Goal: Task Accomplishment & Management: Use online tool/utility

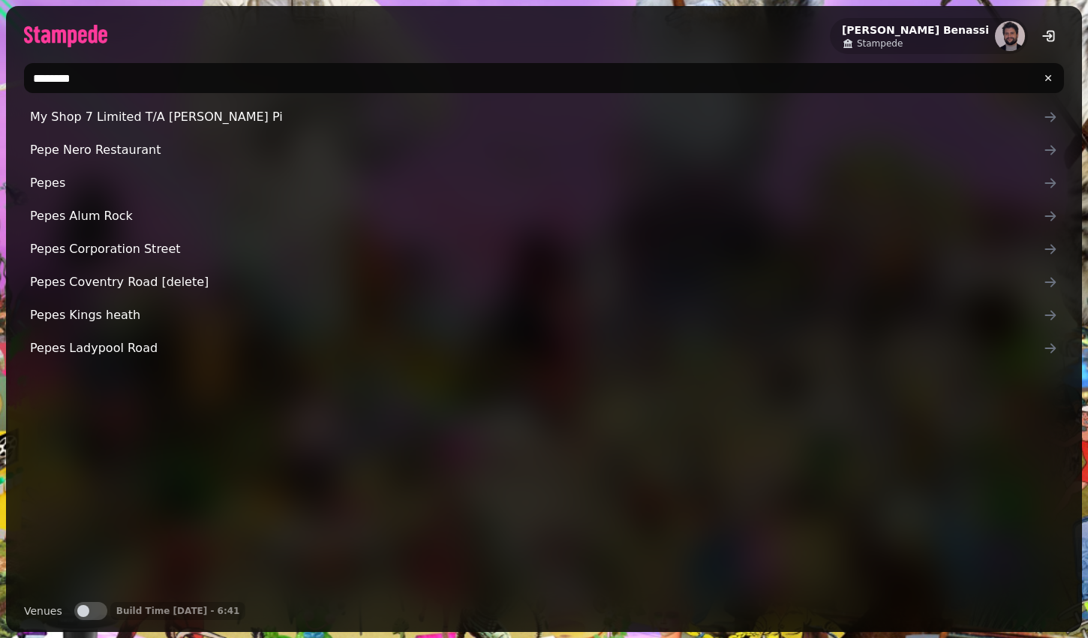
type input "*********"
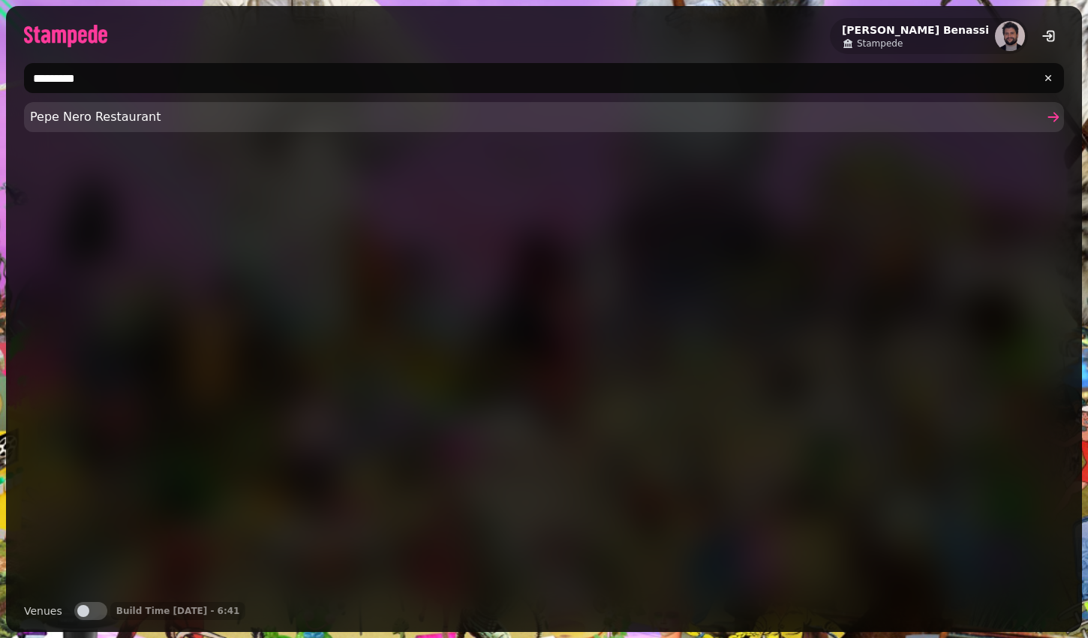
click at [66, 113] on span "Pepe Nero Restaurant" at bounding box center [536, 117] width 1013 height 18
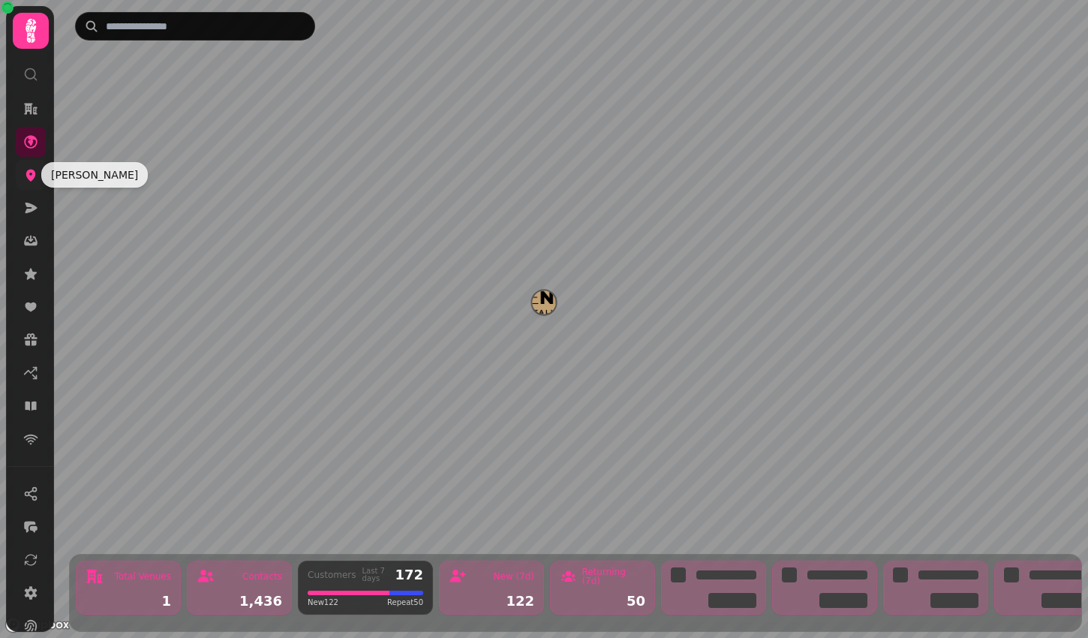
click at [29, 182] on icon at bounding box center [30, 174] width 15 height 15
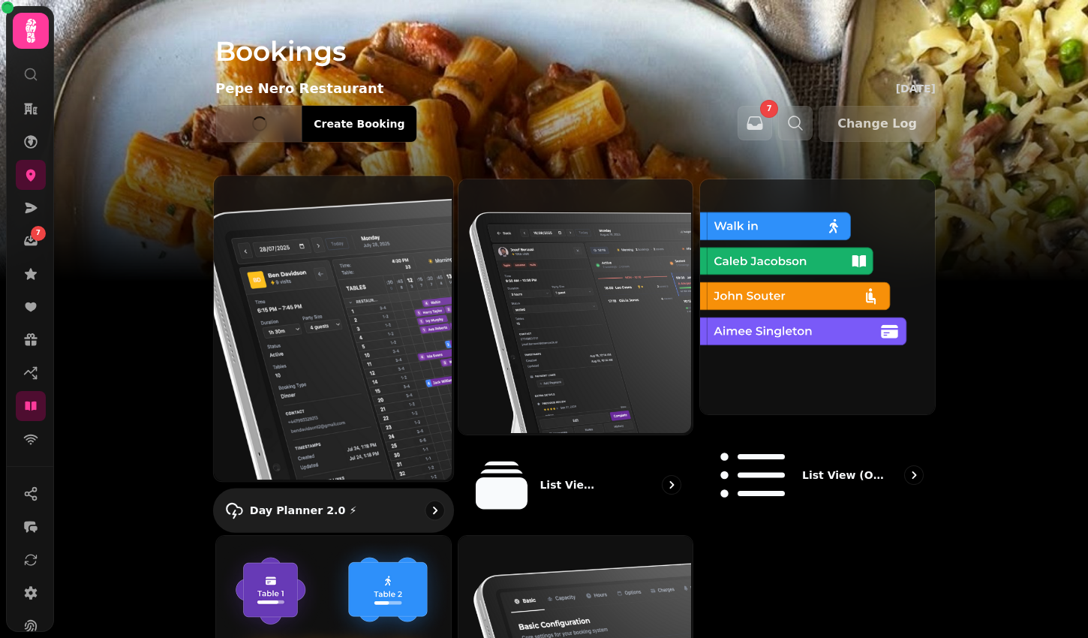
click at [356, 303] on img at bounding box center [331, 326] width 239 height 305
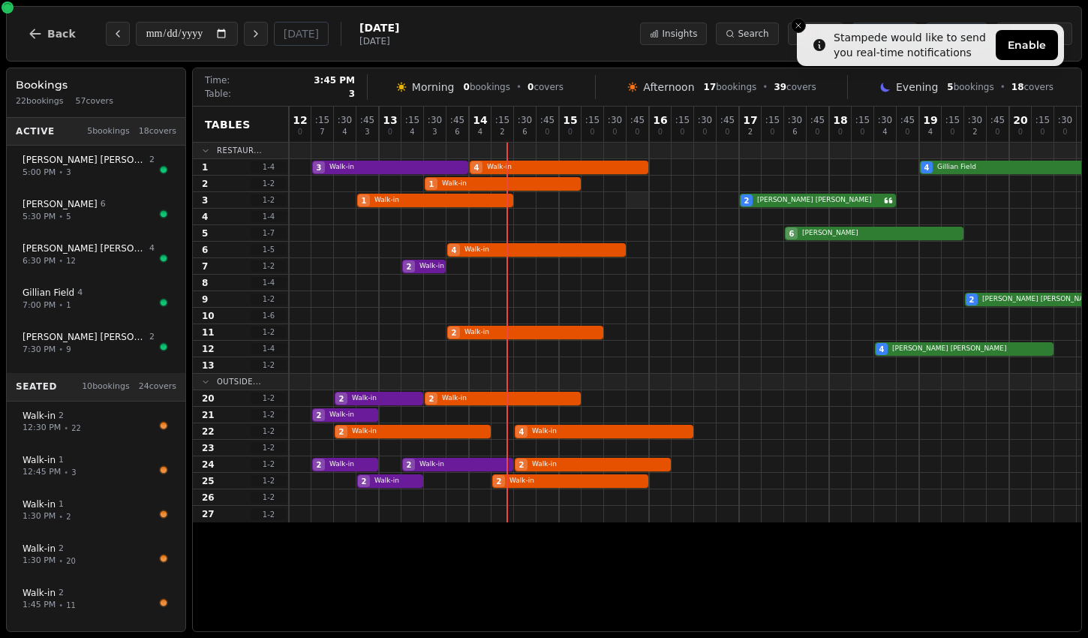
scroll to position [0, 176]
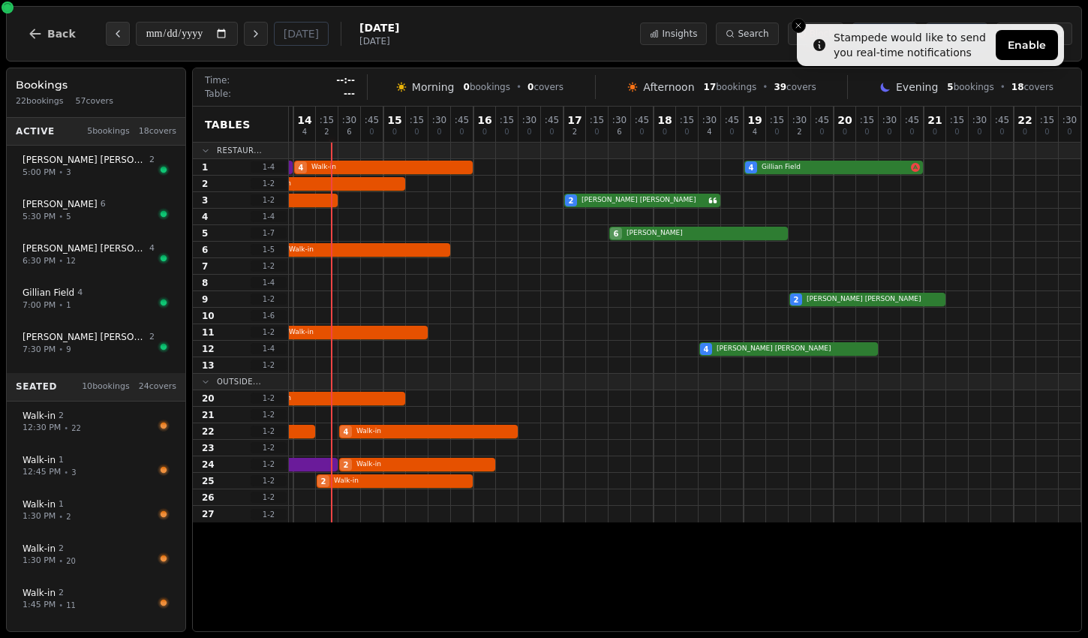
click at [116, 44] on button "Previous day" at bounding box center [118, 34] width 24 height 24
type input "**********"
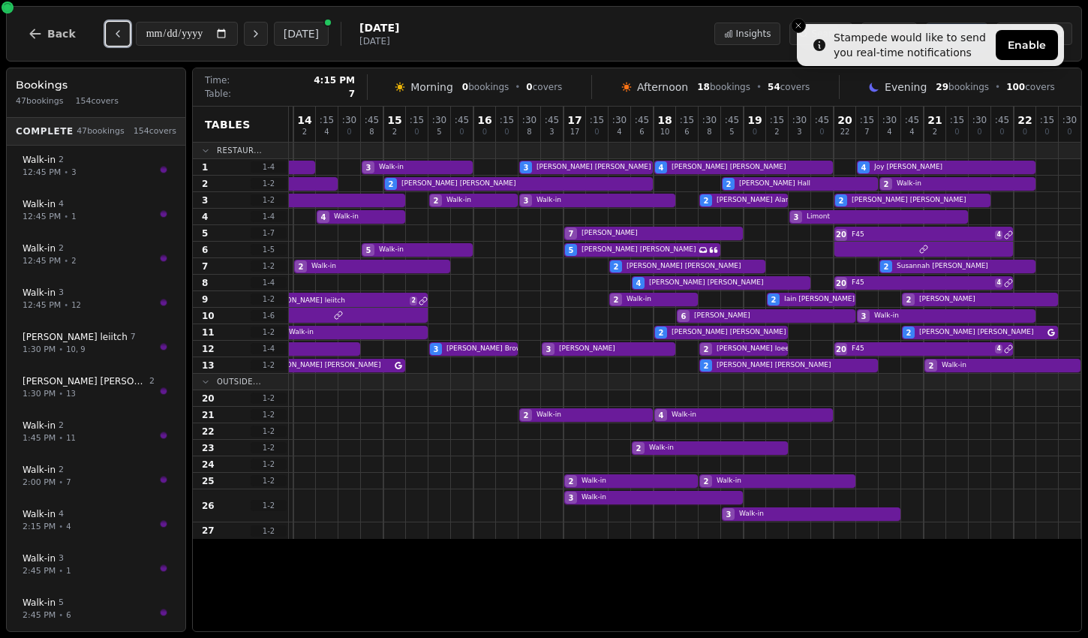
scroll to position [0, 0]
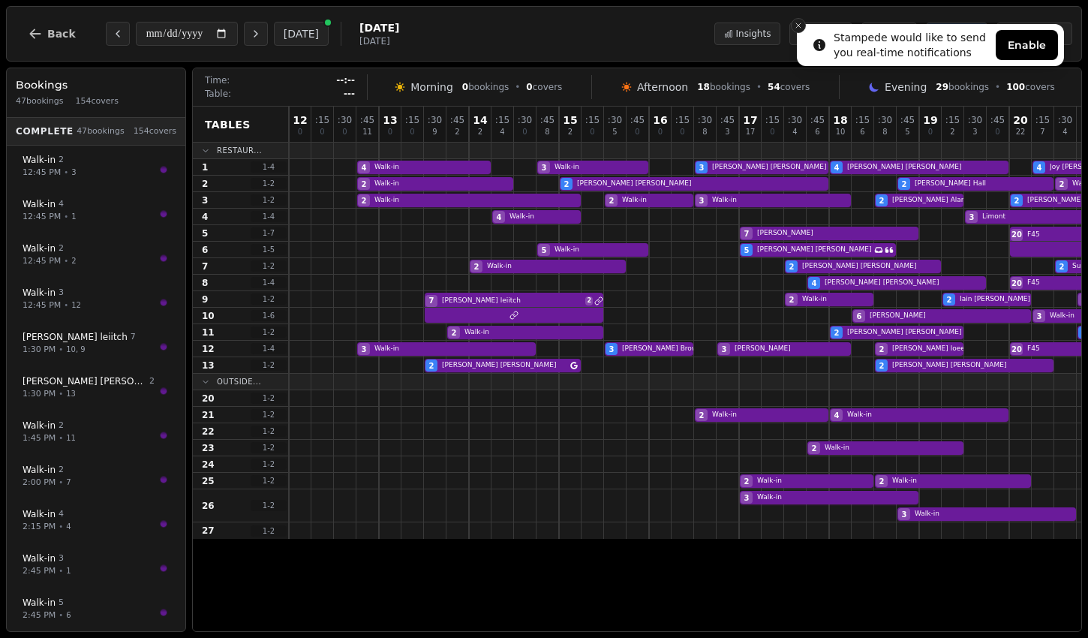
click at [795, 20] on button "Close toast" at bounding box center [798, 25] width 15 height 15
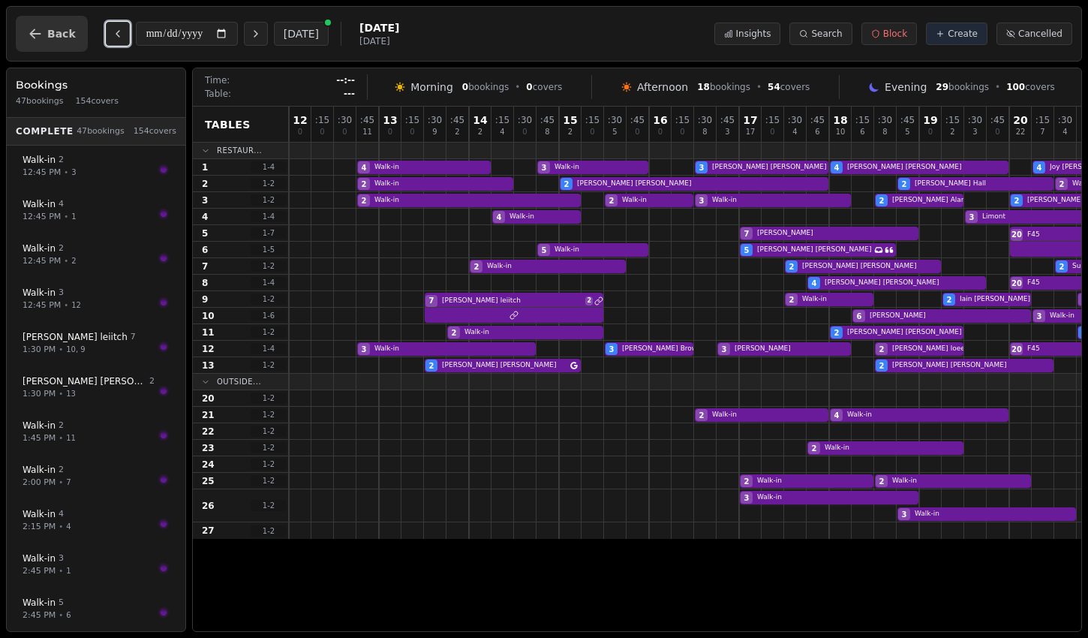
click at [45, 31] on button "Back" at bounding box center [52, 34] width 72 height 36
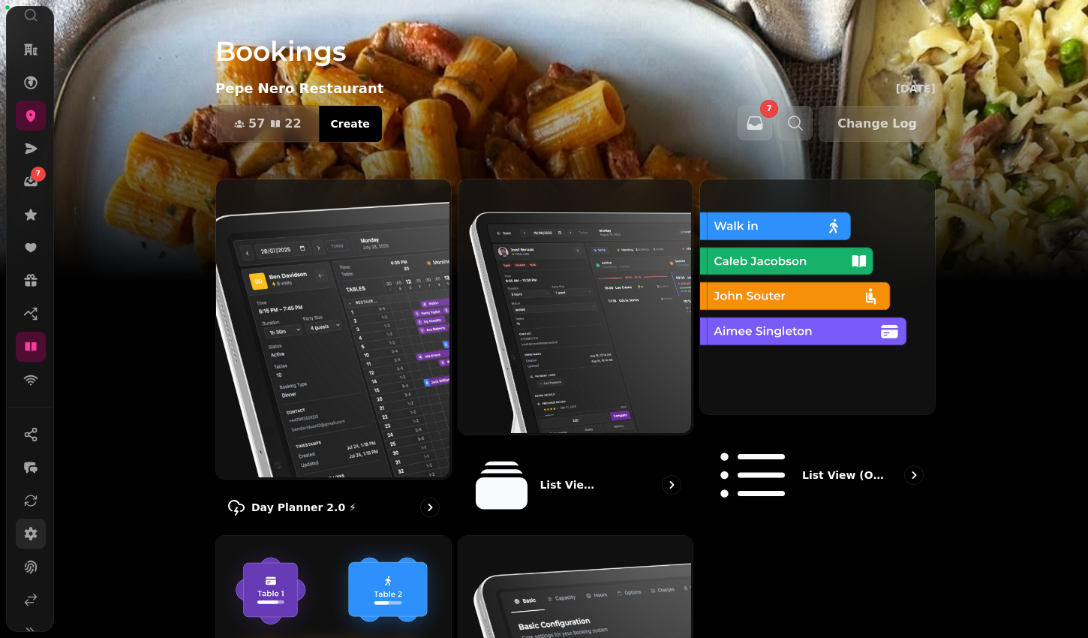
scroll to position [124, 0]
click at [27, 529] on icon at bounding box center [30, 535] width 15 height 15
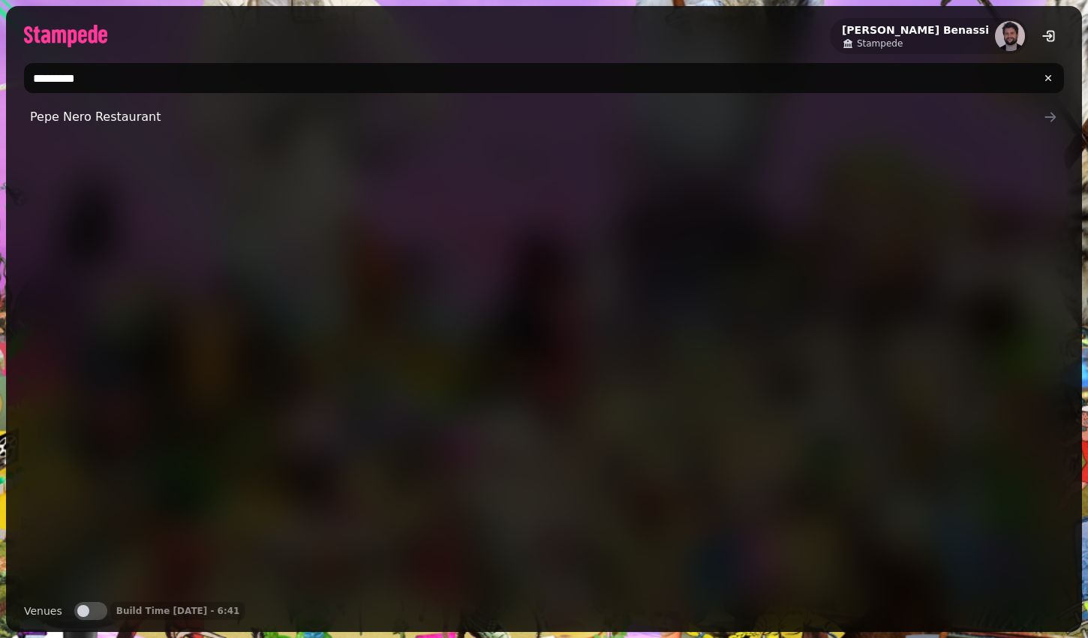
click at [316, 79] on input "*********" at bounding box center [544, 78] width 1040 height 30
type input "**********"
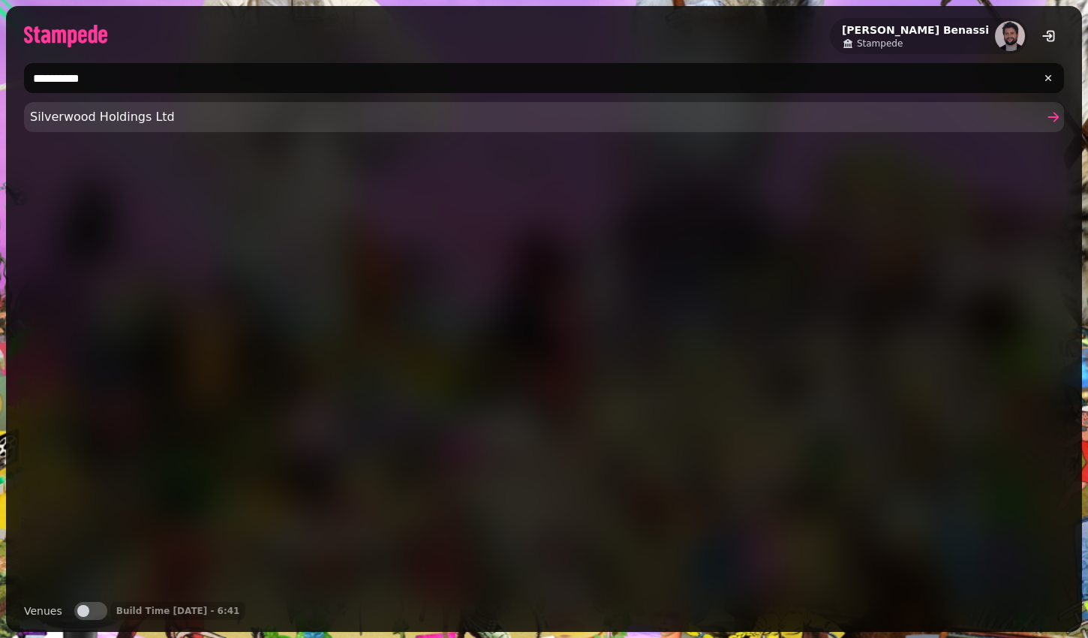
click at [181, 107] on link "Silverwood Holdings Ltd" at bounding box center [544, 117] width 1040 height 30
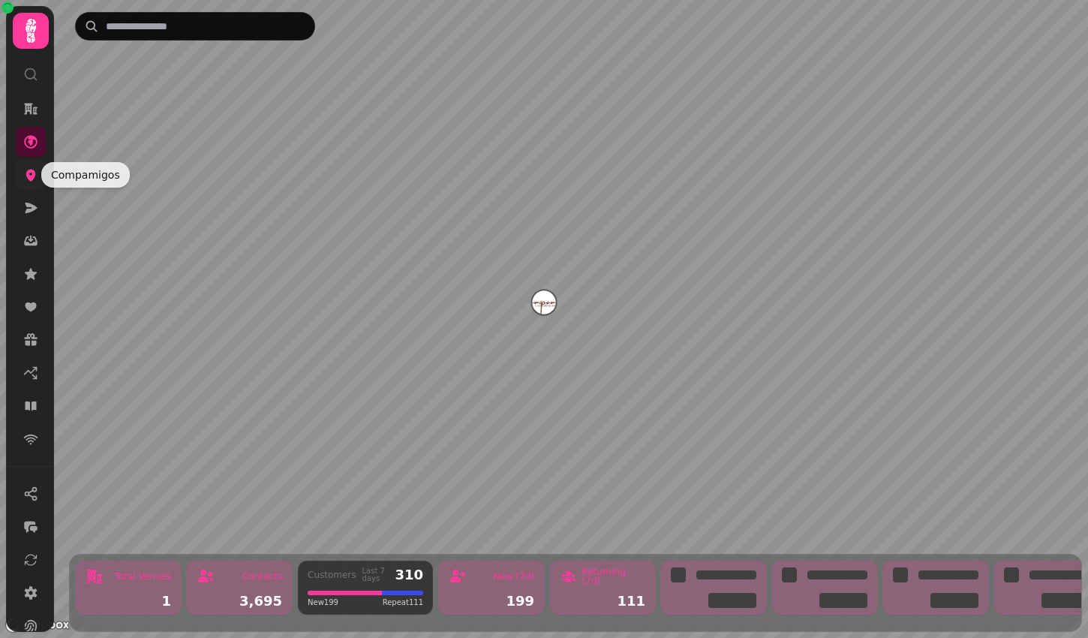
click at [29, 176] on icon at bounding box center [31, 176] width 10 height 12
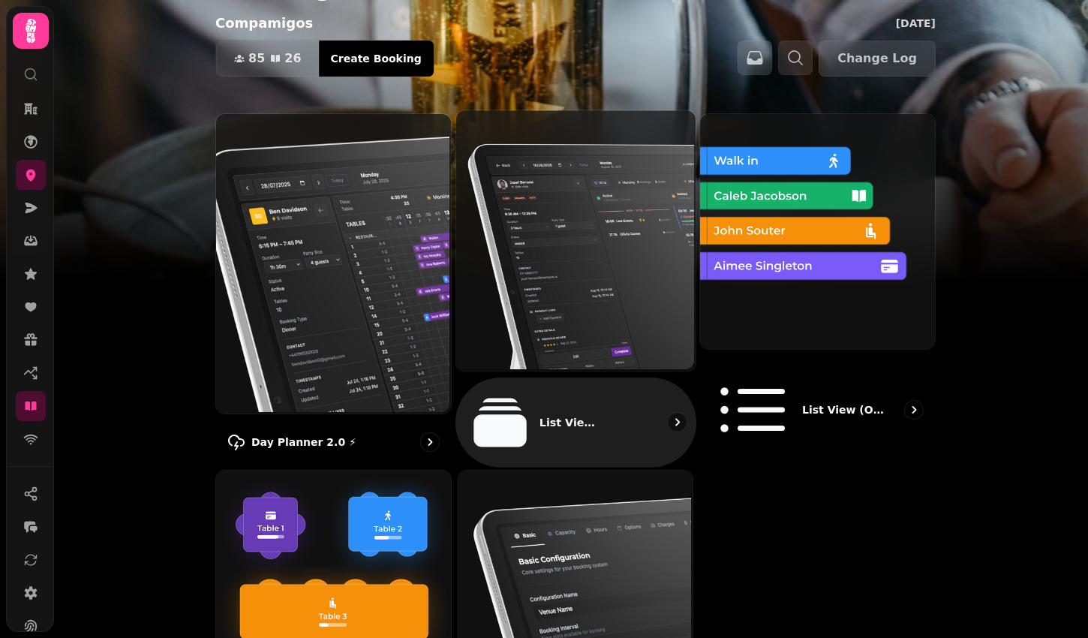
scroll to position [166, 0]
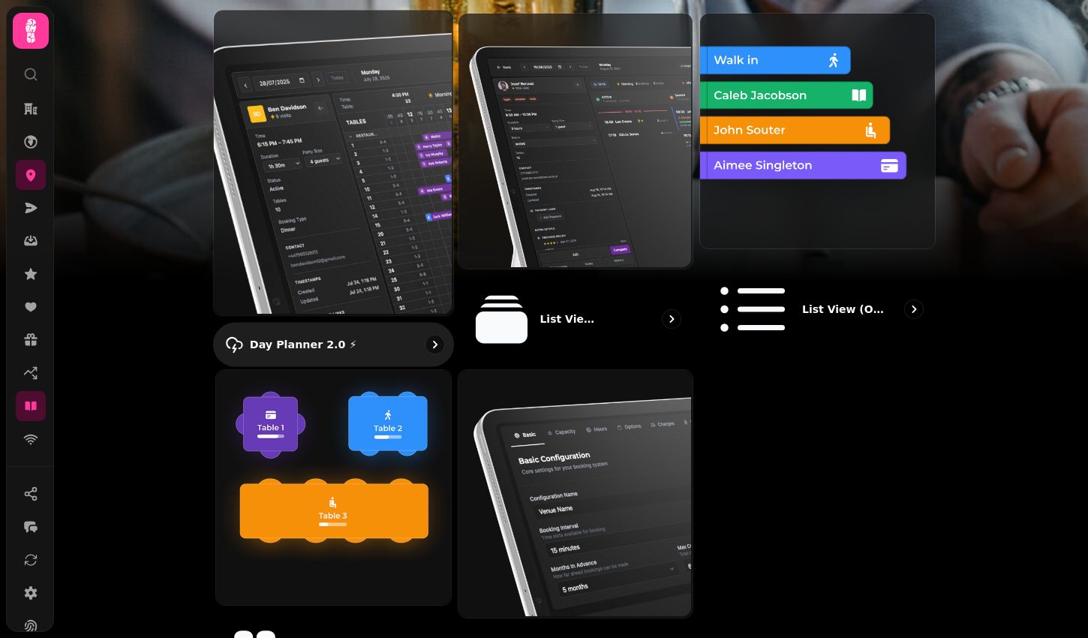
click at [362, 163] on img at bounding box center [331, 160] width 239 height 305
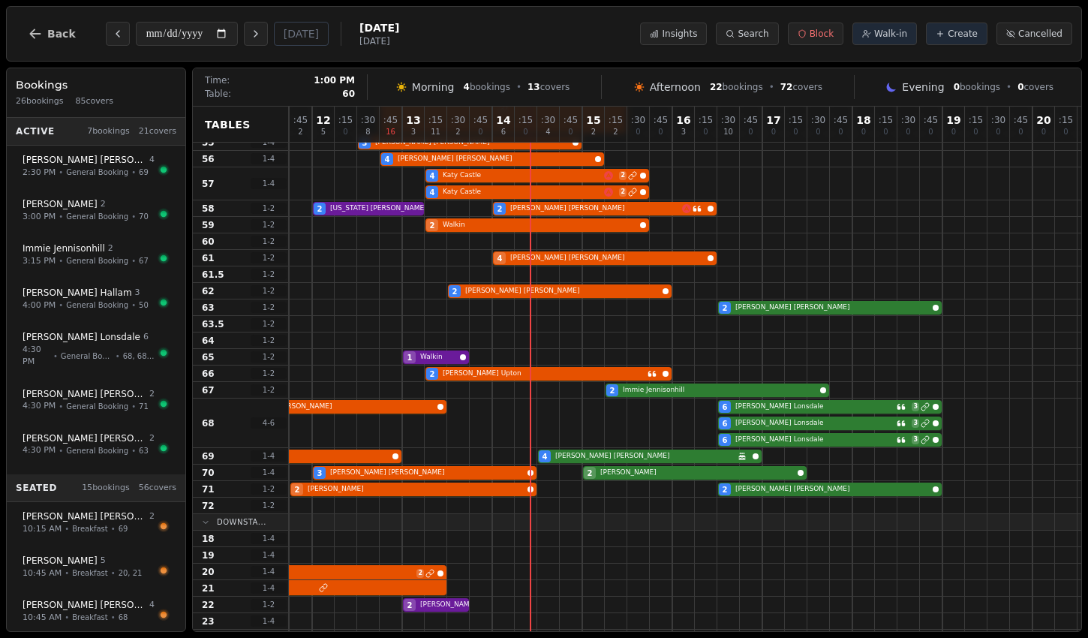
scroll to position [183, 157]
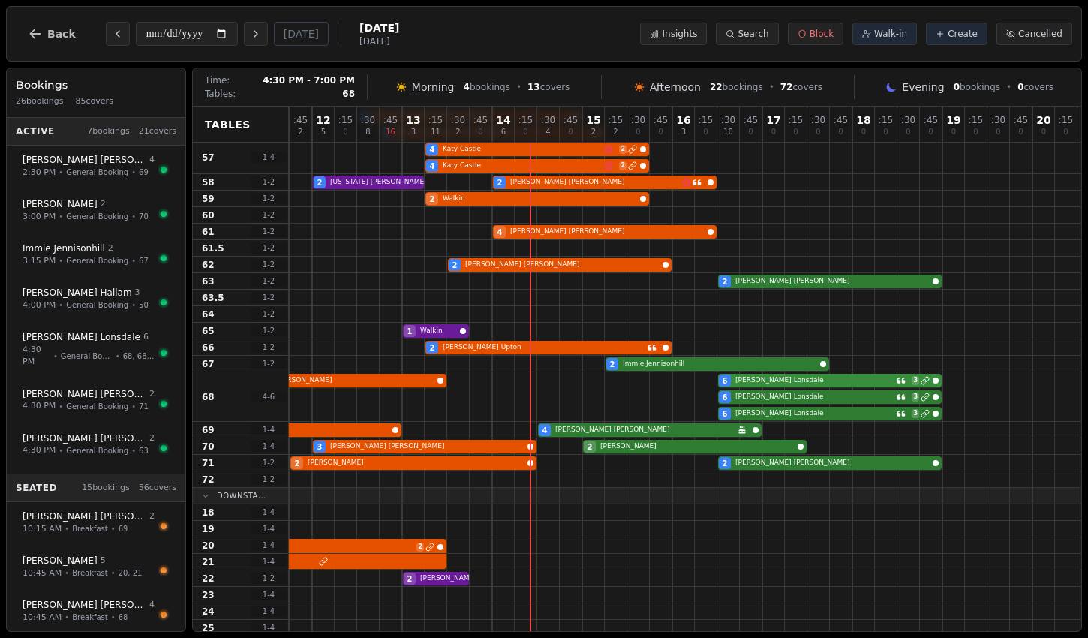
click at [828, 377] on div "4 Natasha Collings 6 Chris Lonsdale 3 6 Chris Lonsdale 3 6 Chris Lonsdale 3" at bounding box center [672, 397] width 1081 height 50
select select "****"
select select "*"
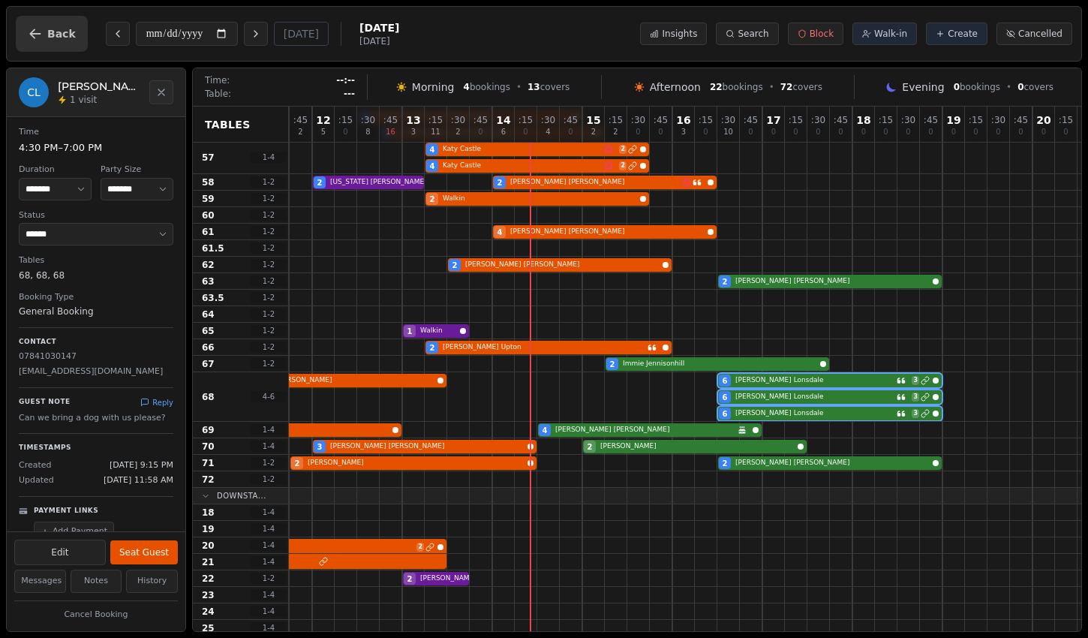
click at [28, 29] on icon "button" at bounding box center [35, 33] width 15 height 15
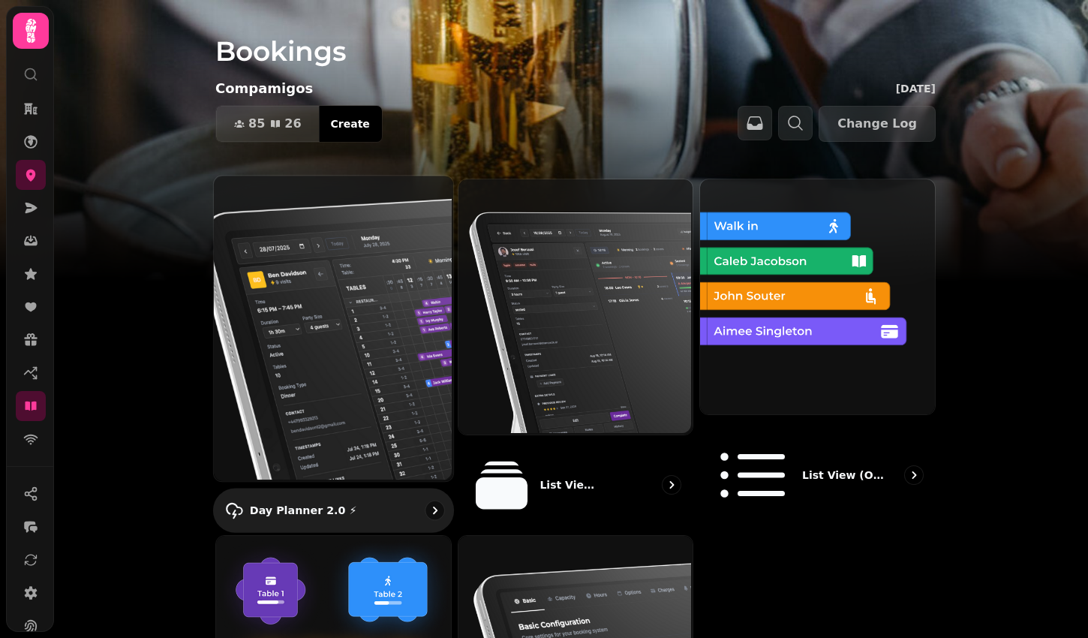
click at [338, 369] on img at bounding box center [331, 326] width 239 height 305
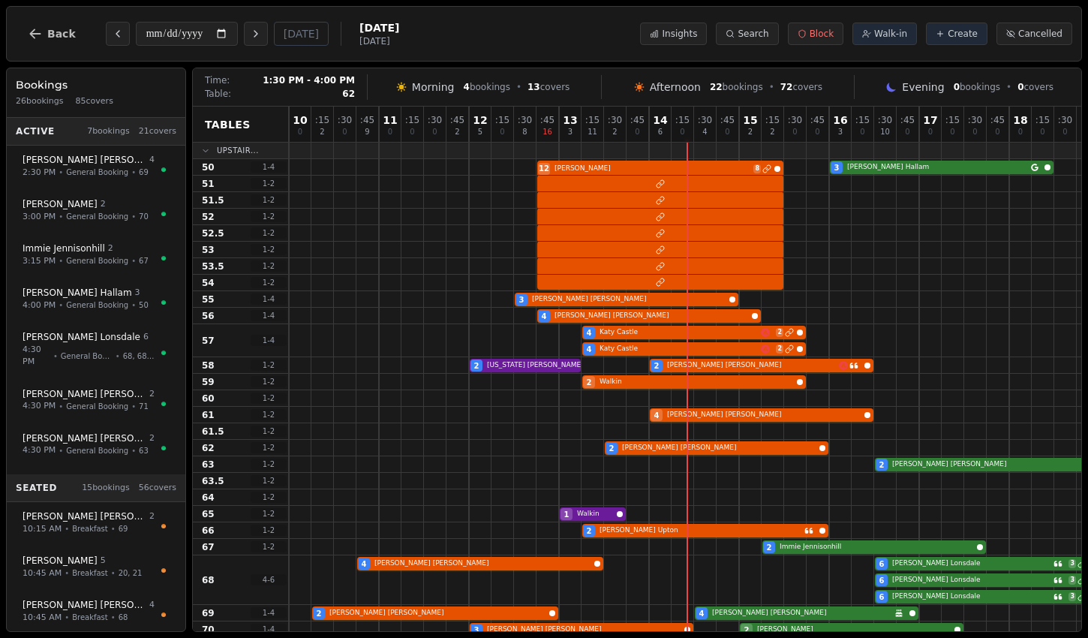
scroll to position [136, 0]
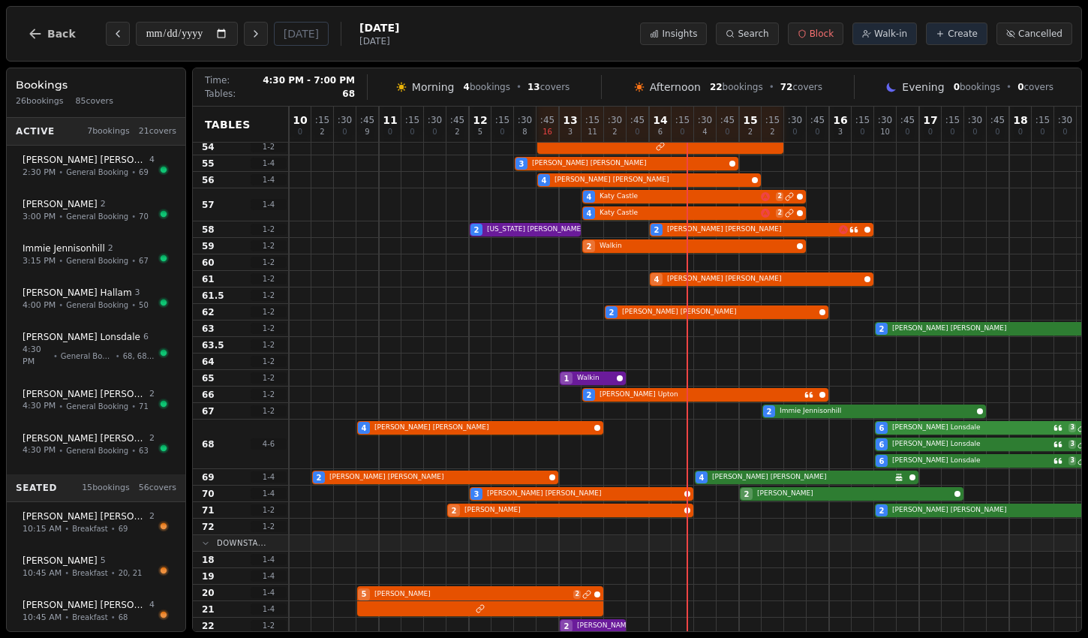
click at [913, 429] on div "4 Natasha Collings 6 Chris Lonsdale 3 6 Chris Lonsdale 3 6 Chris Lonsdale 3" at bounding box center [829, 444] width 1081 height 50
select select "****"
select select "*"
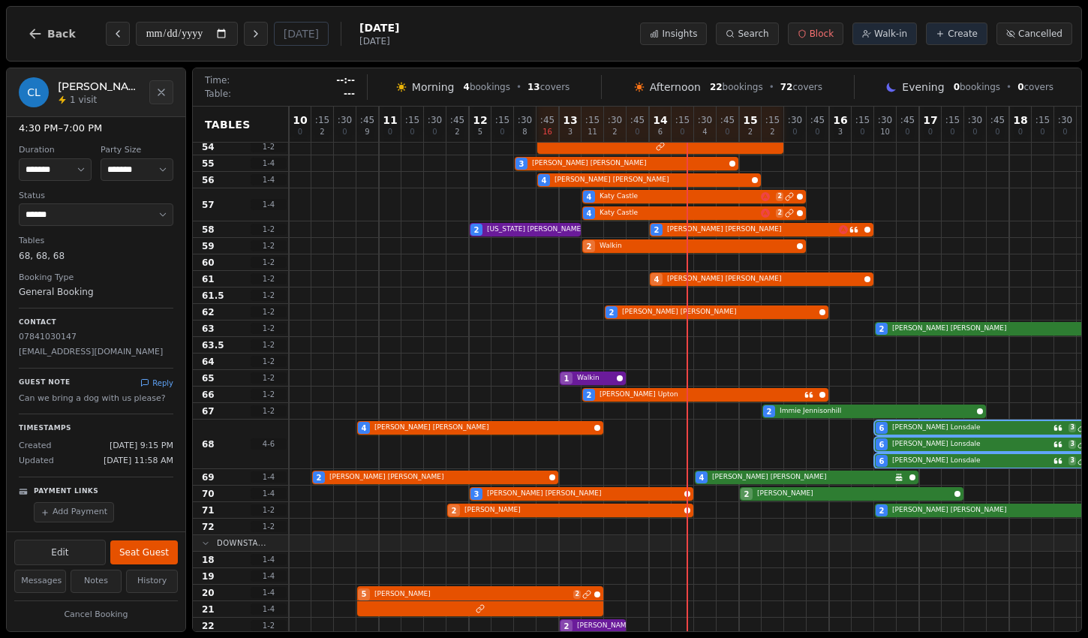
scroll to position [0, 0]
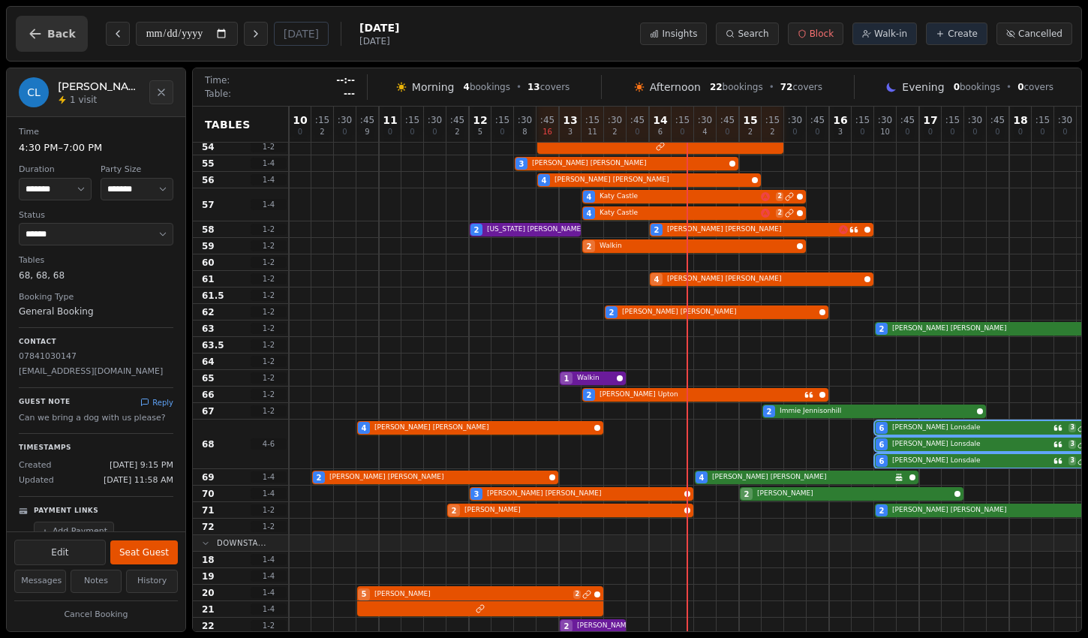
click at [28, 44] on button "Back" at bounding box center [52, 34] width 72 height 36
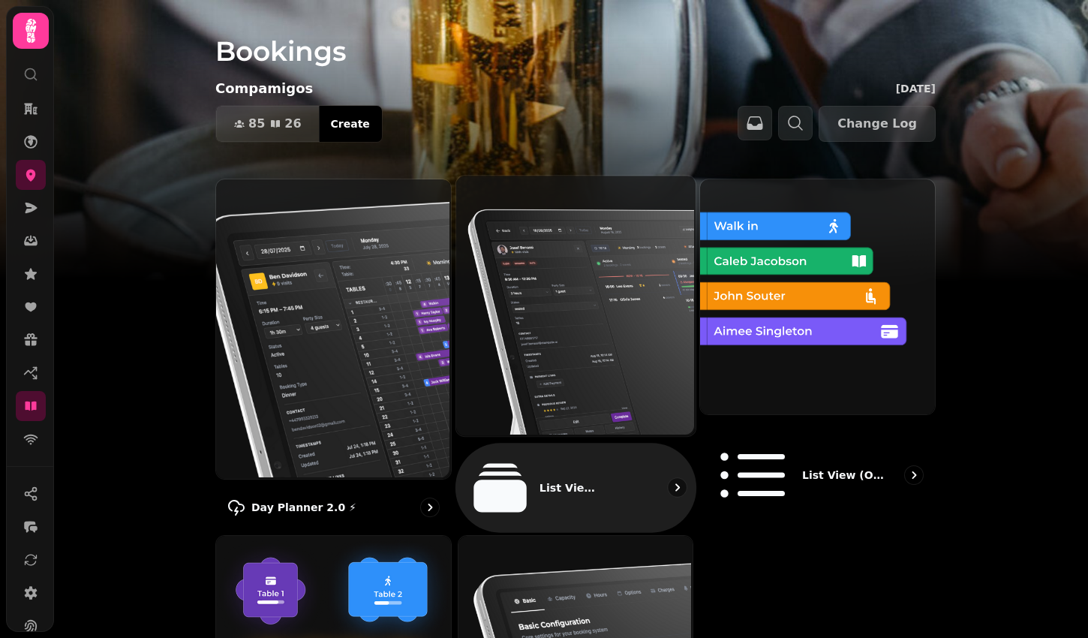
click at [573, 314] on img at bounding box center [573, 304] width 239 height 260
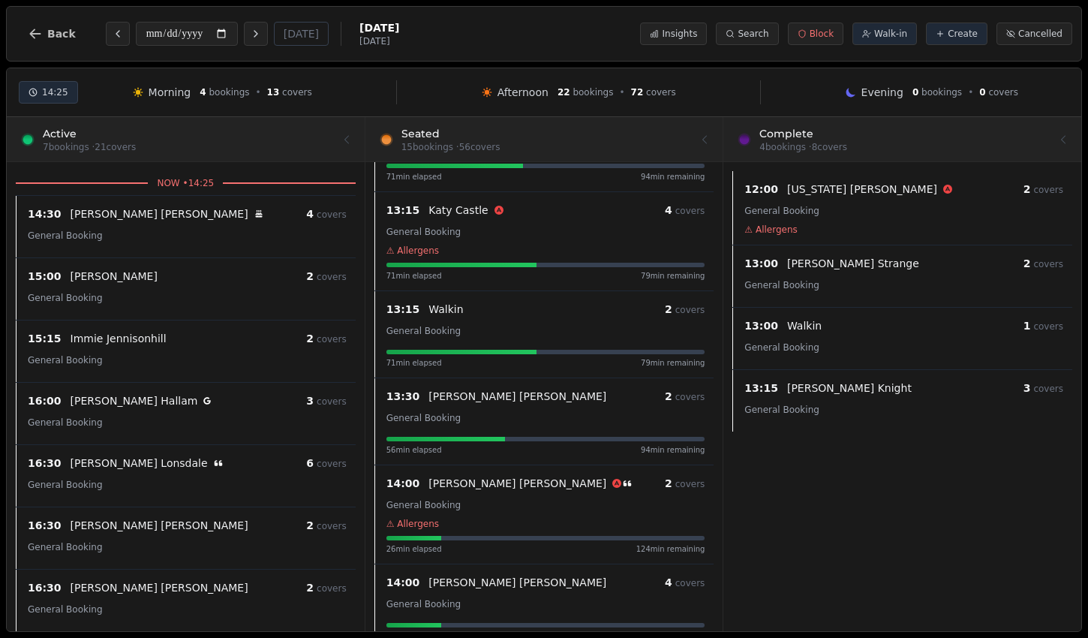
scroll to position [878, 0]
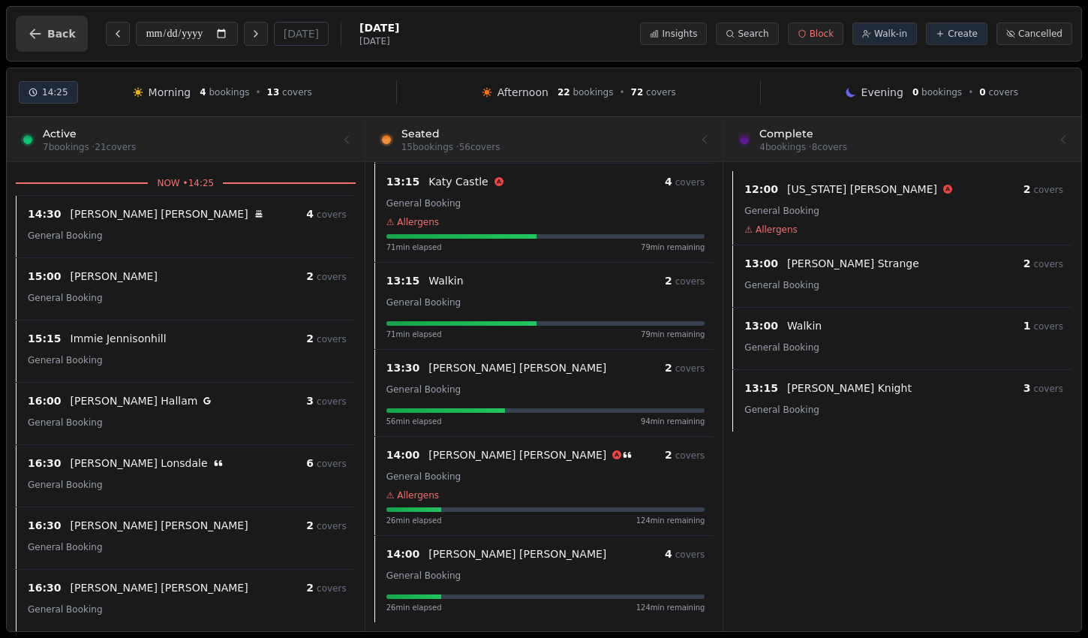
click at [41, 31] on icon "button" at bounding box center [35, 33] width 15 height 15
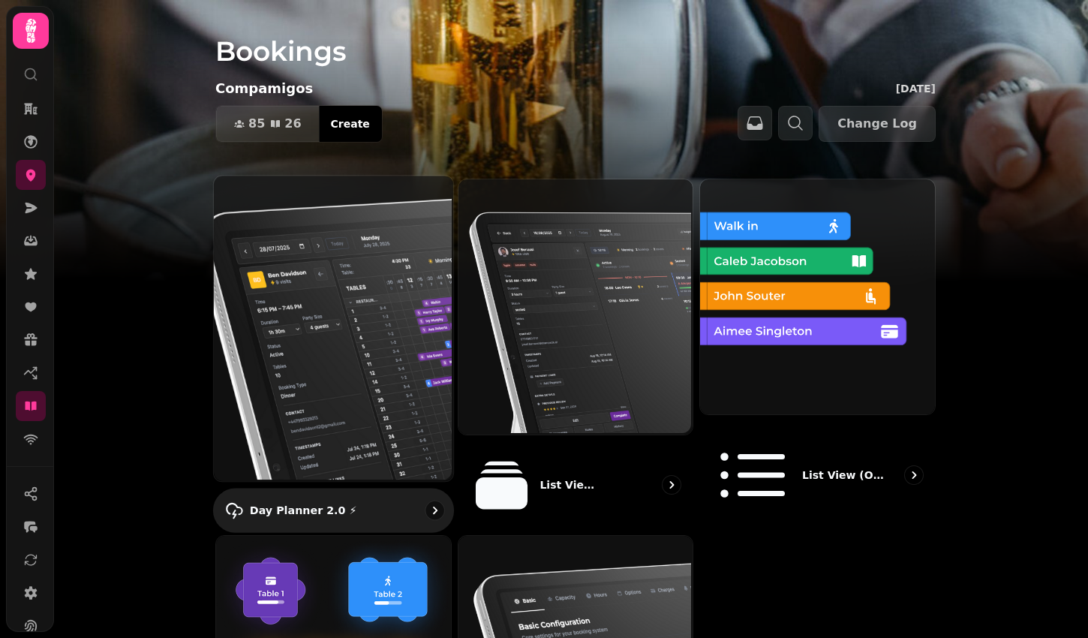
click at [358, 278] on img at bounding box center [331, 326] width 239 height 305
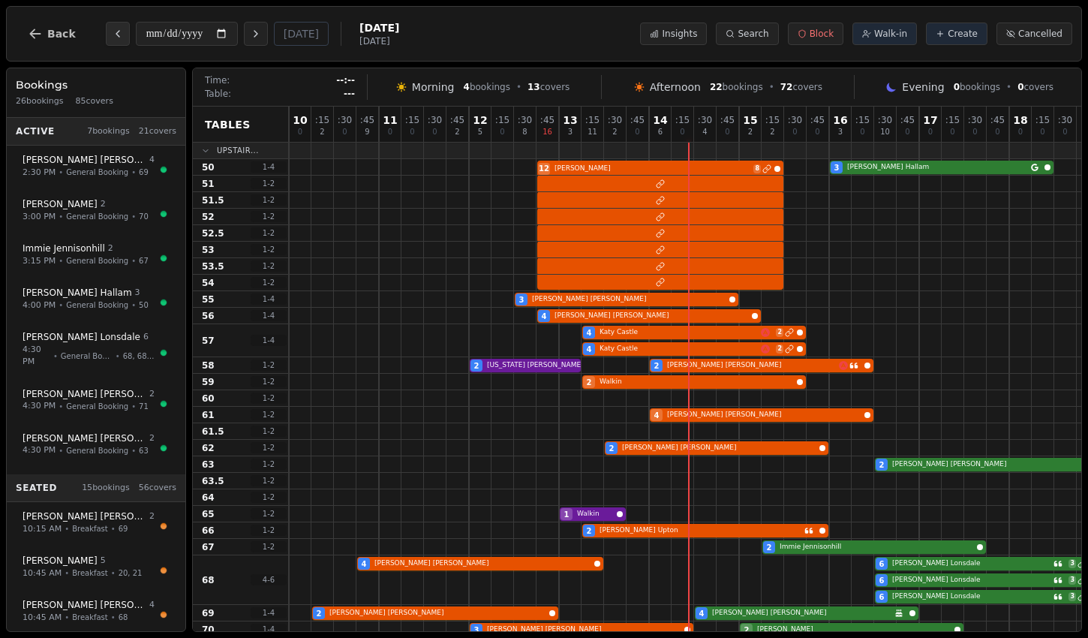
click at [112, 34] on icon "Previous day" at bounding box center [118, 34] width 12 height 12
type input "**********"
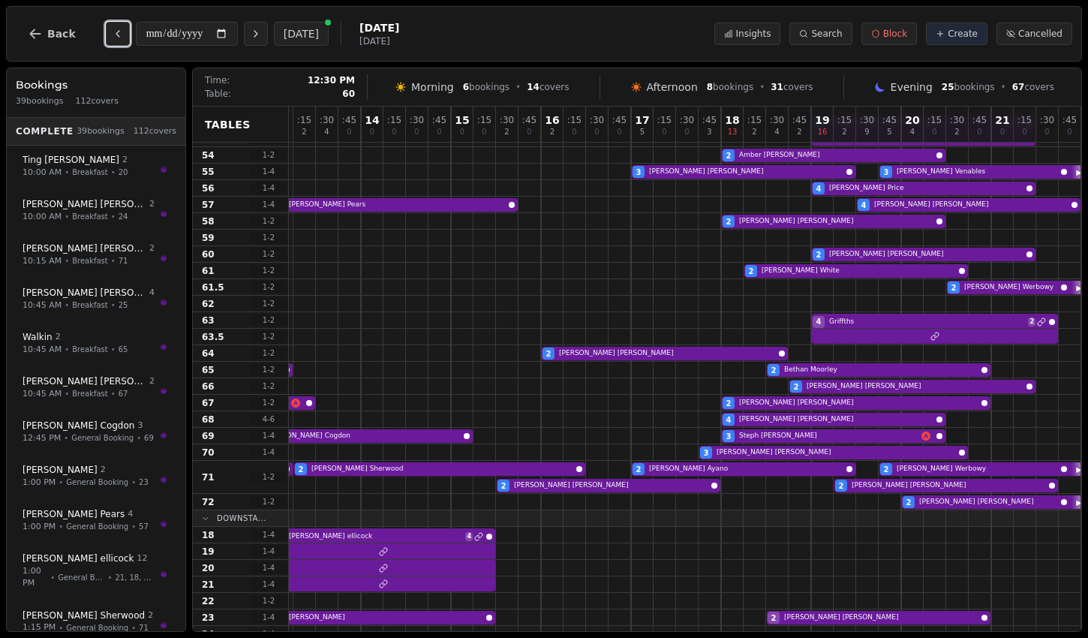
scroll to position [0, 288]
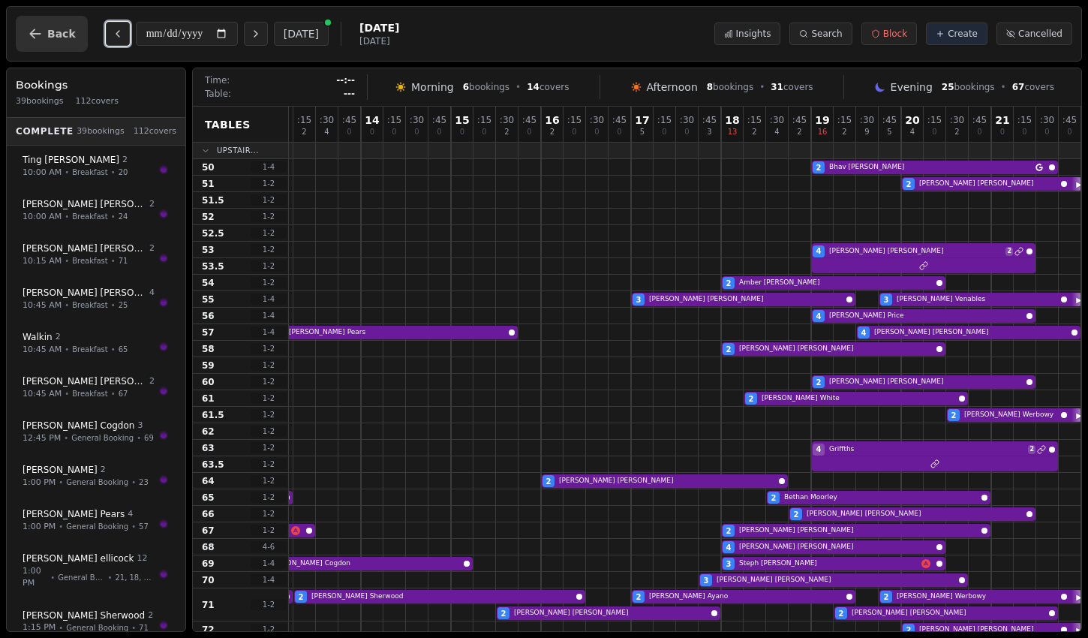
click at [42, 22] on button "Back" at bounding box center [52, 34] width 72 height 36
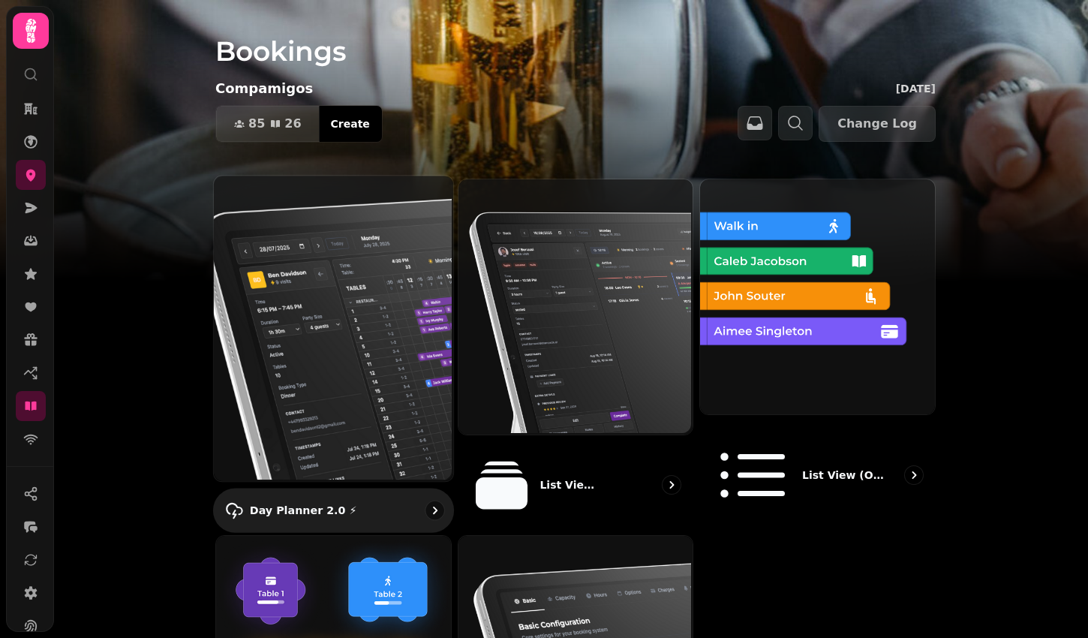
click at [346, 299] on img at bounding box center [331, 326] width 239 height 305
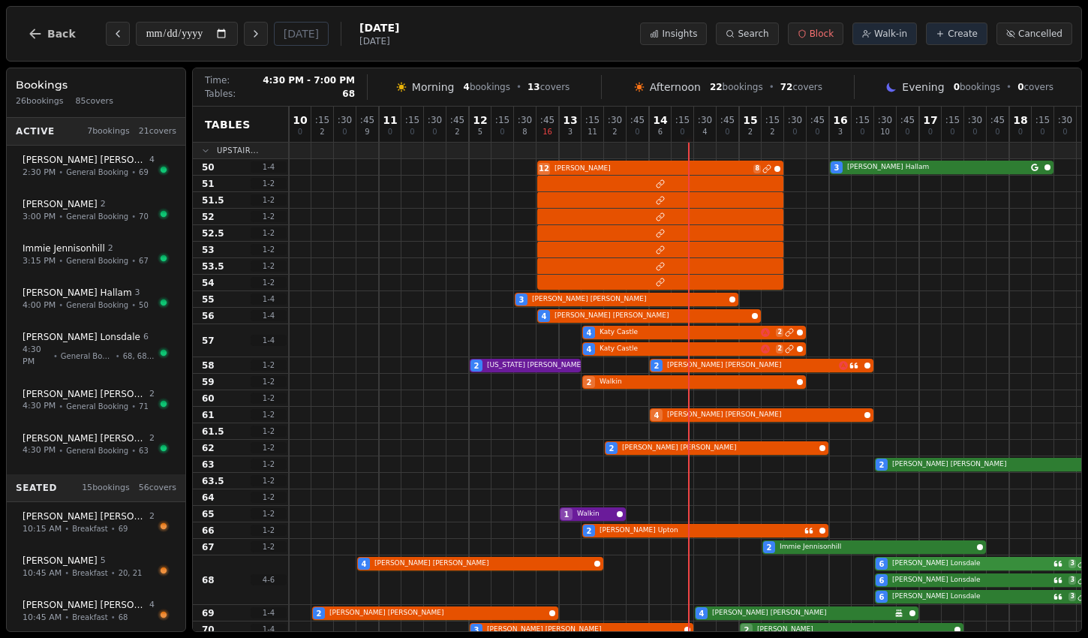
click at [917, 565] on div "4 Natasha Collings 6 Chris Lonsdale 3 6 Chris Lonsdale 3 6 Chris Lonsdale 3" at bounding box center [829, 580] width 1081 height 50
select select "****"
select select "*"
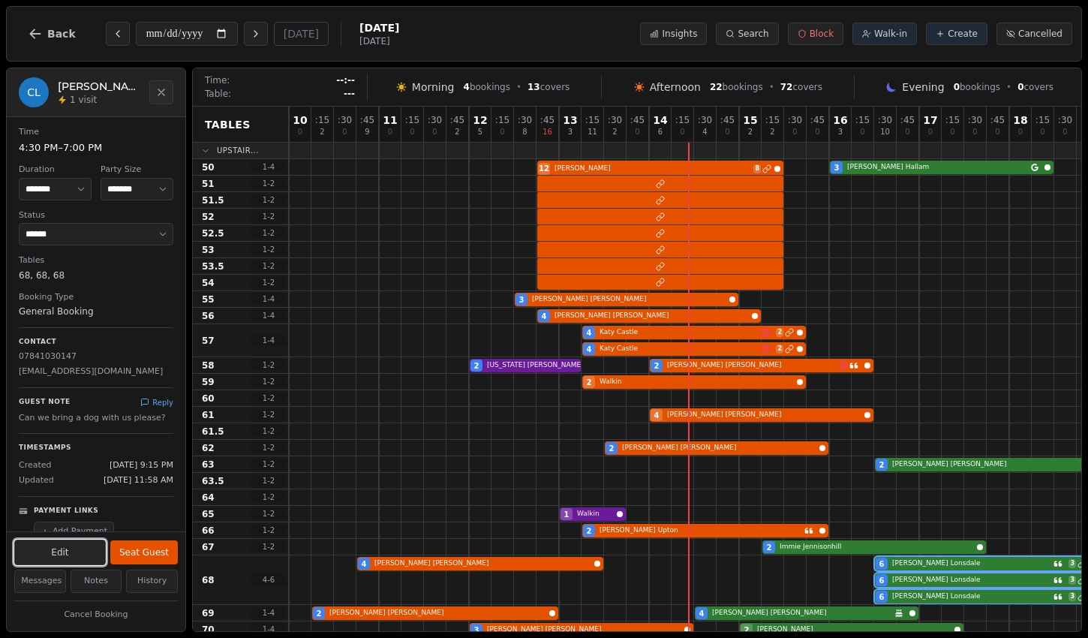
click at [78, 544] on button "Edit" at bounding box center [60, 553] width 92 height 26
select select "*"
select select "**********"
select select "****"
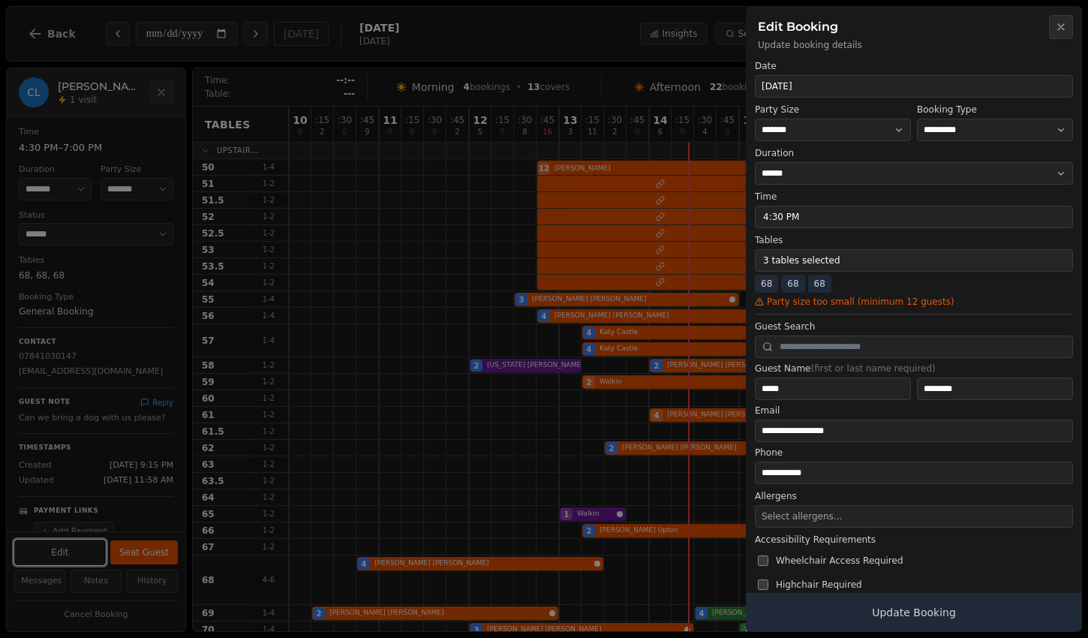
click at [799, 256] on button "3 tables selected" at bounding box center [914, 260] width 318 height 23
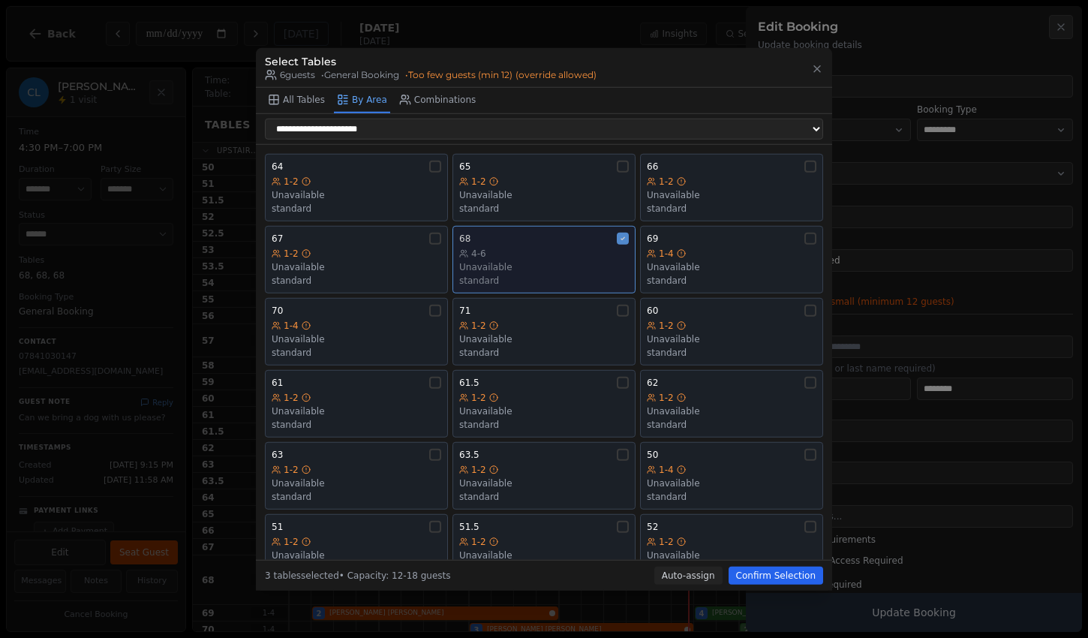
click at [538, 247] on div "68 4-6 Unavailable standard" at bounding box center [544, 260] width 170 height 54
click at [266, 103] on button "All Tables" at bounding box center [296, 101] width 63 height 26
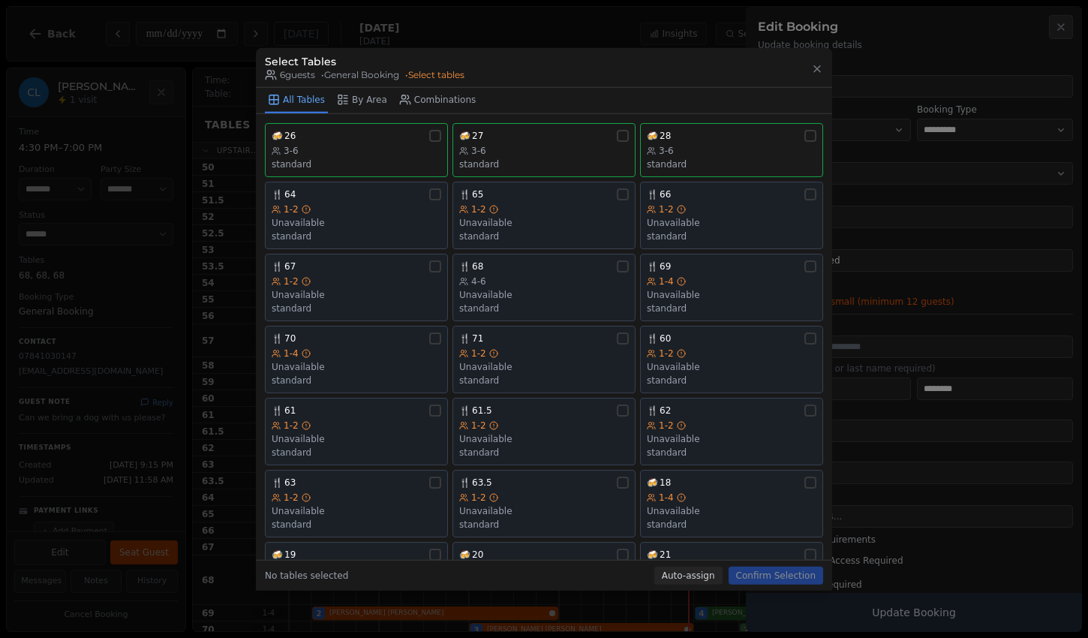
click at [686, 576] on button "Auto-assign" at bounding box center [688, 575] width 68 height 18
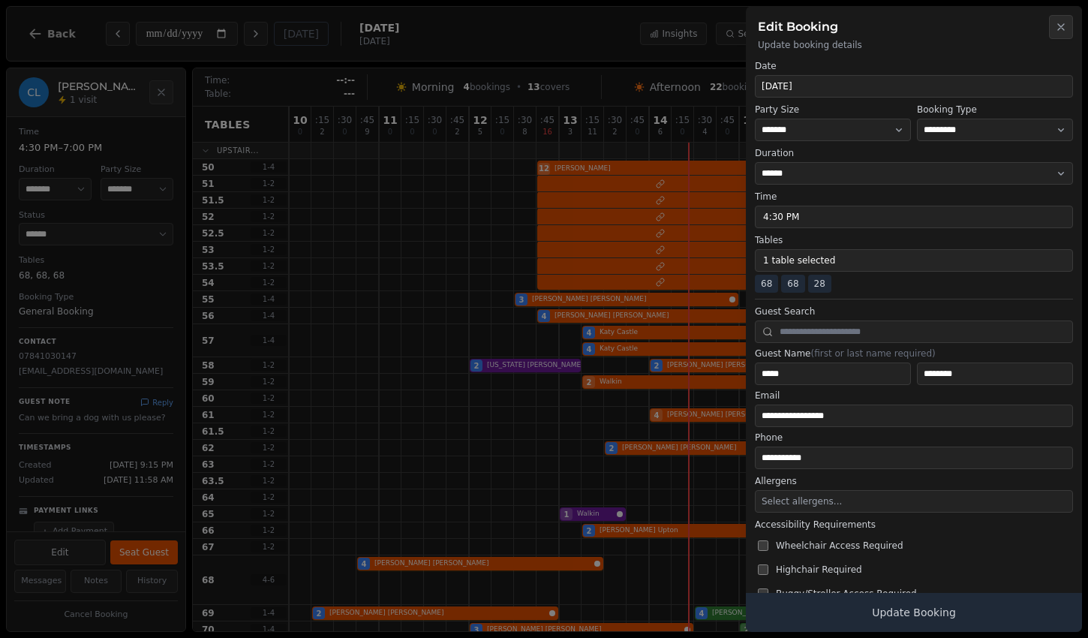
click at [793, 266] on button "1 table selected" at bounding box center [914, 260] width 318 height 23
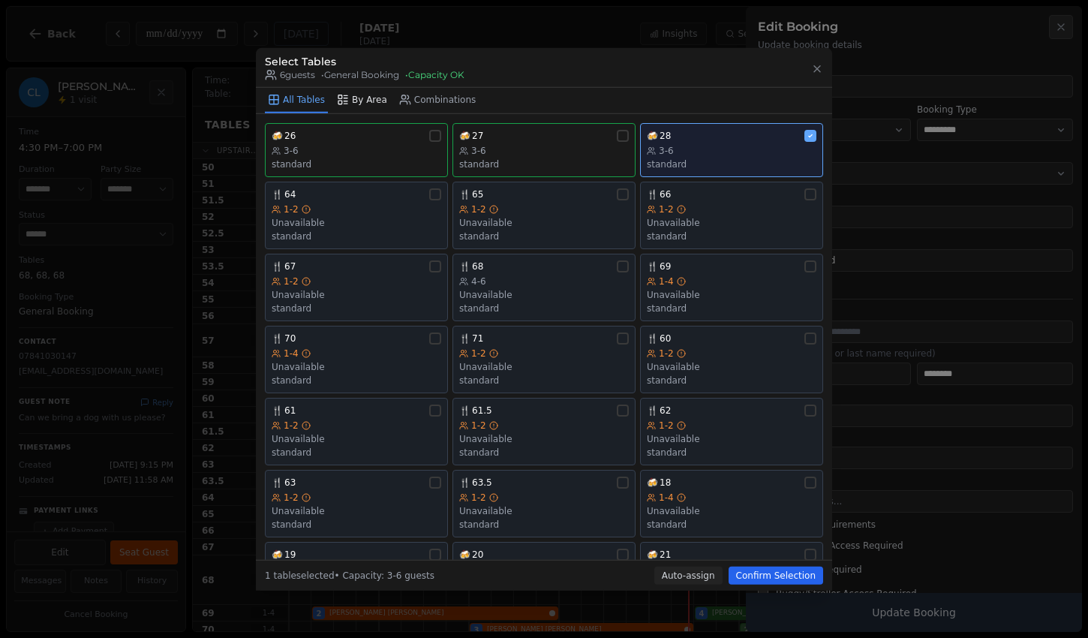
click at [365, 100] on button "By Area" at bounding box center [362, 101] width 56 height 26
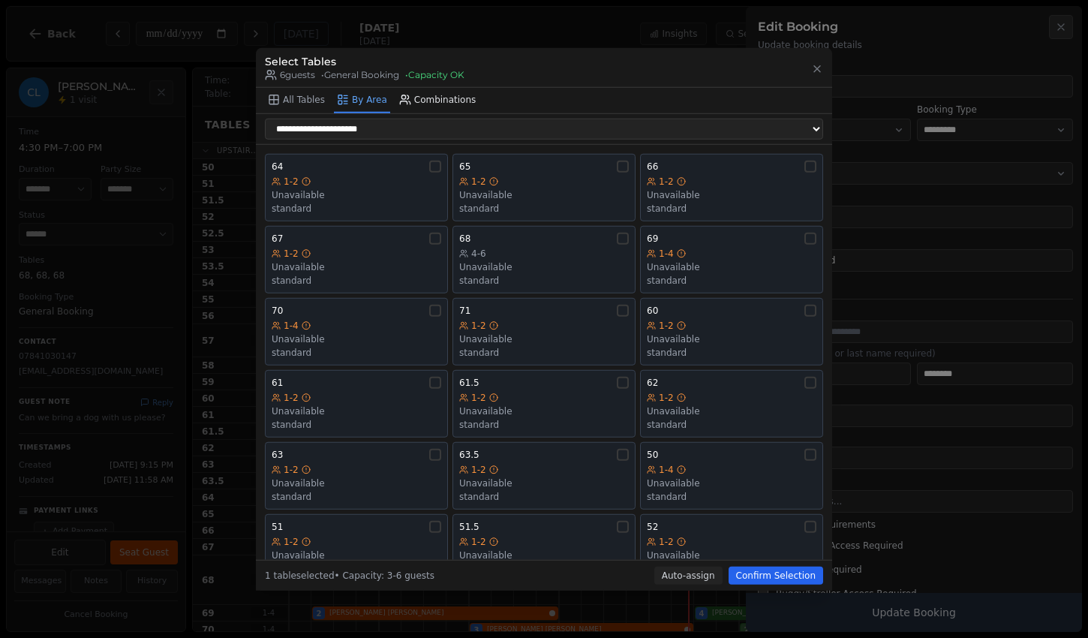
click at [423, 103] on button "Combinations" at bounding box center [437, 101] width 83 height 26
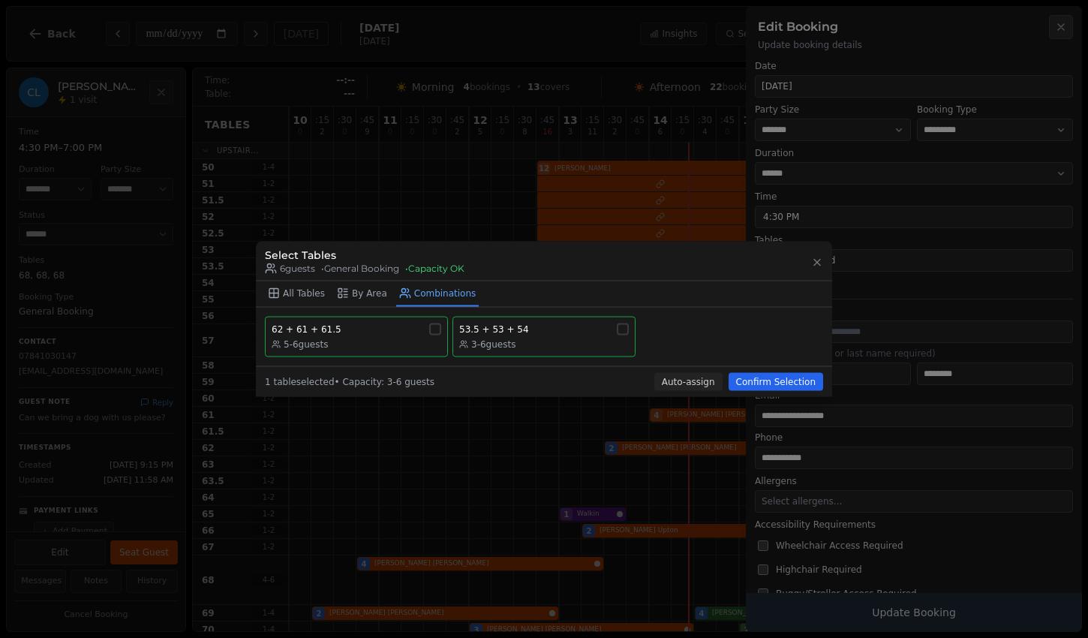
click at [519, 312] on div "62 + 61 + 61.5 5-6 guests 53.5 + 53 + 54 3-6 guests" at bounding box center [544, 337] width 576 height 59
click at [526, 342] on div "3-6 guests" at bounding box center [544, 344] width 170 height 12
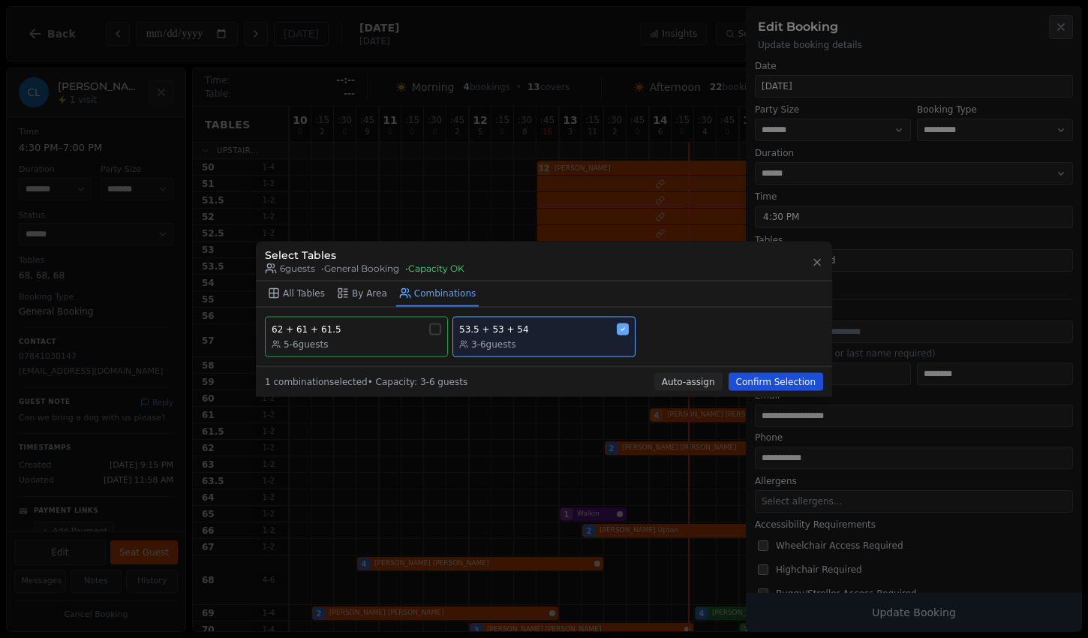
click at [809, 374] on button "Confirm Selection" at bounding box center [776, 382] width 95 height 18
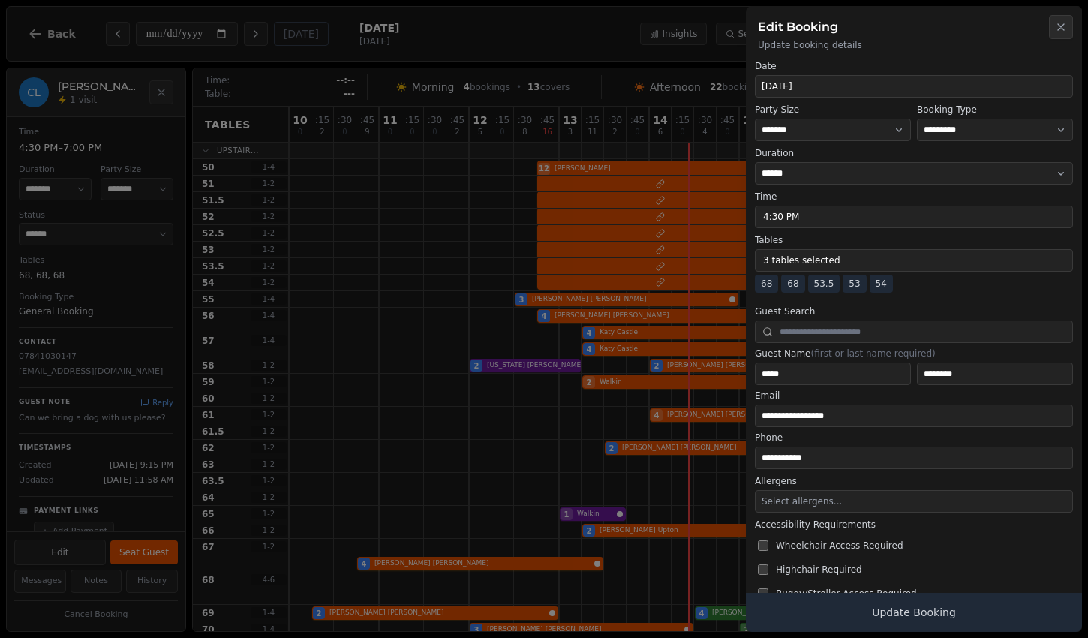
click at [782, 283] on span "68" at bounding box center [792, 284] width 23 height 18
click at [777, 258] on button "3 tables selected" at bounding box center [914, 260] width 318 height 23
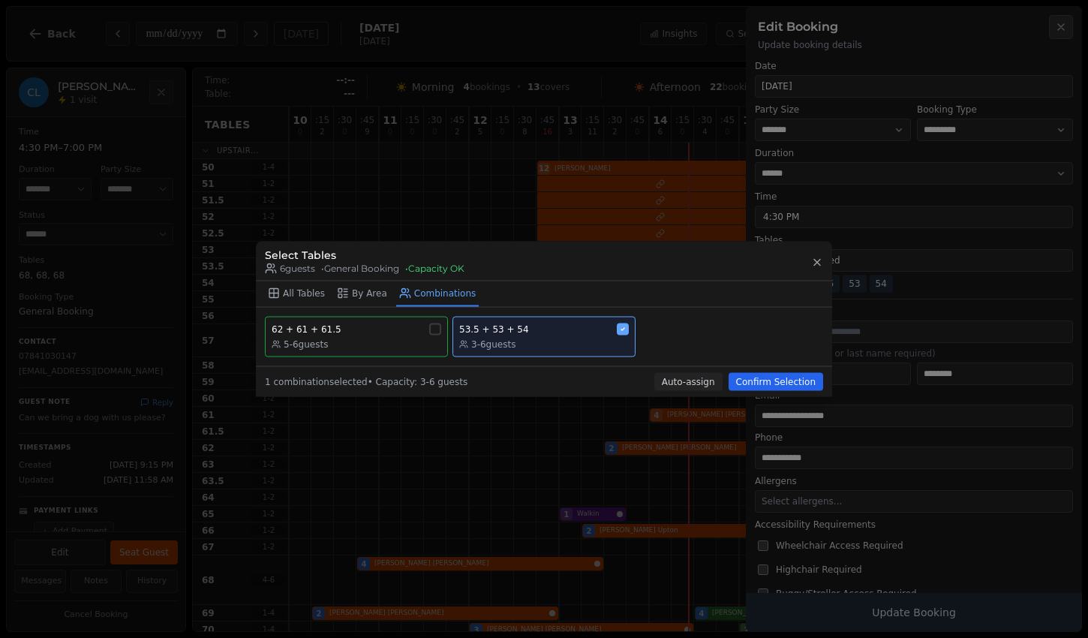
click at [816, 268] on icon "button" at bounding box center [817, 262] width 12 height 12
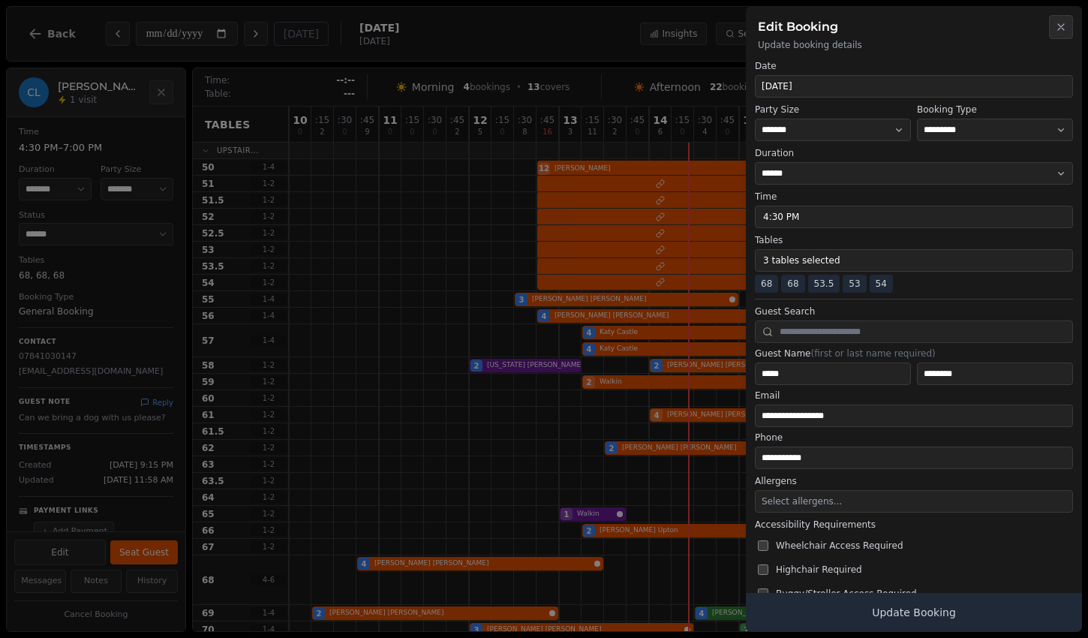
click at [792, 285] on span "68" at bounding box center [792, 284] width 23 height 18
click at [1062, 24] on icon "button" at bounding box center [1061, 27] width 12 height 12
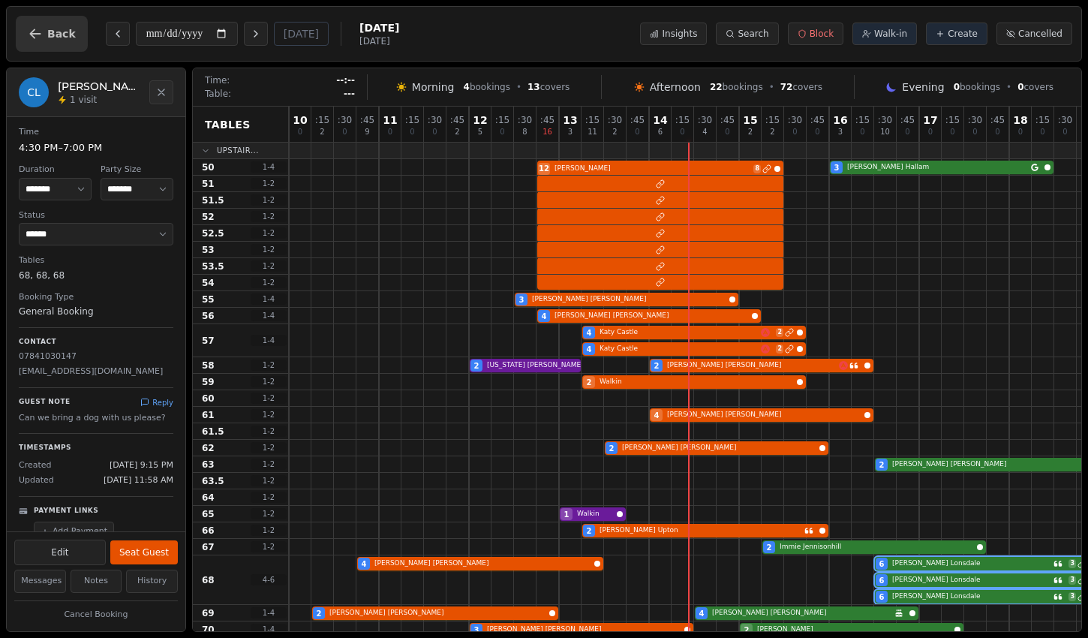
click at [59, 39] on span "Back" at bounding box center [61, 34] width 29 height 11
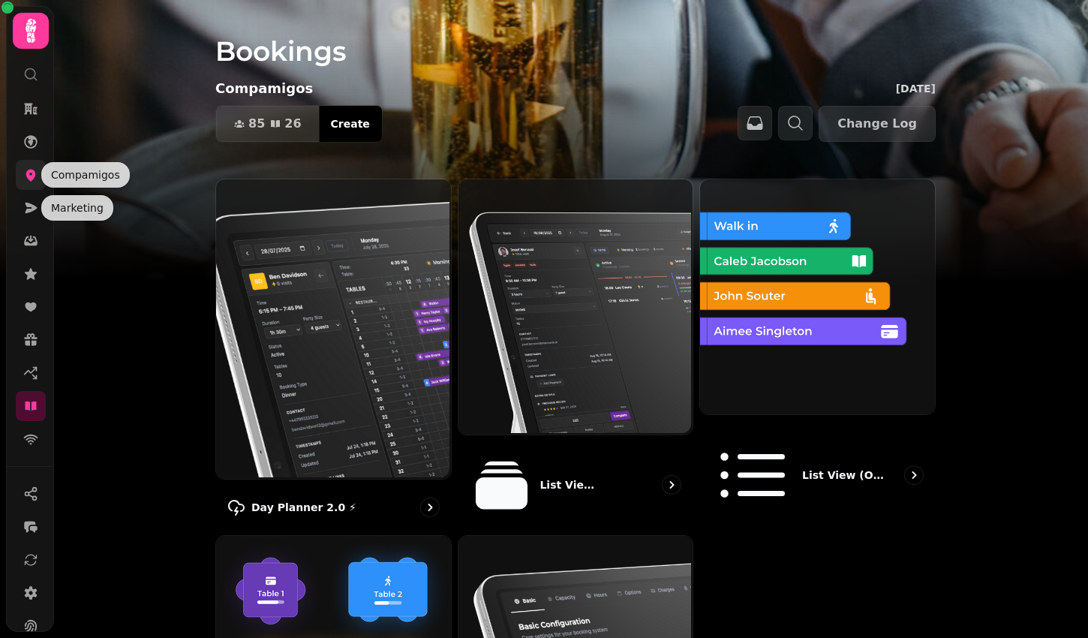
click at [33, 170] on icon at bounding box center [30, 174] width 15 height 15
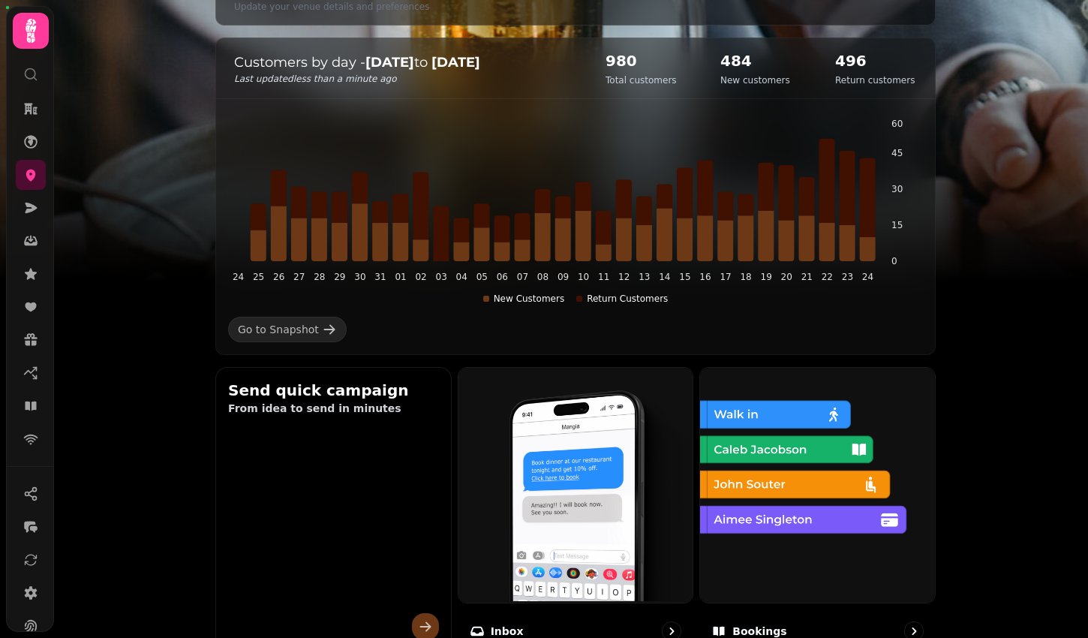
scroll to position [309, 0]
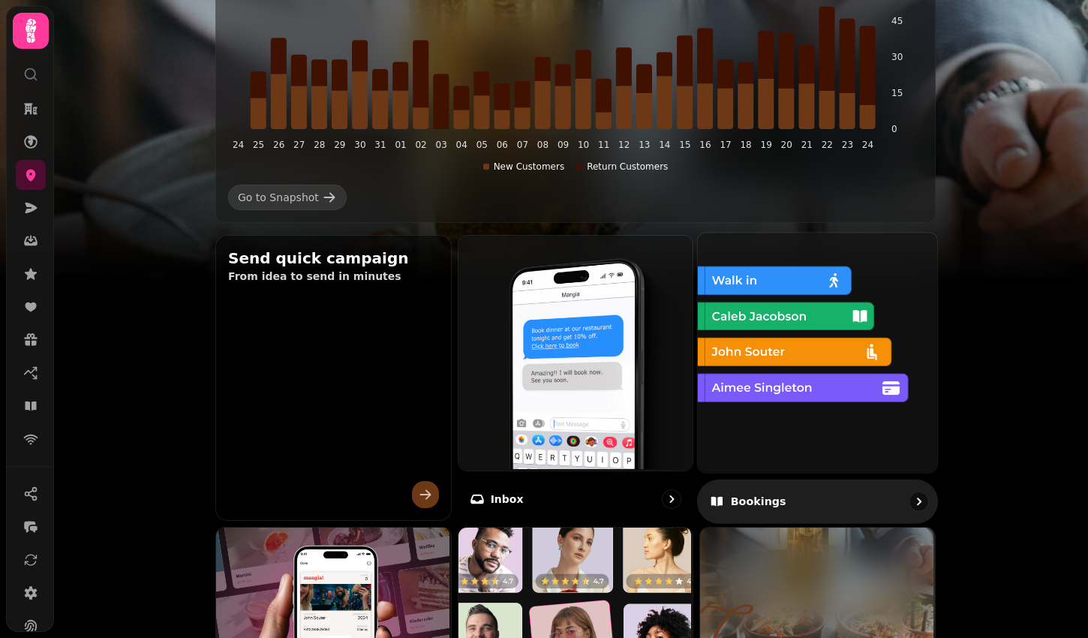
click at [712, 403] on img at bounding box center [815, 350] width 239 height 239
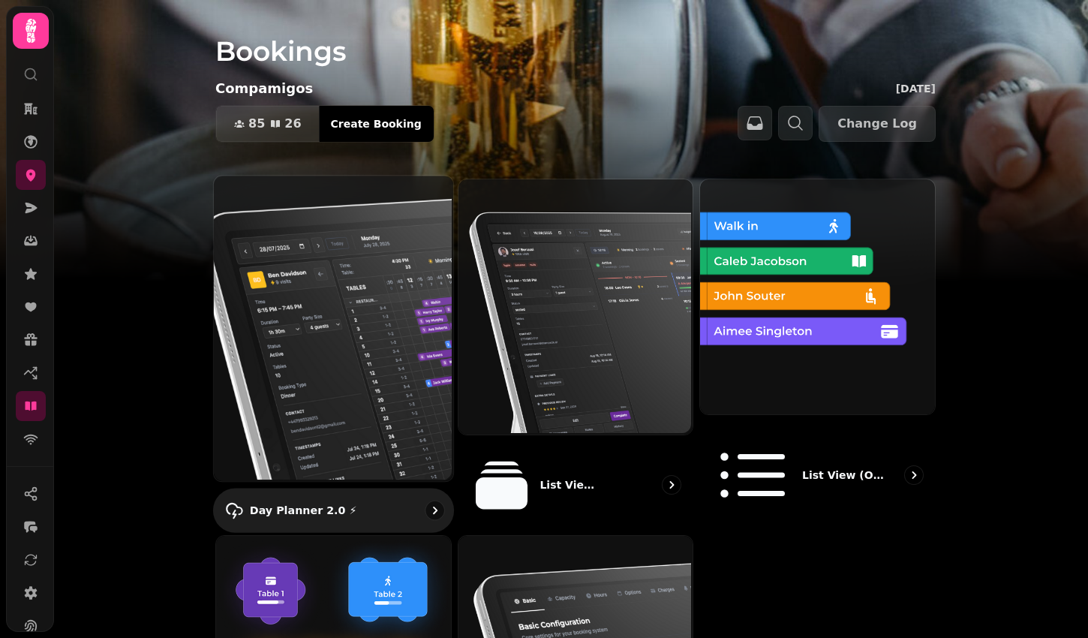
scroll to position [166, 0]
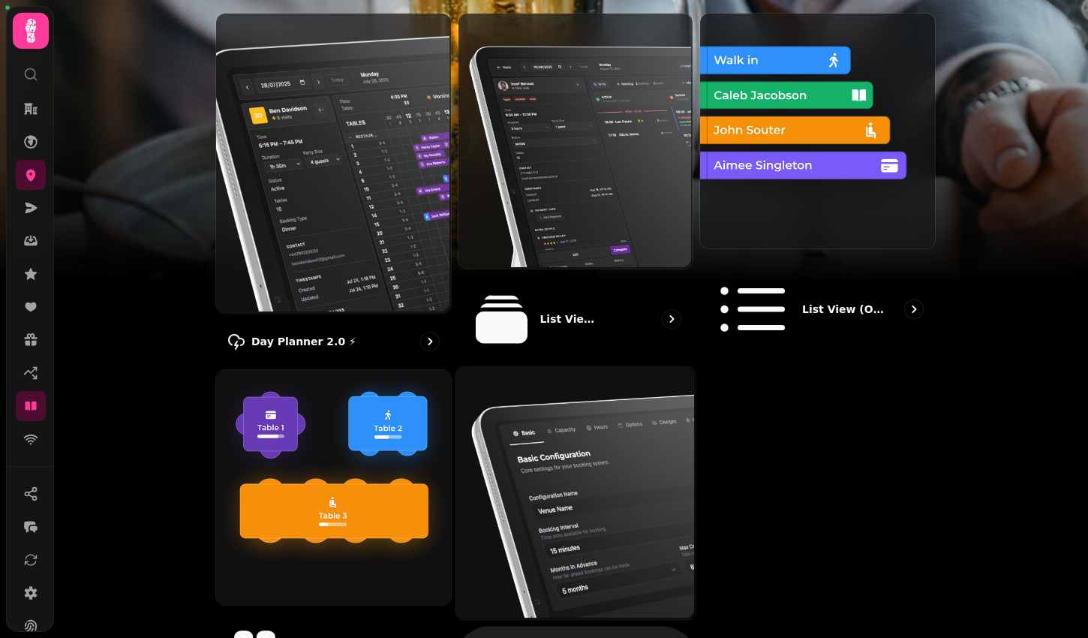
click at [534, 417] on img at bounding box center [573, 491] width 239 height 253
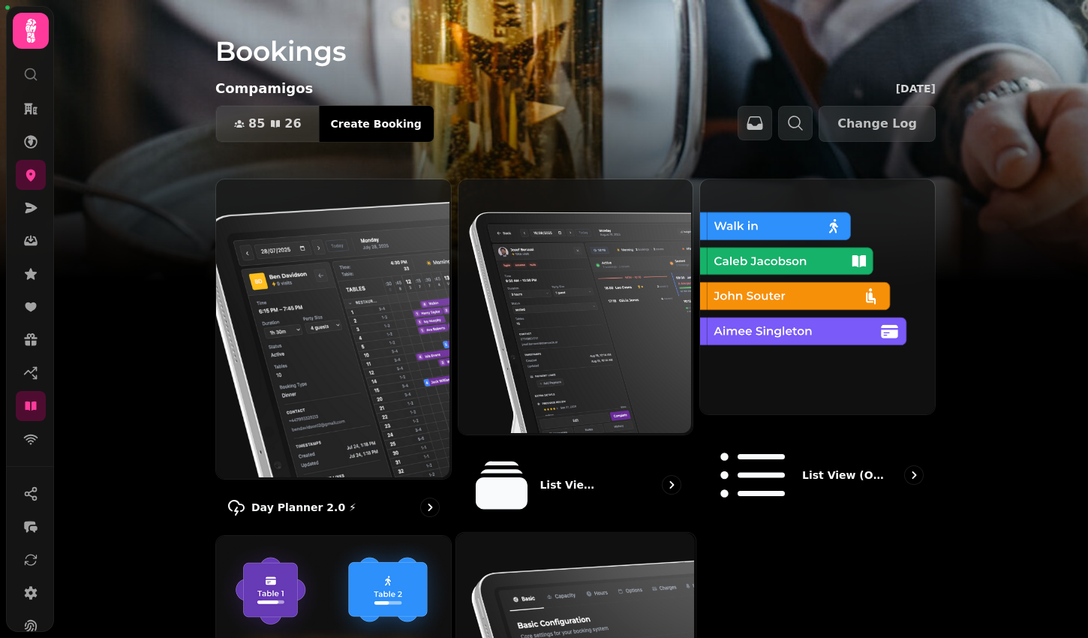
select select "**********"
select select "*"
select select "**"
select select "***"
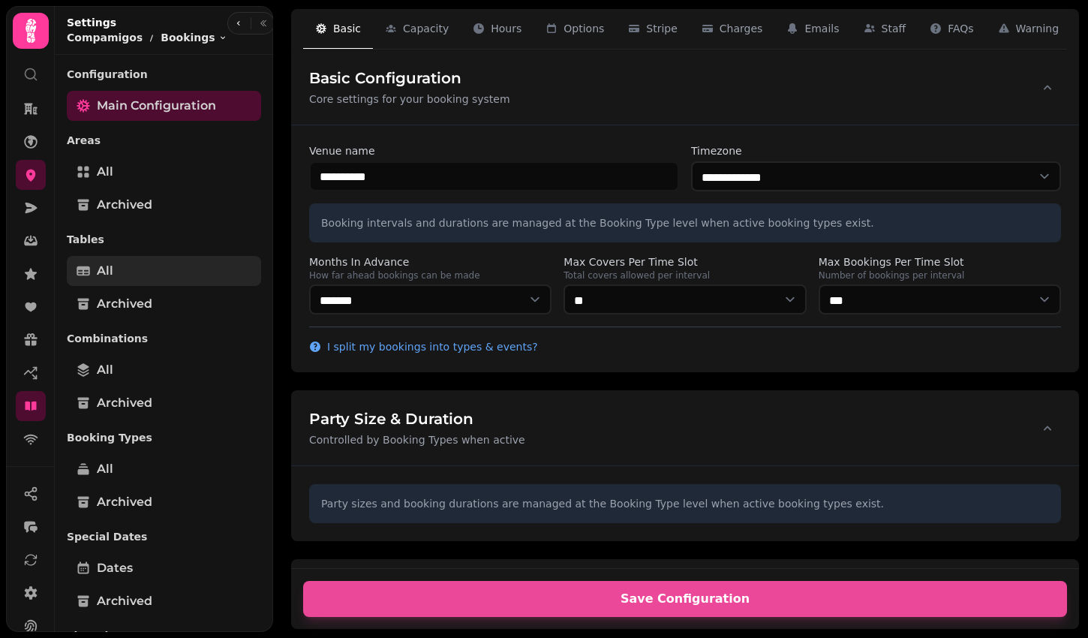
click at [161, 260] on link "All" at bounding box center [164, 271] width 194 height 30
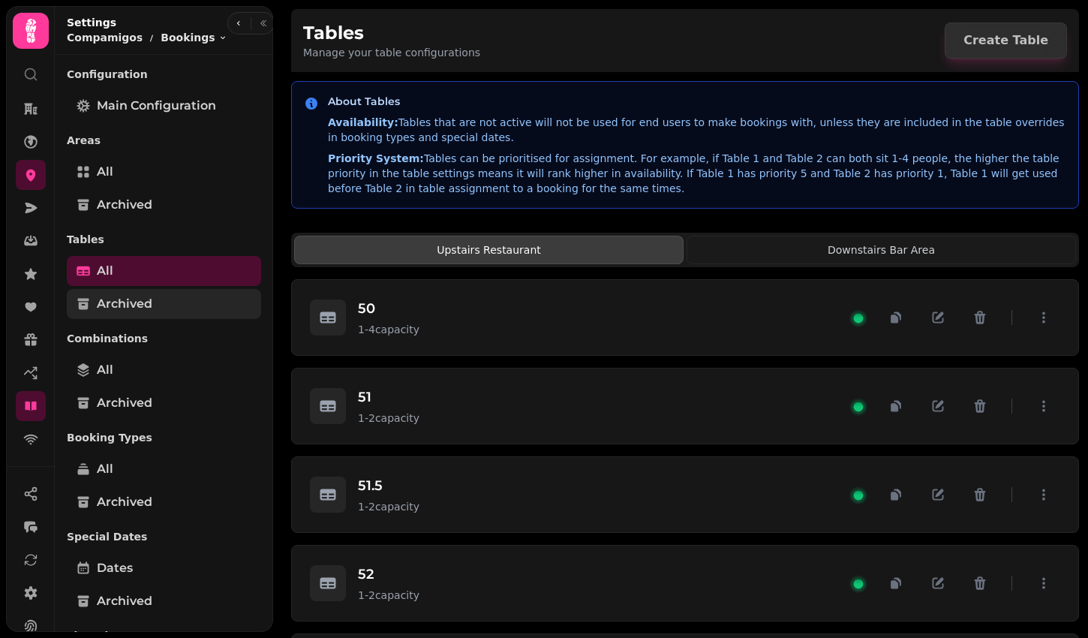
click at [130, 300] on span "Archived" at bounding box center [125, 304] width 56 height 18
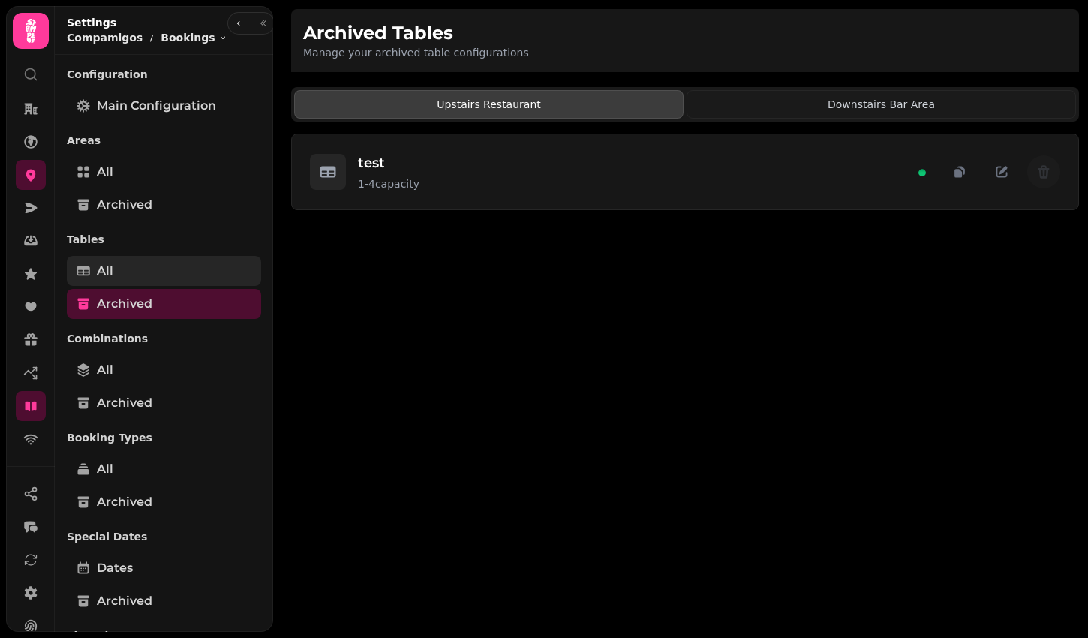
click at [126, 278] on link "All" at bounding box center [164, 271] width 194 height 30
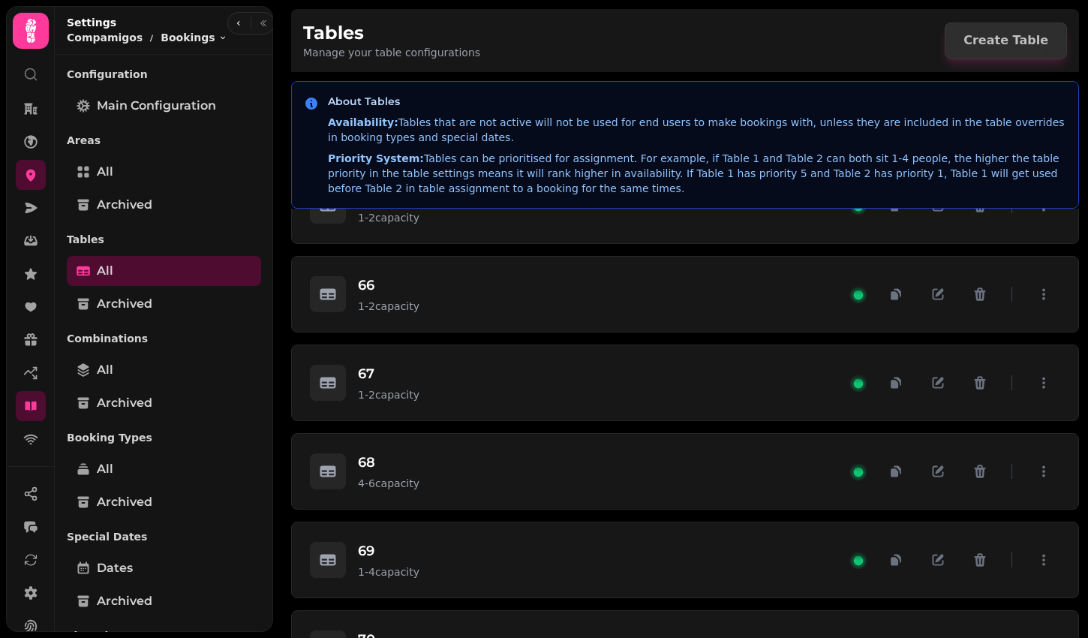
scroll to position [1871, 0]
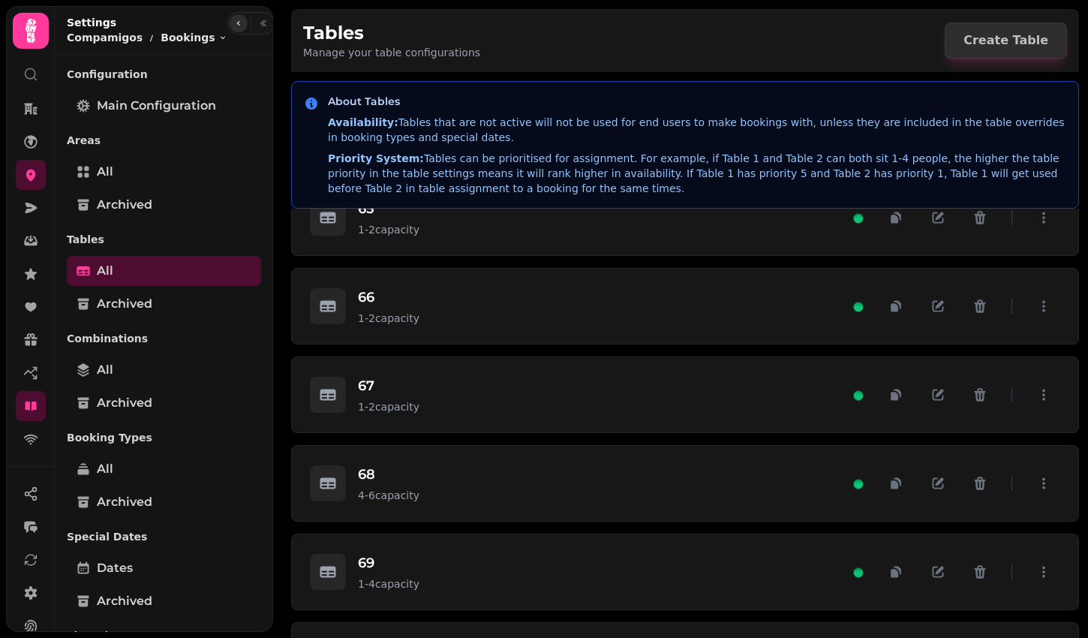
click at [231, 29] on button "button" at bounding box center [239, 23] width 18 height 18
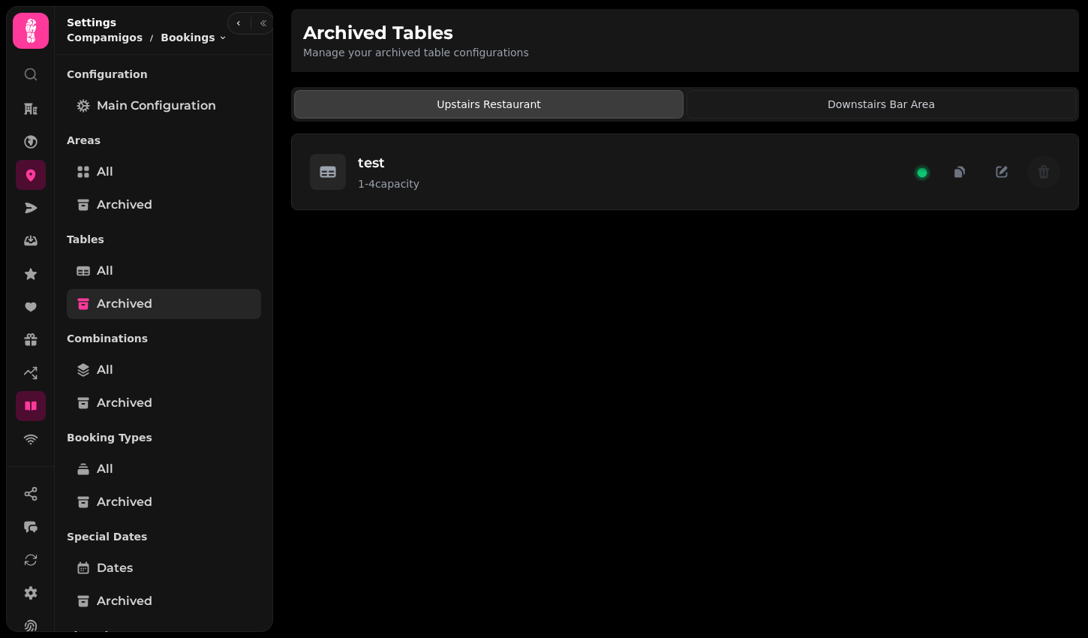
click at [125, 302] on span "Archived" at bounding box center [125, 304] width 56 height 18
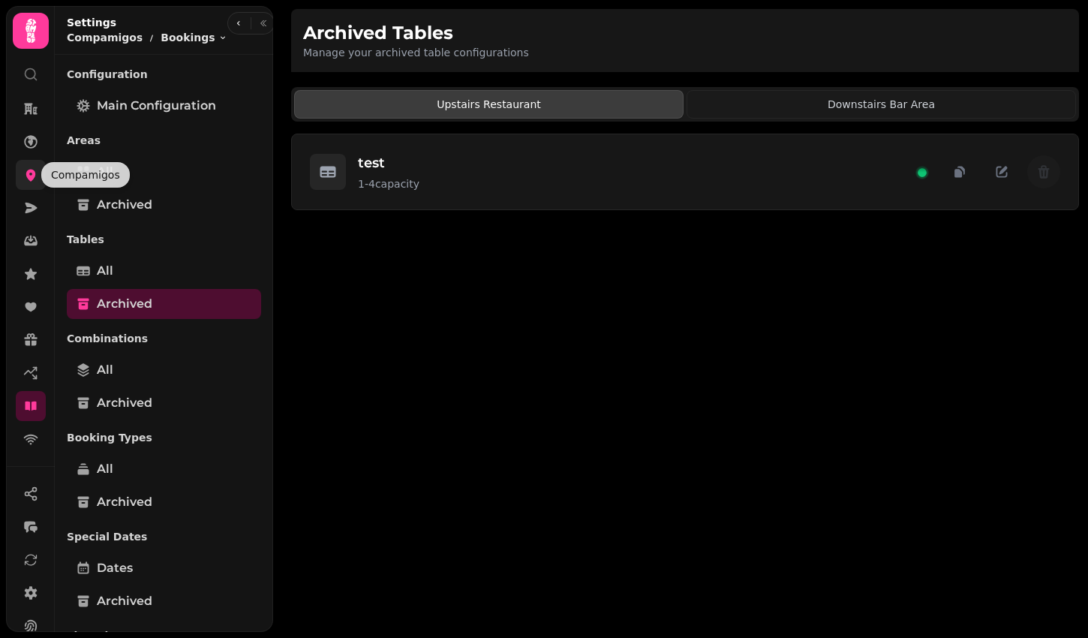
click at [32, 176] on icon at bounding box center [31, 176] width 10 height 12
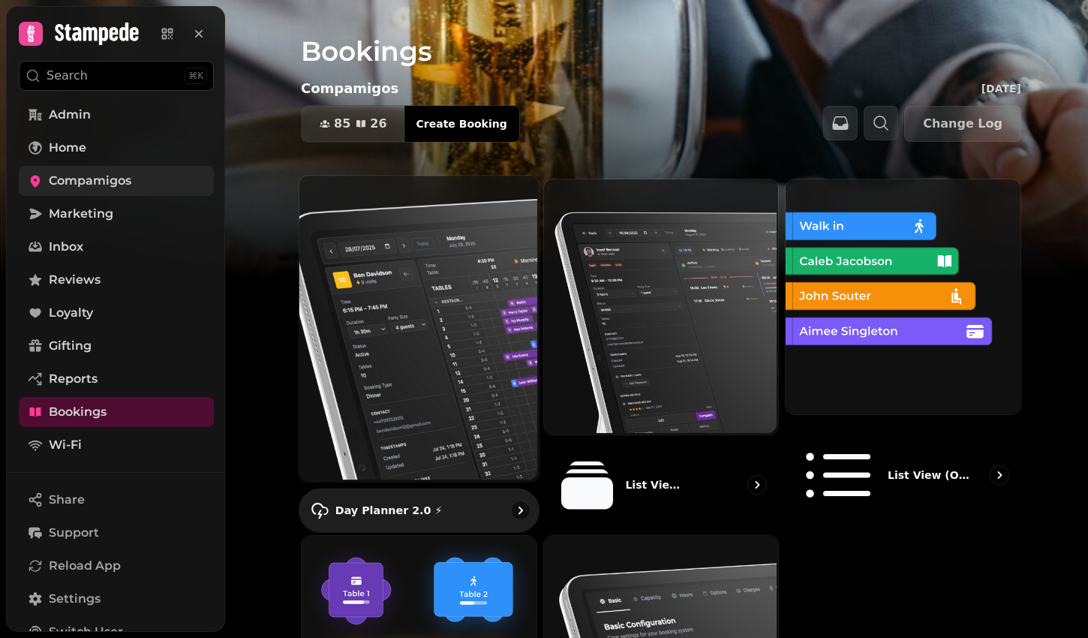
click at [477, 347] on img at bounding box center [417, 326] width 239 height 305
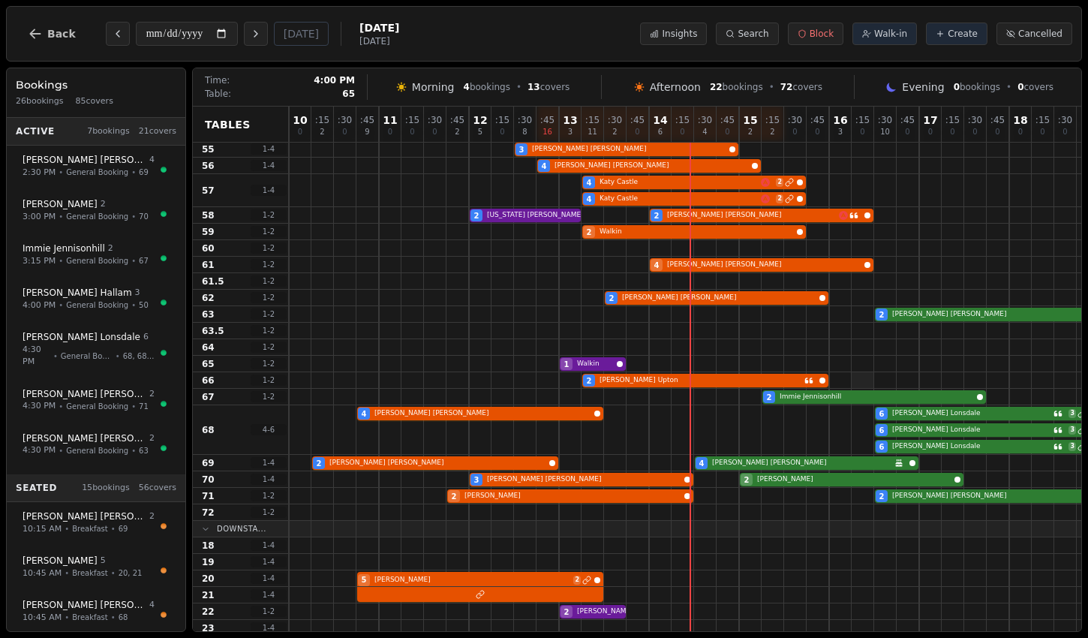
scroll to position [191, 0]
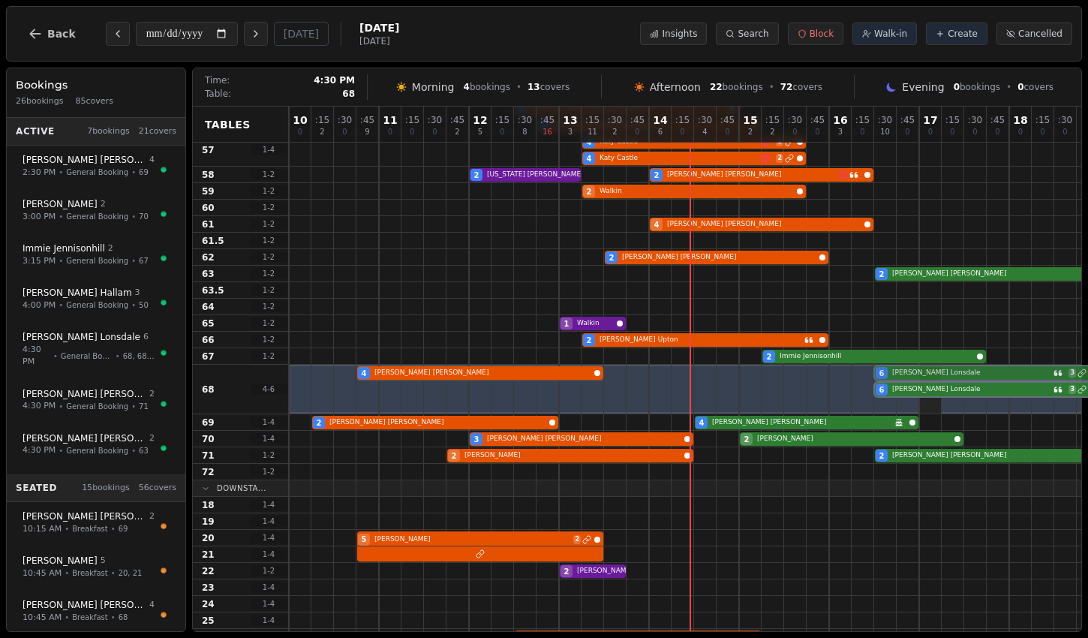
drag, startPoint x: 929, startPoint y: 406, endPoint x: 928, endPoint y: 387, distance: 18.8
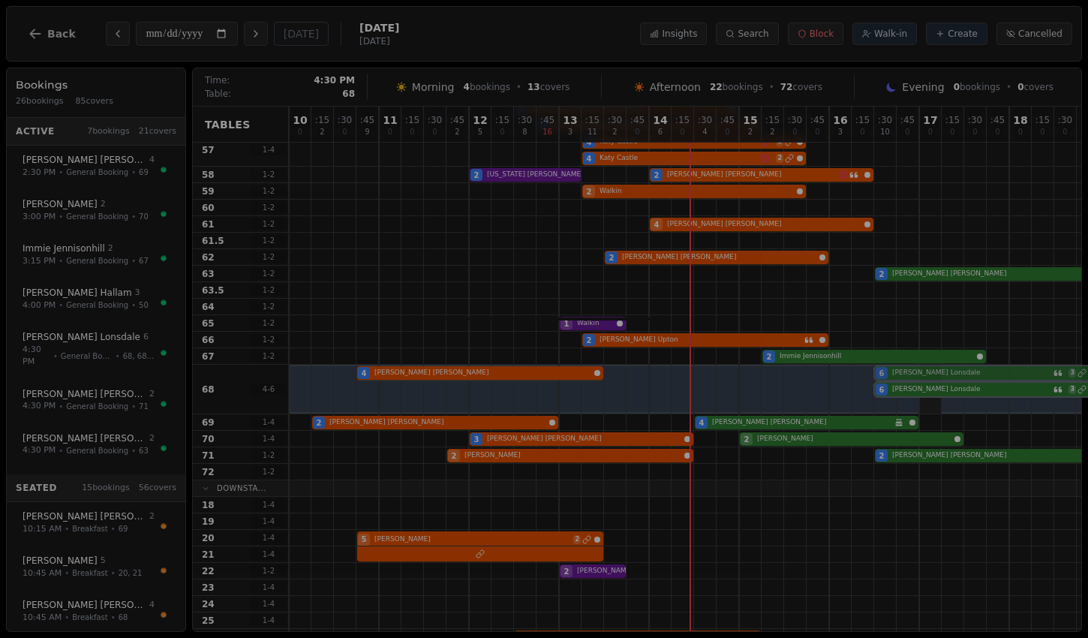
click at [928, 387] on div "4 Natasha Collings 6 Chris Lonsdale 3 6 Chris Lonsdale 3 6 Chris Lonsdale 3" at bounding box center [829, 390] width 1081 height 50
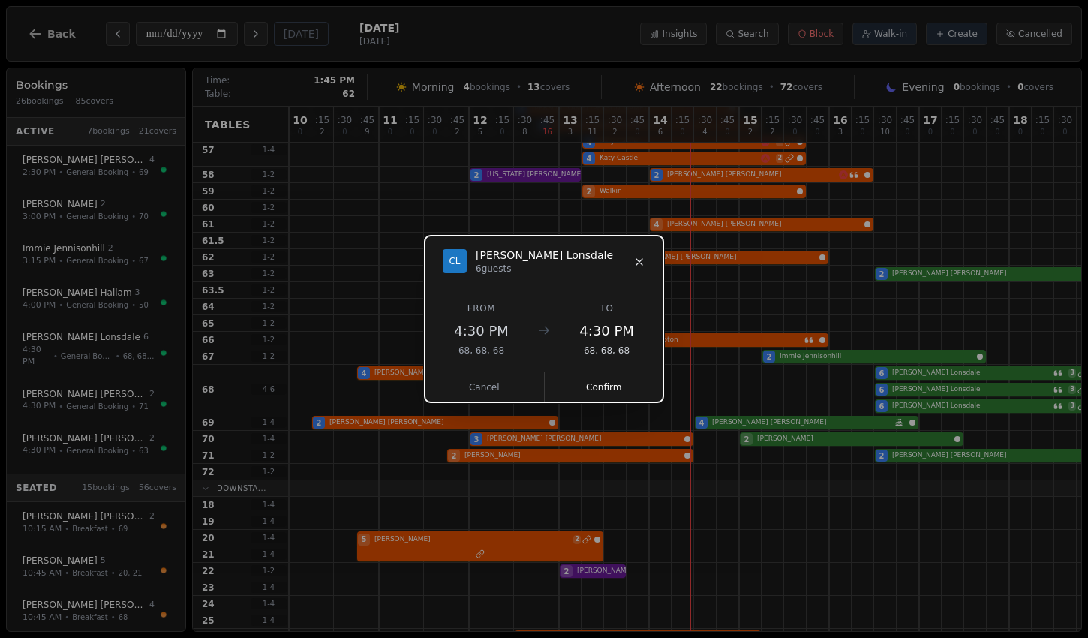
click at [640, 265] on icon at bounding box center [639, 262] width 12 height 12
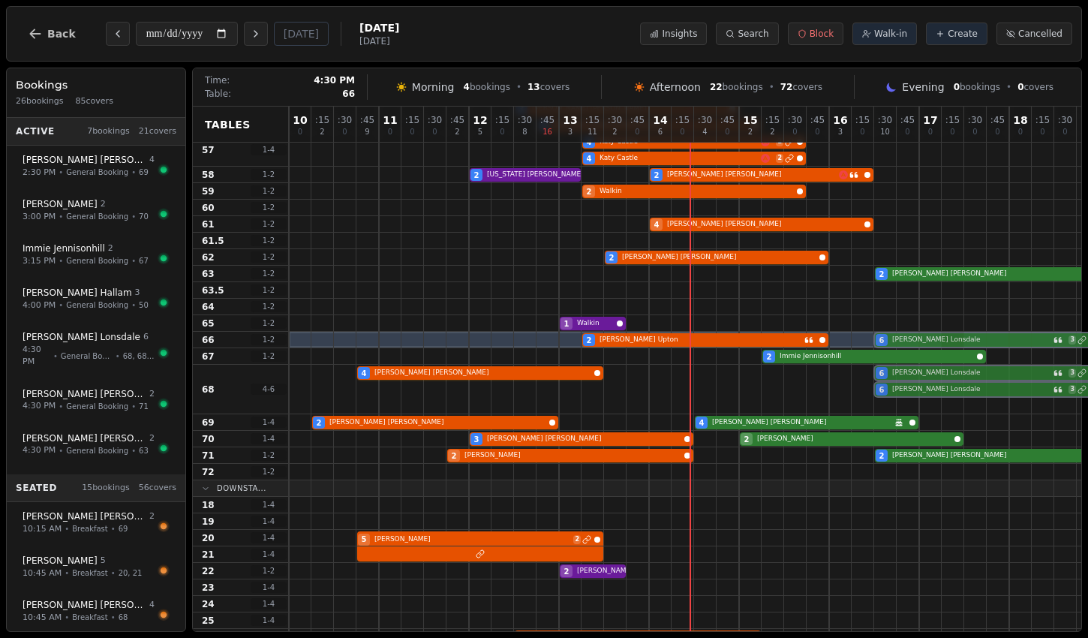
drag, startPoint x: 955, startPoint y: 405, endPoint x: 945, endPoint y: 342, distance: 63.9
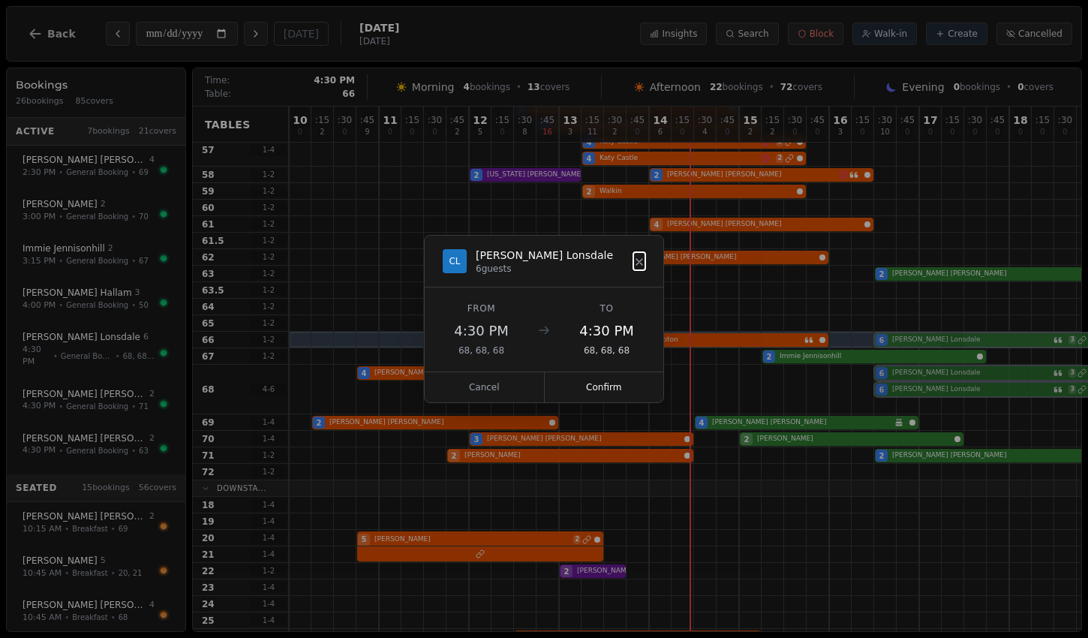
click at [945, 342] on div "10 0 : 15 2 : 30 0 : 45 9 11 0 : 15 0 : 30 0 : 45 2 12 5 : 15 0 : 30 8 : 45 16 …" at bounding box center [829, 322] width 1081 height 812
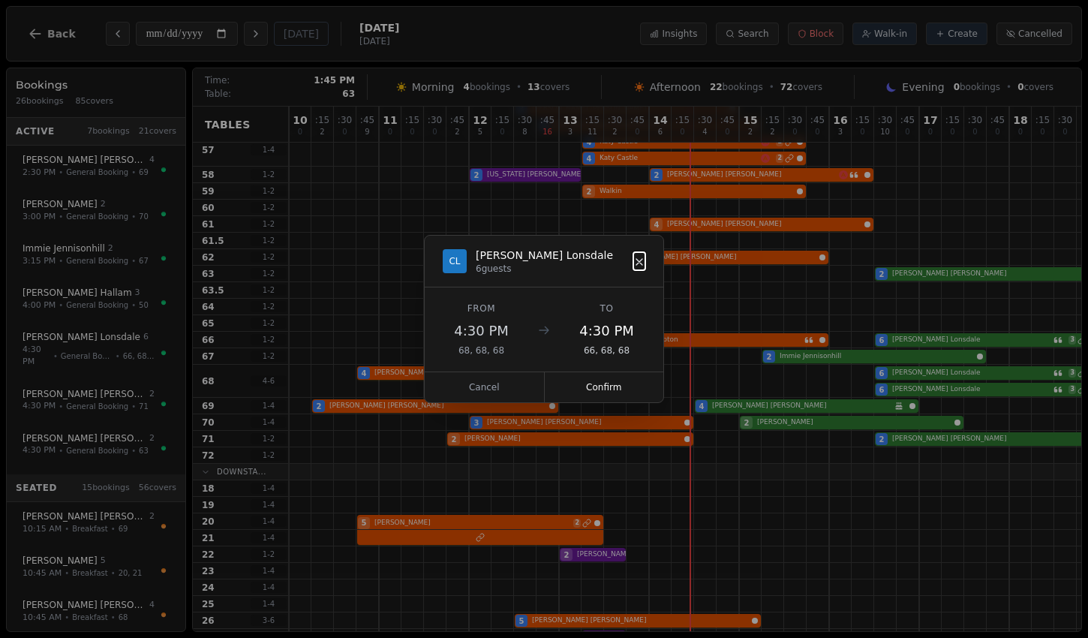
click at [640, 265] on icon at bounding box center [639, 262] width 12 height 12
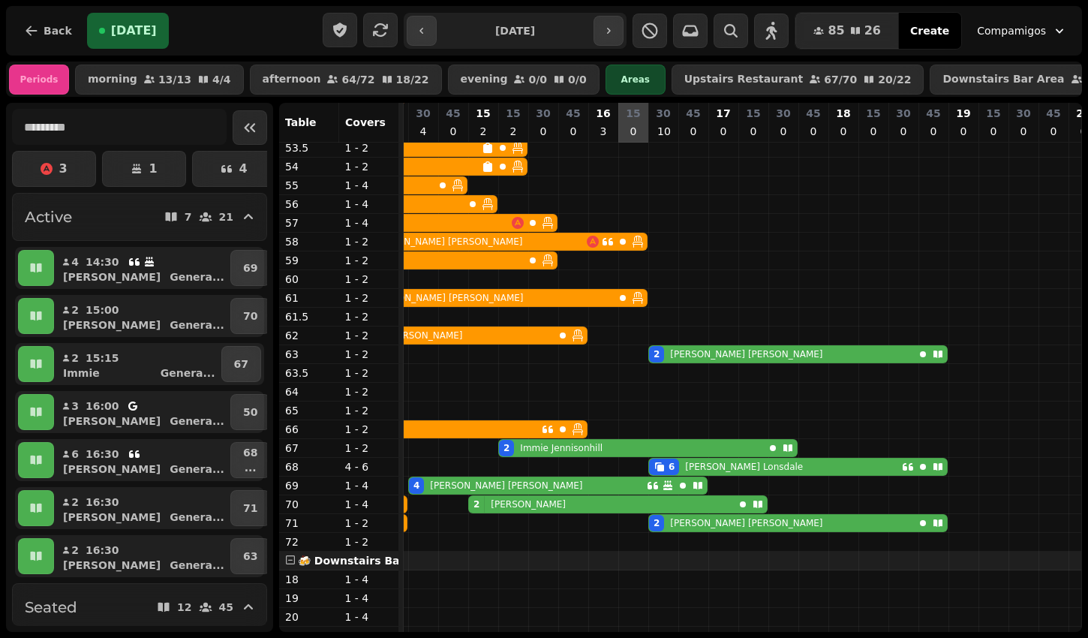
scroll to position [194, 0]
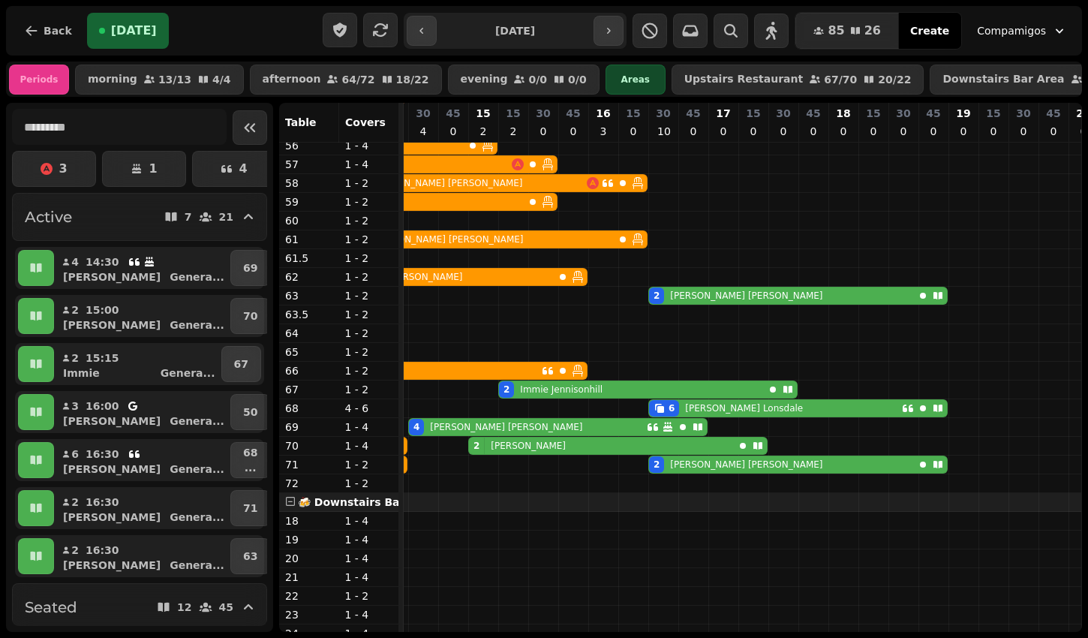
click at [735, 405] on p "Chris Lonsdale" at bounding box center [744, 408] width 118 height 12
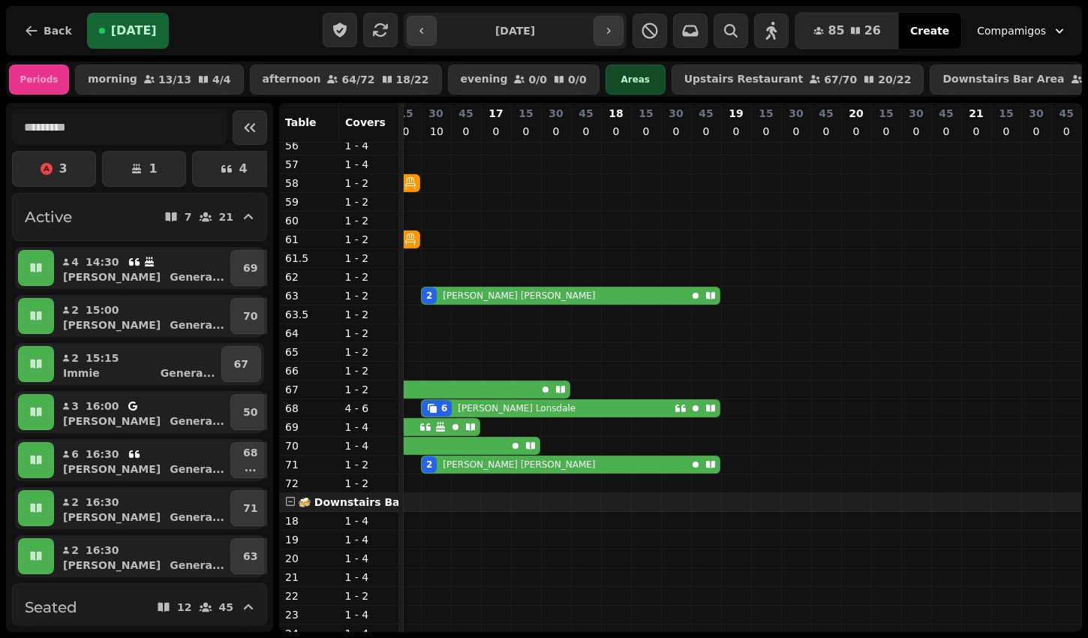
select select "**********"
select select "*"
select select "****"
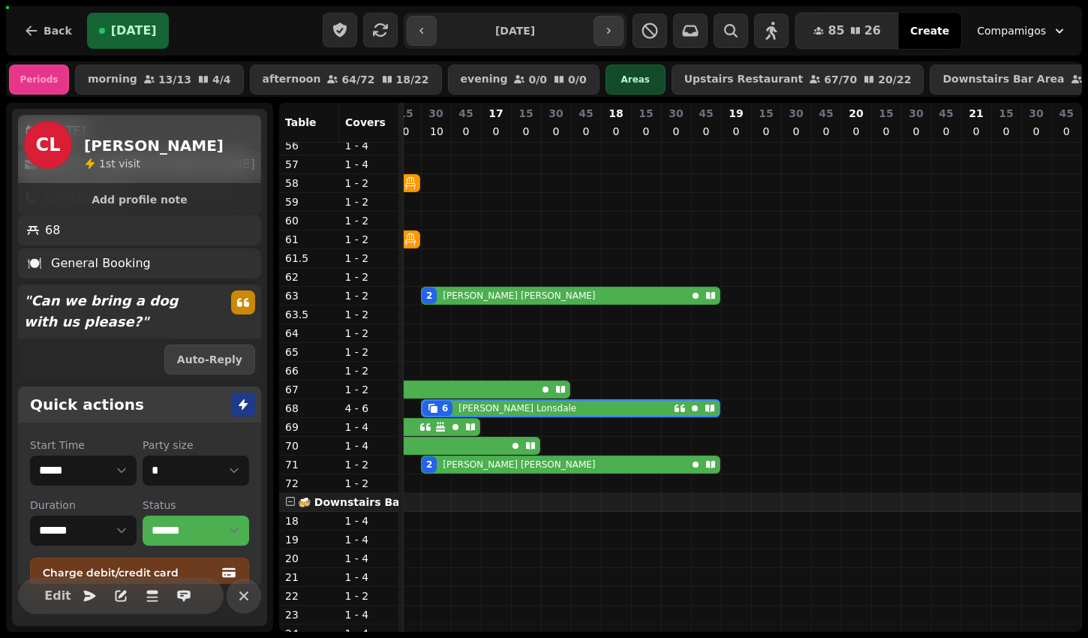
scroll to position [167, 0]
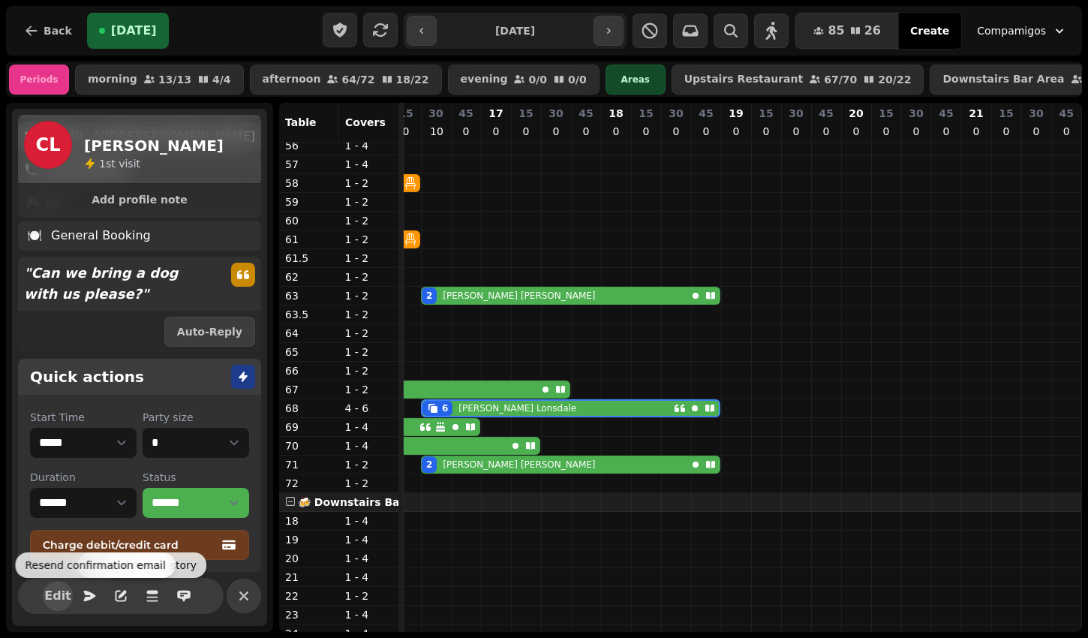
click at [51, 603] on button "Edit" at bounding box center [58, 596] width 30 height 30
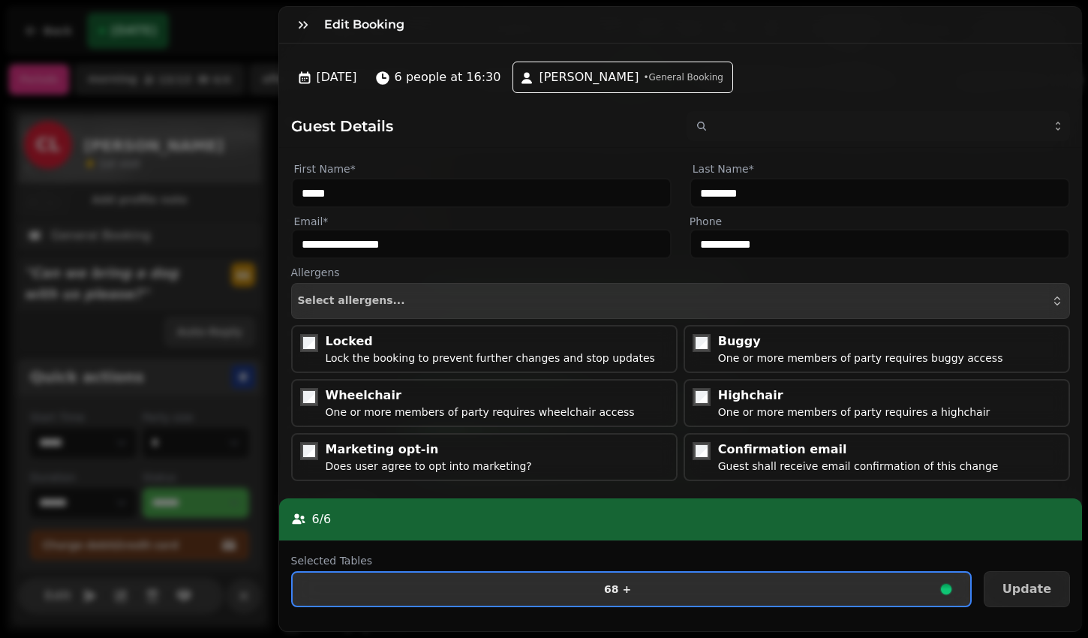
click at [633, 590] on span "68 +" at bounding box center [618, 589] width 627 height 11
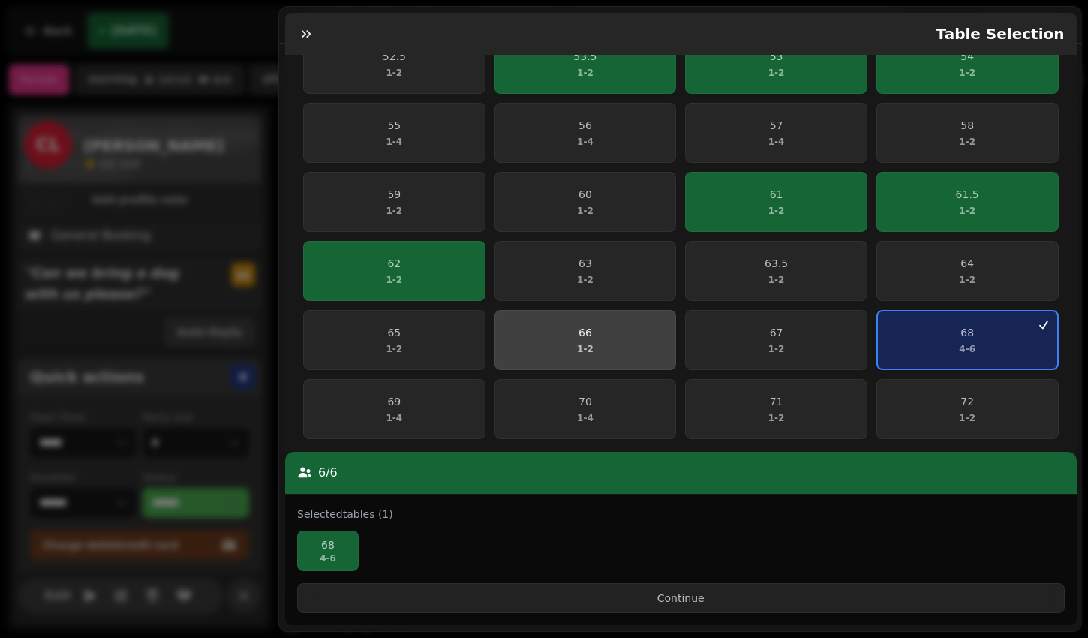
scroll to position [383, 0]
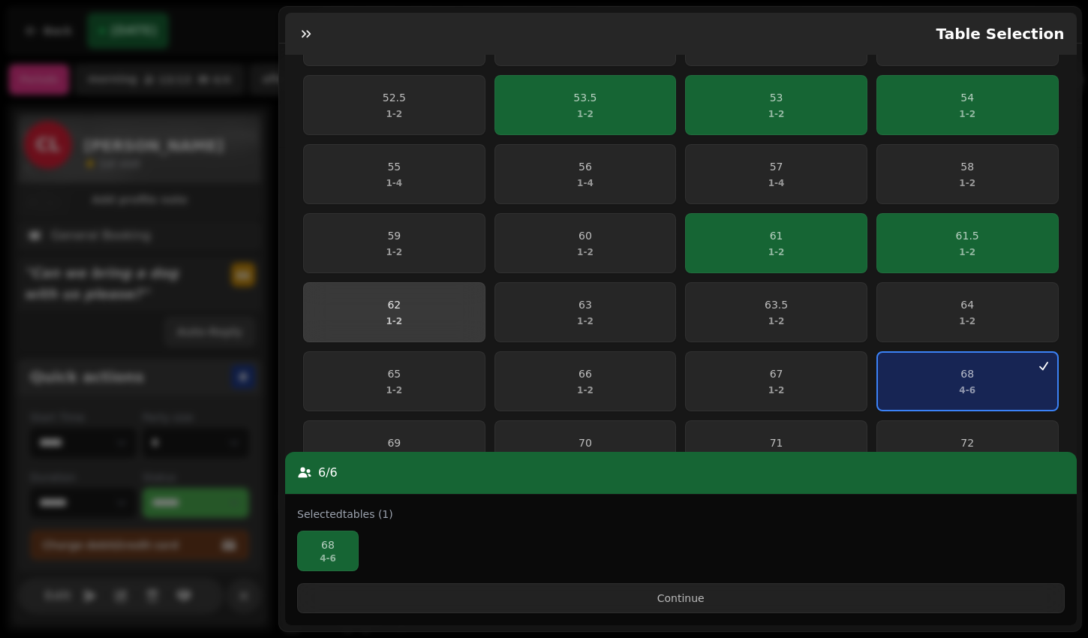
click at [448, 308] on span "62 1 - 2" at bounding box center [394, 312] width 163 height 30
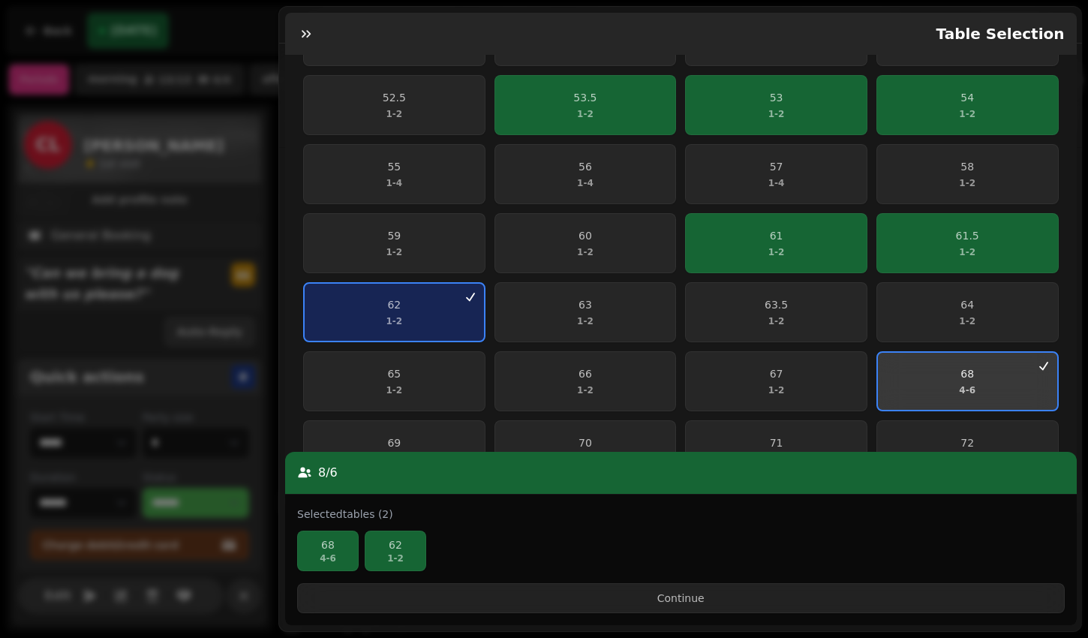
click at [1019, 358] on button "68 4 - 6" at bounding box center [967, 381] width 182 height 60
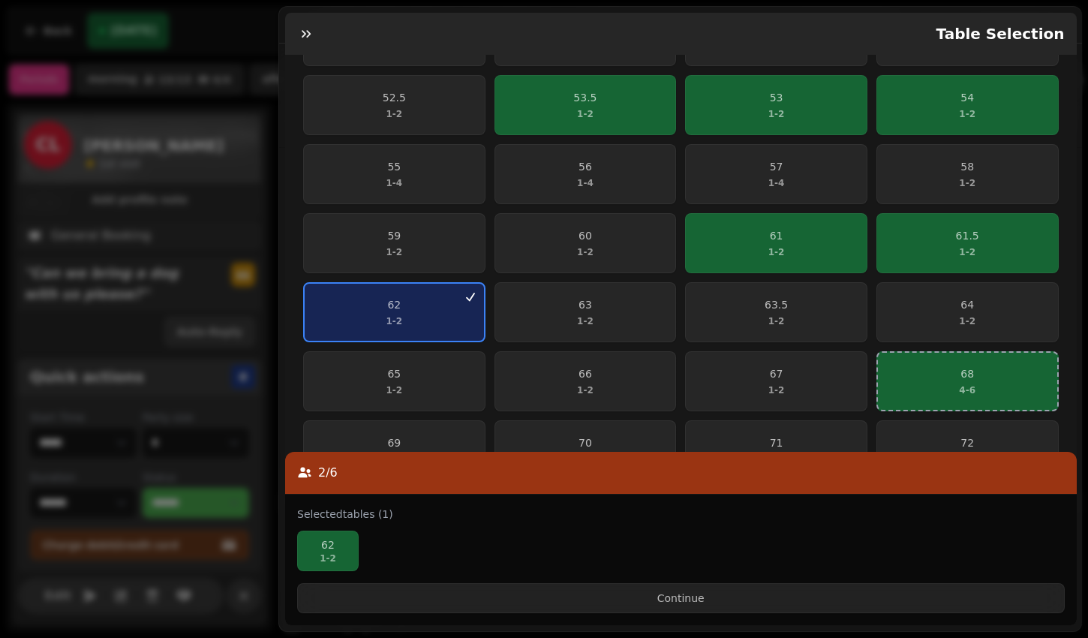
click at [777, 614] on div "Selected tables (1) 62 1 - 2 Continue" at bounding box center [681, 560] width 792 height 131
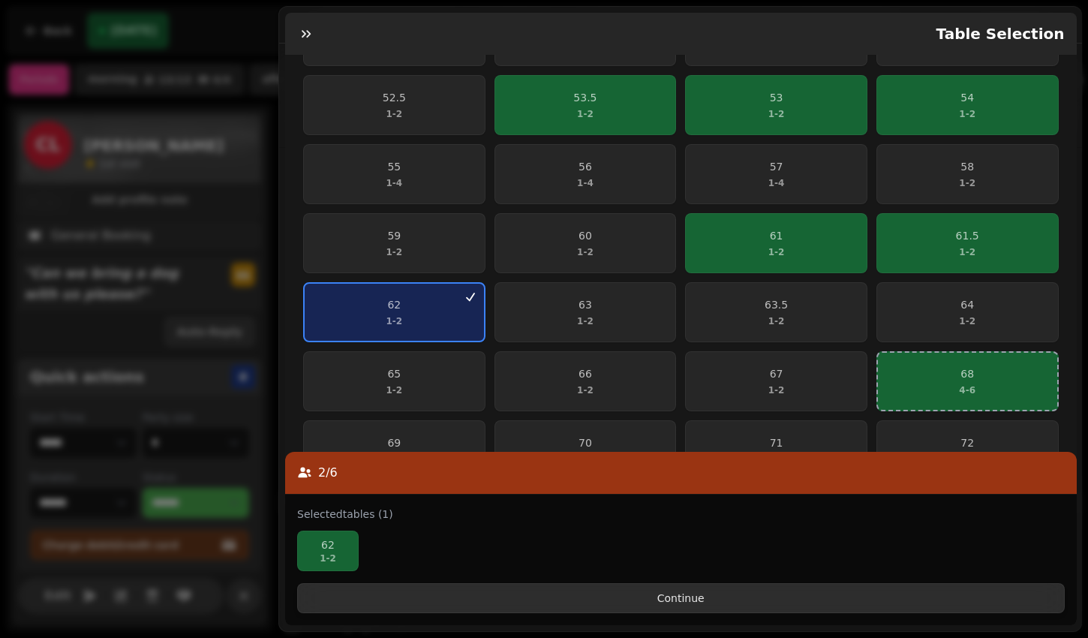
click at [777, 598] on span "Continue" at bounding box center [681, 598] width 742 height 11
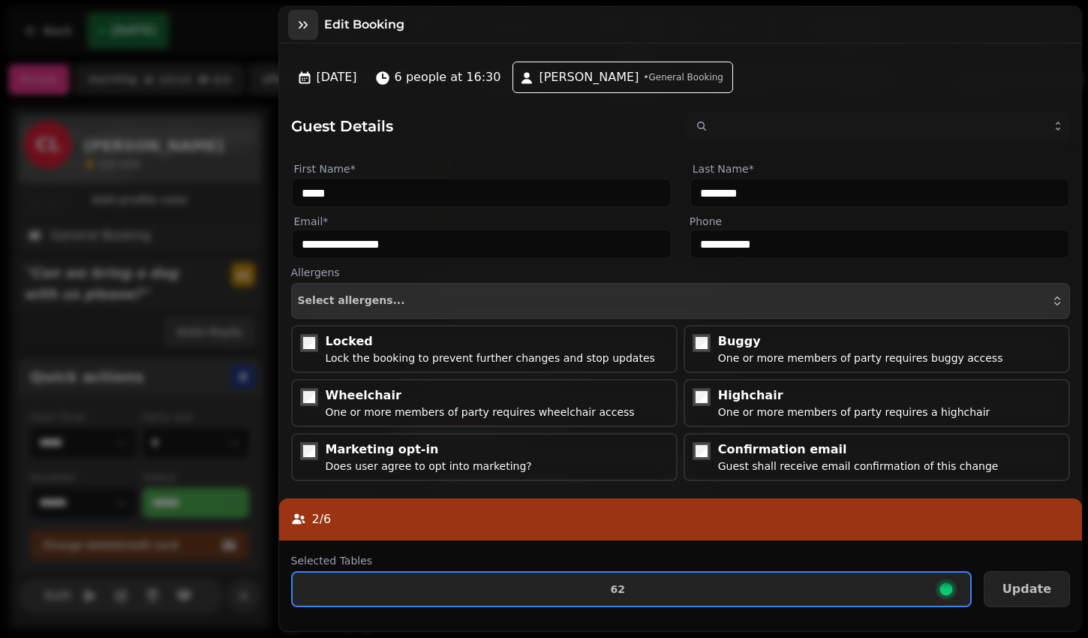
click at [305, 33] on button "button" at bounding box center [303, 25] width 30 height 30
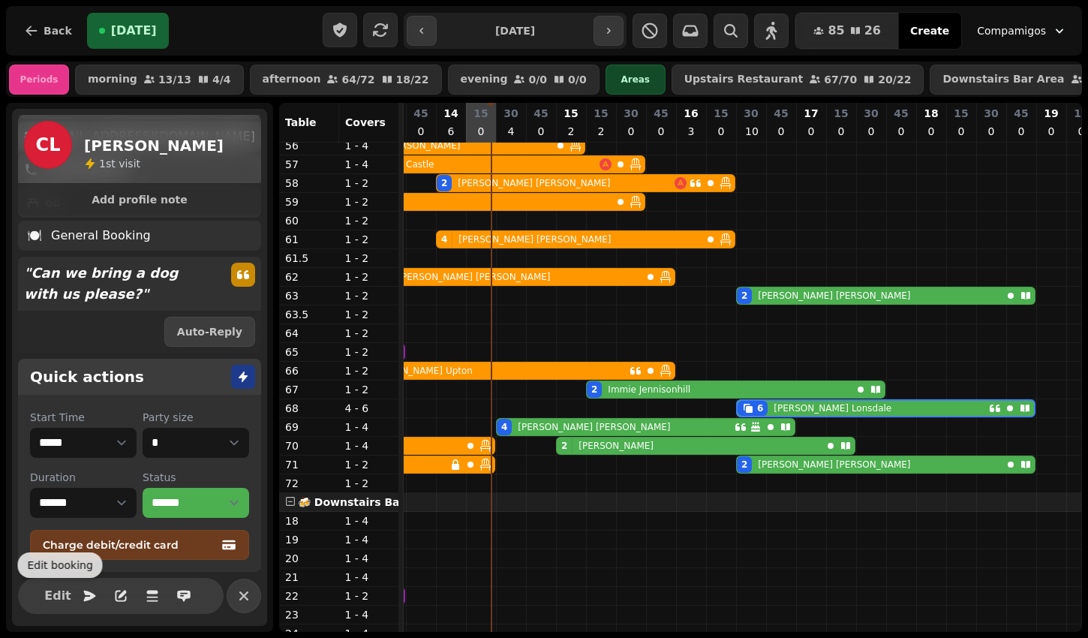
scroll to position [0, 0]
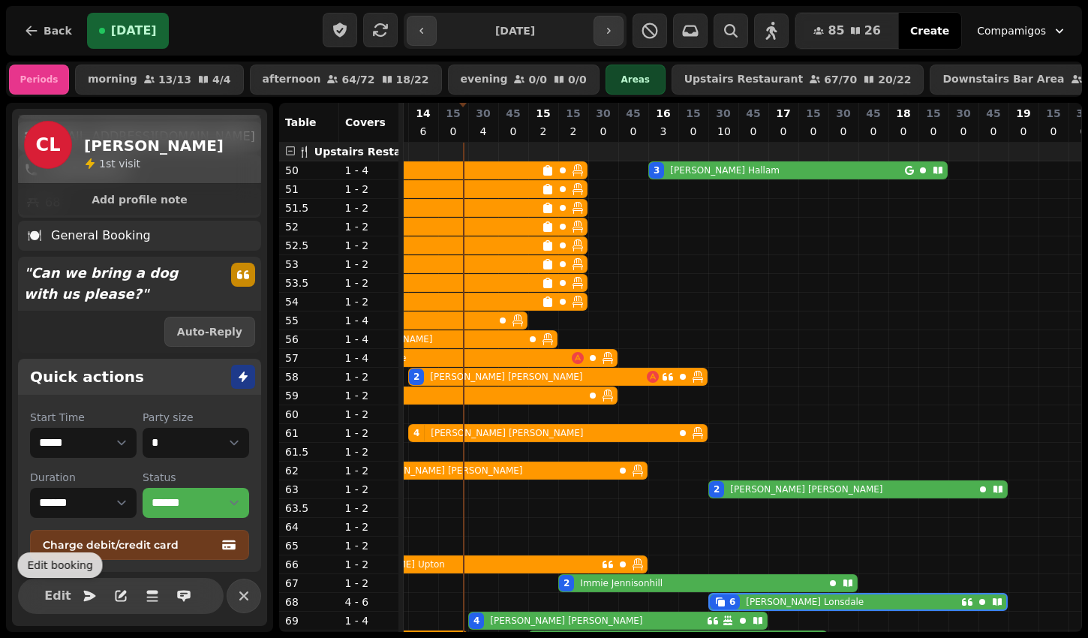
click at [510, 179] on div "12 Hurn" at bounding box center [400, 170] width 283 height 17
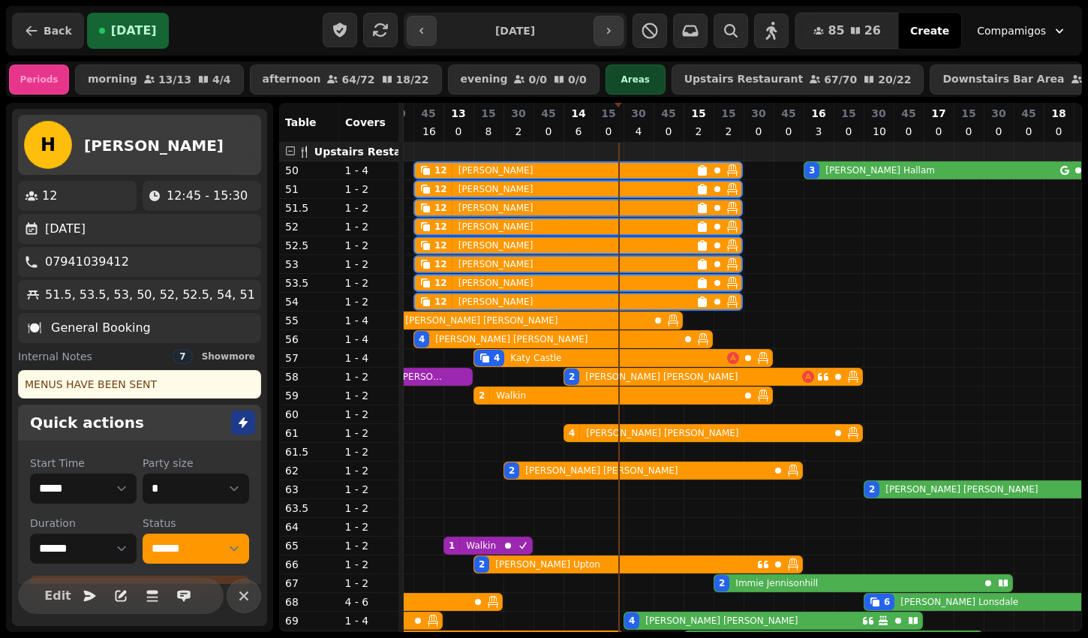
click at [44, 34] on span "Back" at bounding box center [58, 31] width 29 height 11
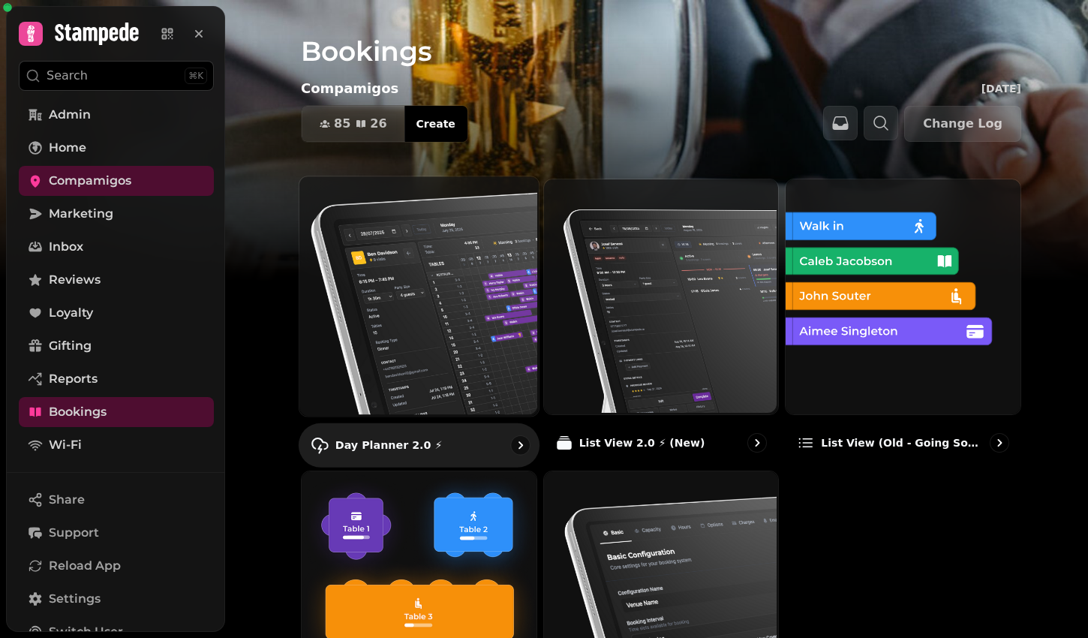
click at [424, 251] on img at bounding box center [417, 294] width 239 height 239
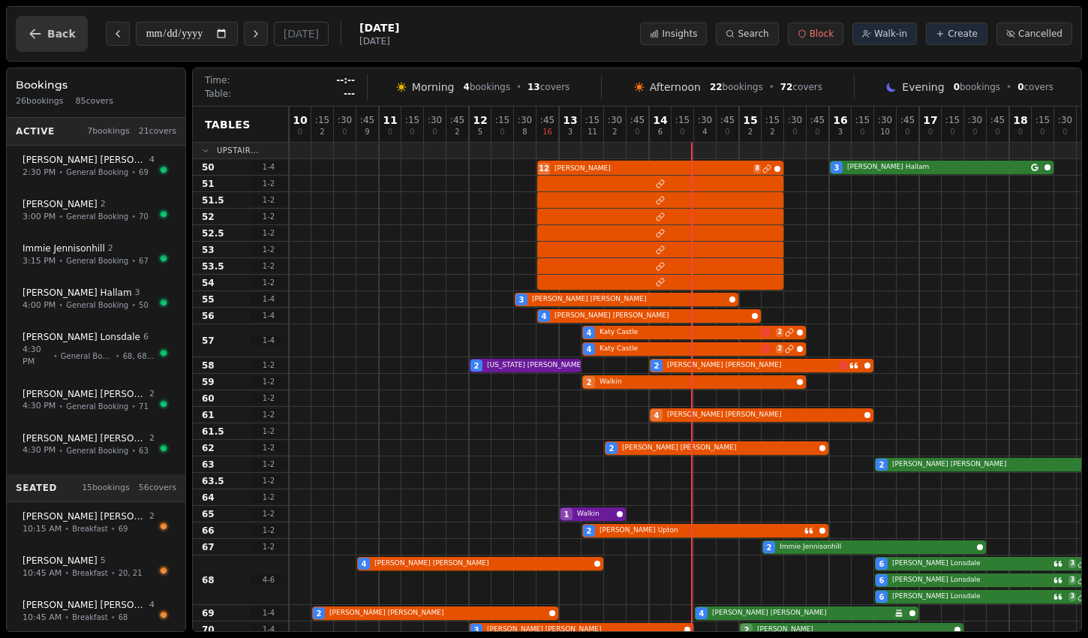
click at [60, 29] on span "Back" at bounding box center [61, 34] width 29 height 11
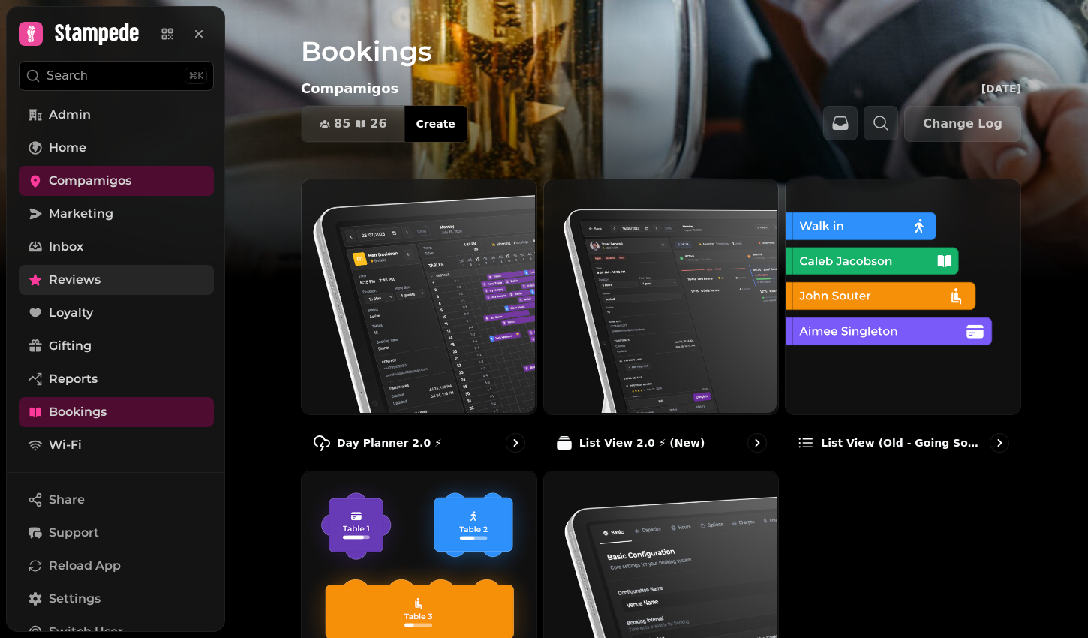
click at [96, 281] on span "Reviews" at bounding box center [75, 280] width 52 height 18
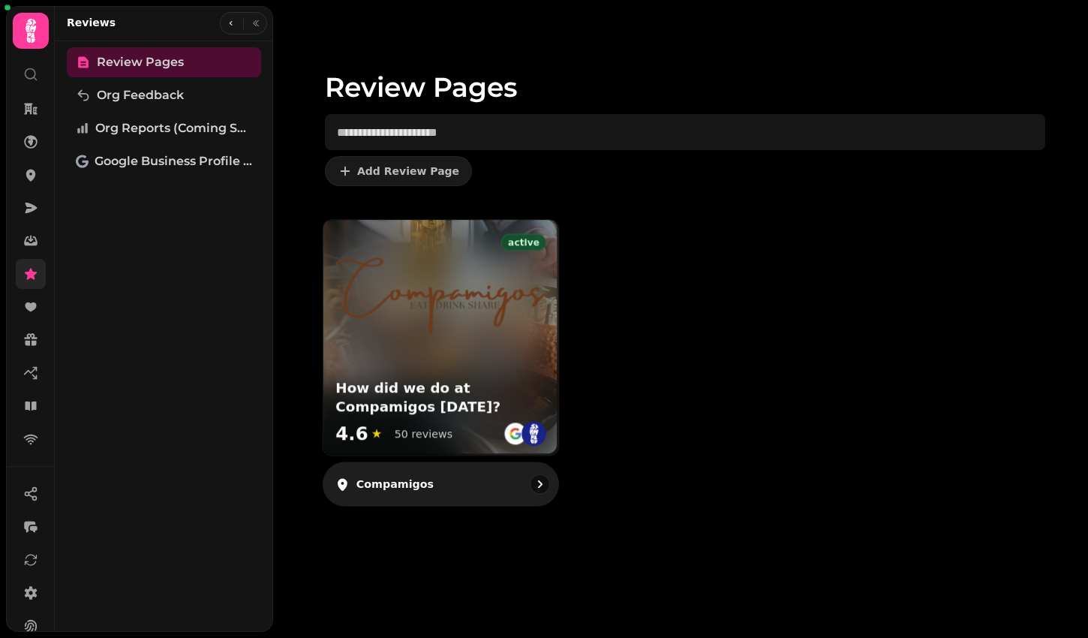
click at [502, 380] on h3 "How did we do at Compamigos today?" at bounding box center [440, 398] width 211 height 38
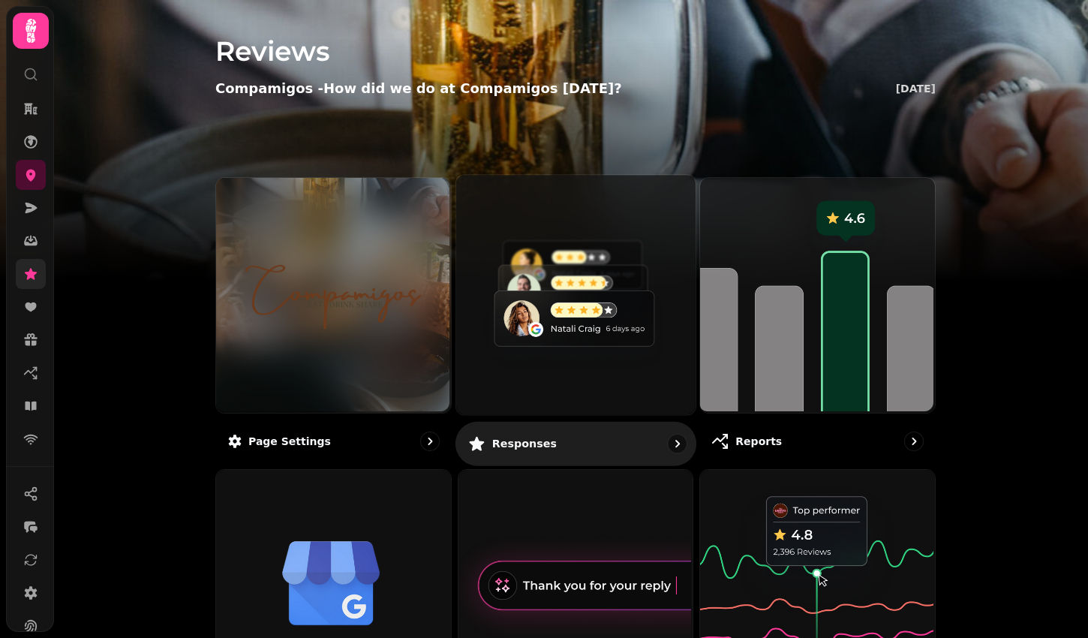
click at [609, 321] on img at bounding box center [573, 292] width 239 height 239
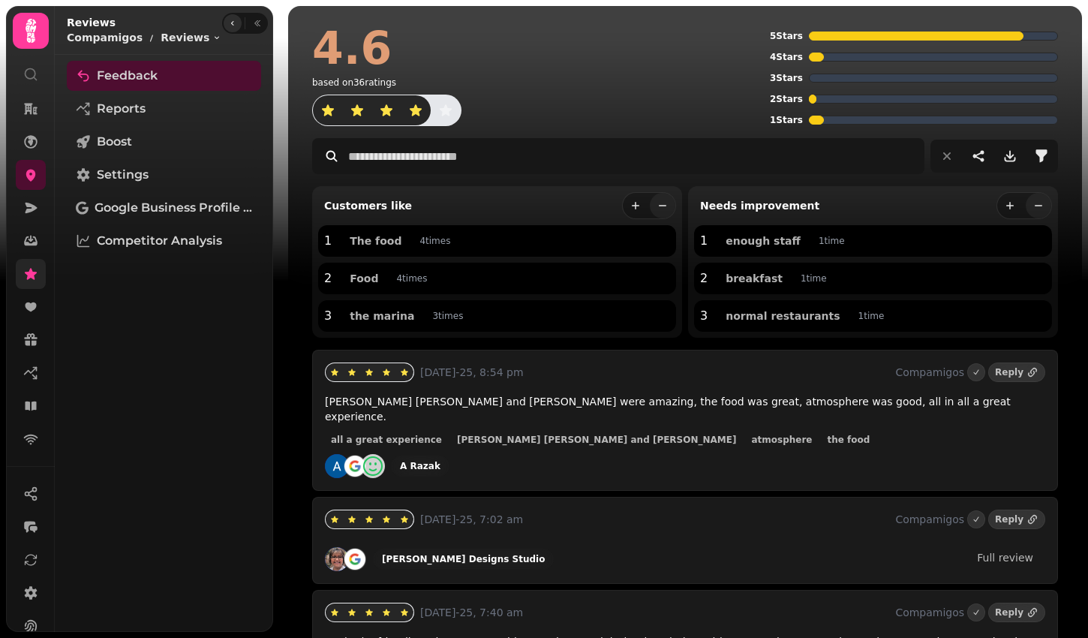
click at [224, 25] on button "button" at bounding box center [233, 23] width 18 height 18
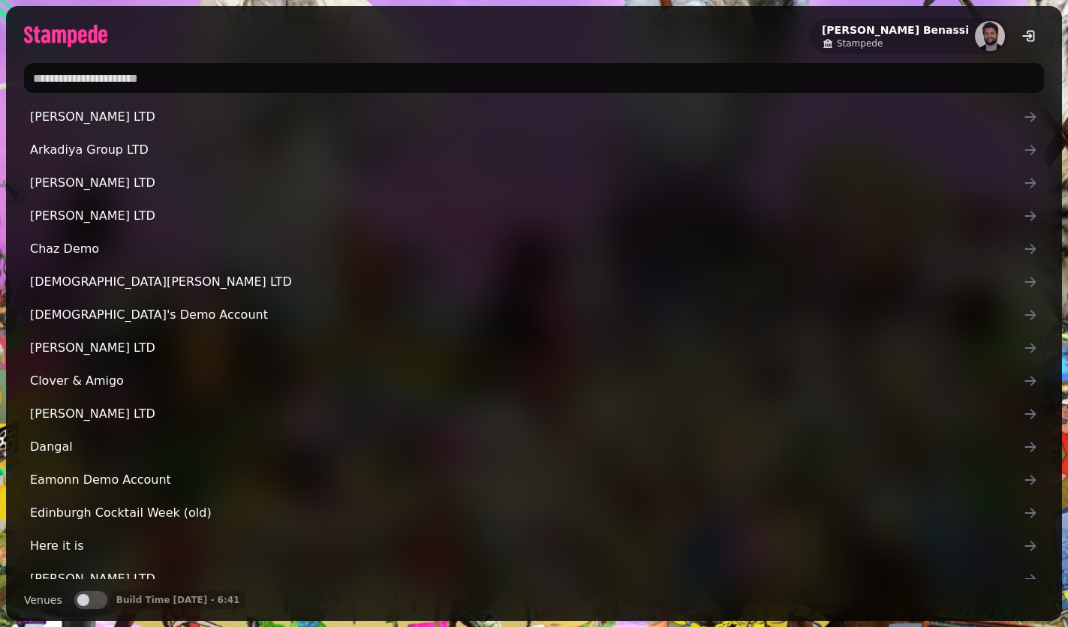
type input "**********"
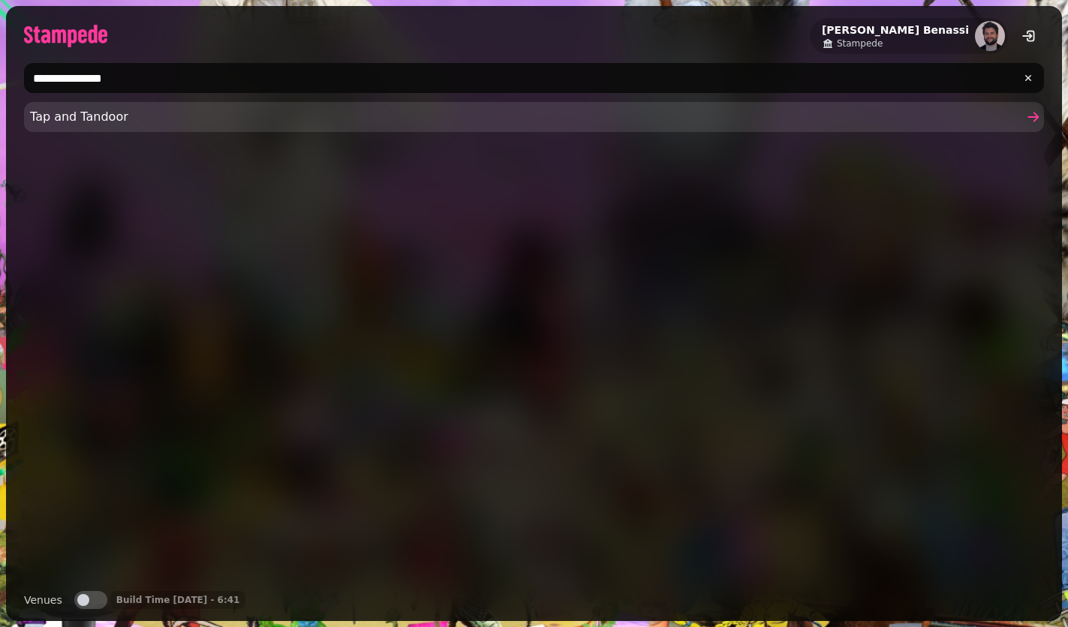
click at [261, 115] on span "Tap and Tandoor" at bounding box center [526, 117] width 993 height 18
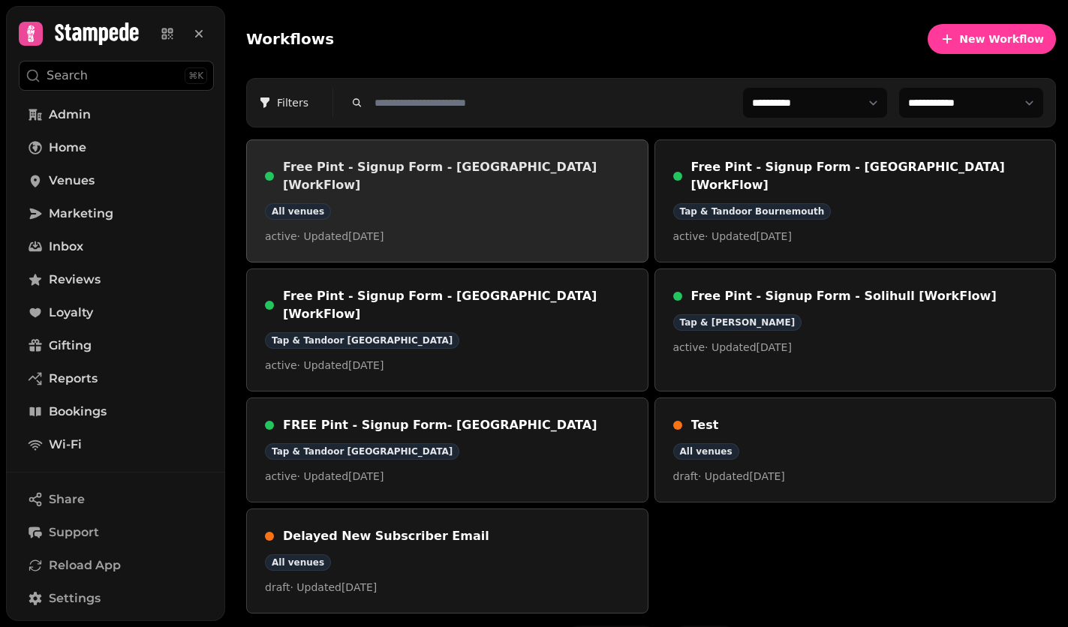
click at [517, 205] on div "Free Pint - Signup Form - Peterborough [WorkFlow] All venues active · Updated 2…" at bounding box center [447, 201] width 365 height 86
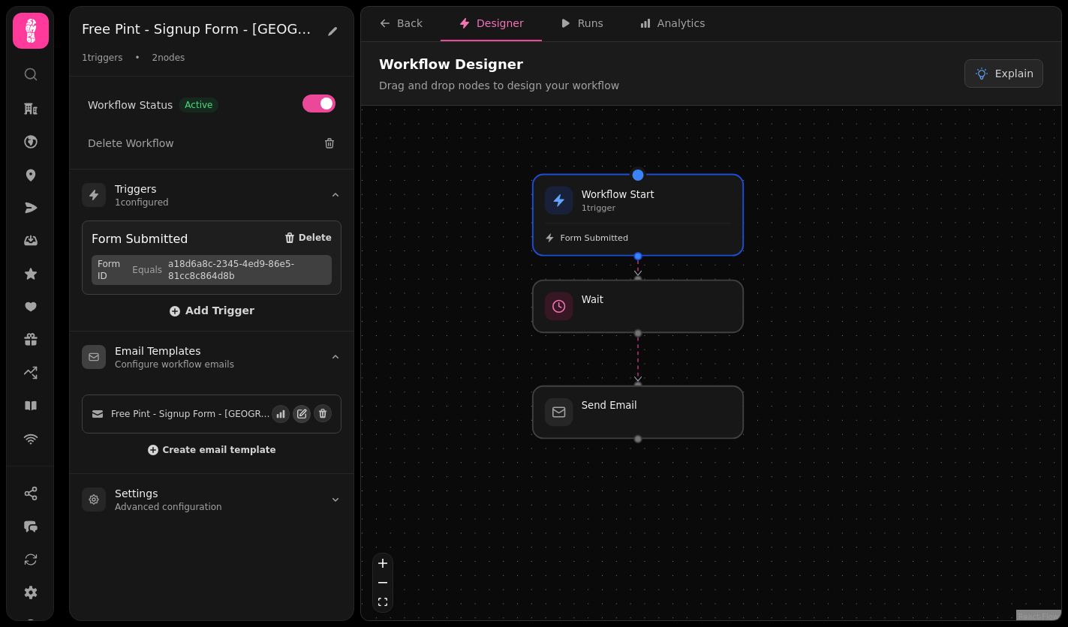
click at [296, 415] on icon "button" at bounding box center [301, 414] width 11 height 11
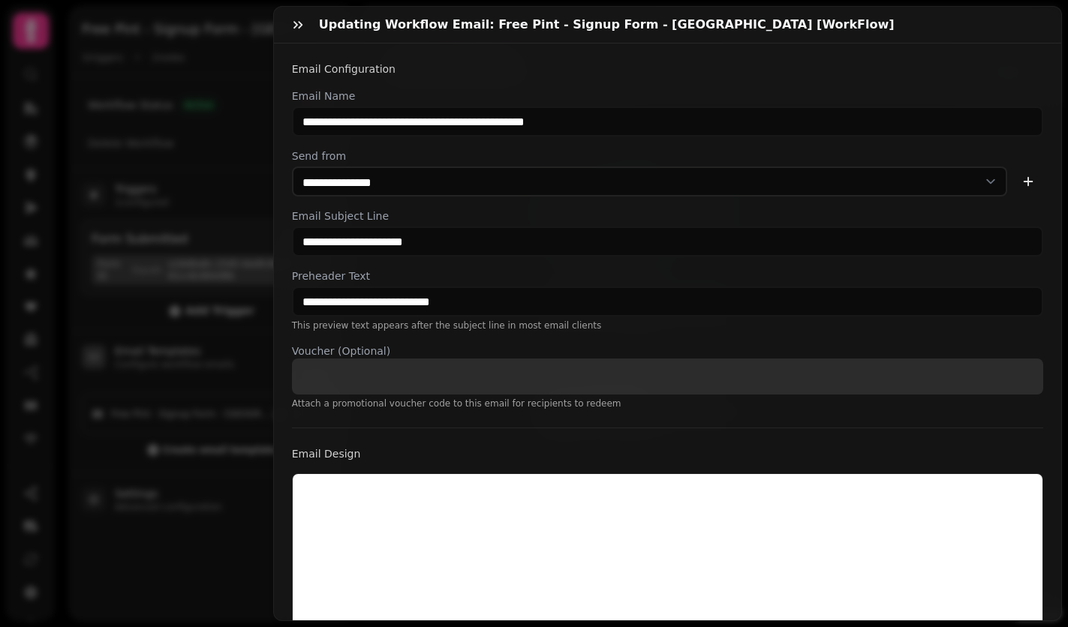
select select "**********"
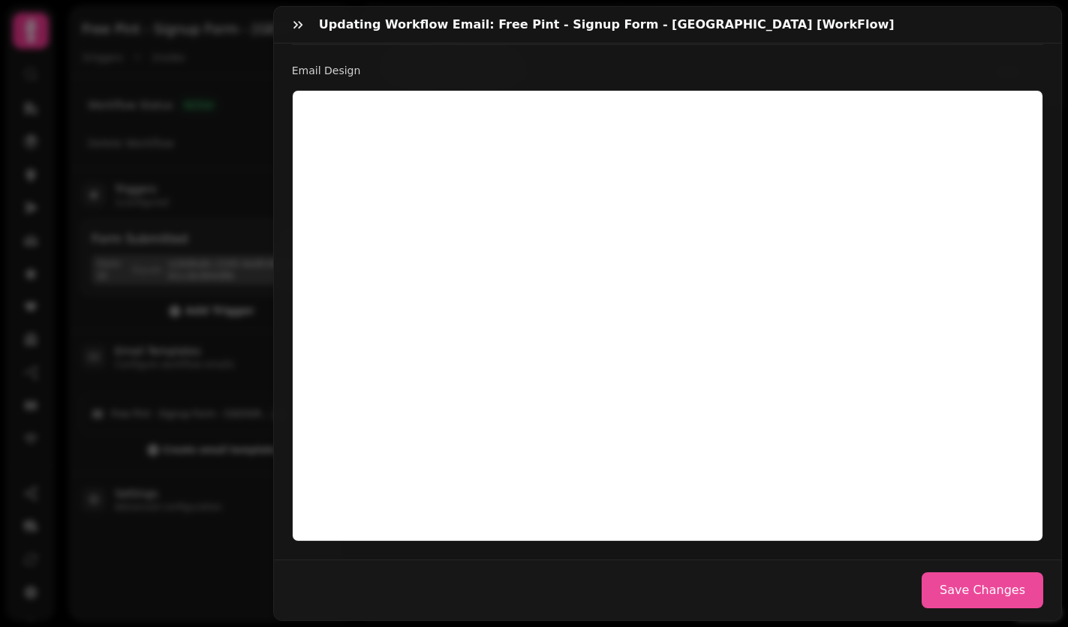
scroll to position [376, 0]
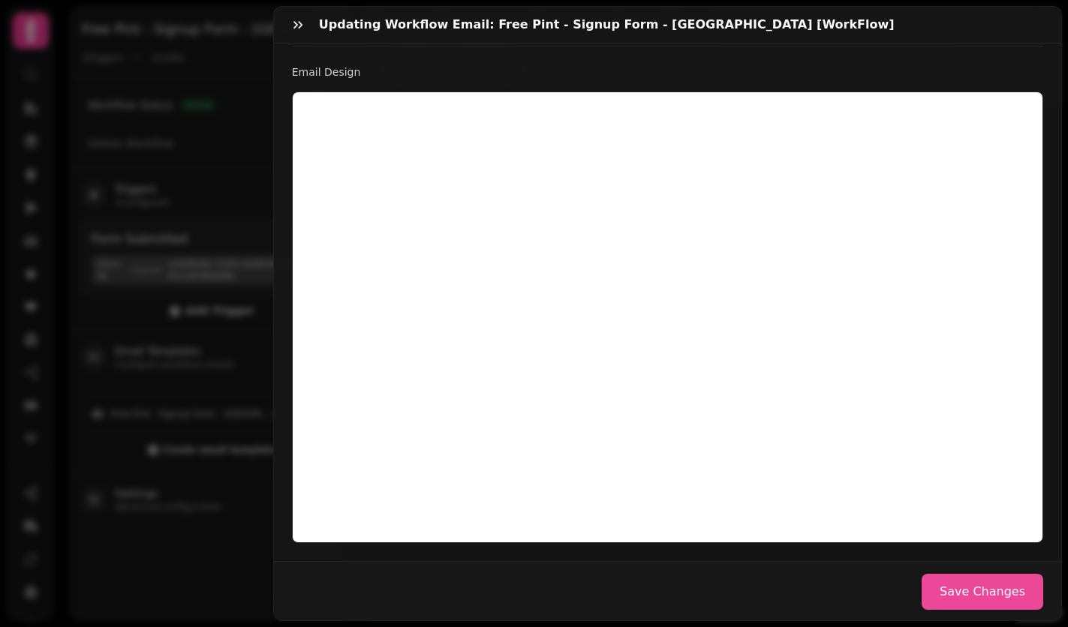
click at [912, 52] on div "Email Design" at bounding box center [667, 295] width 751 height 498
click at [295, 26] on icon "button" at bounding box center [297, 25] width 9 height 8
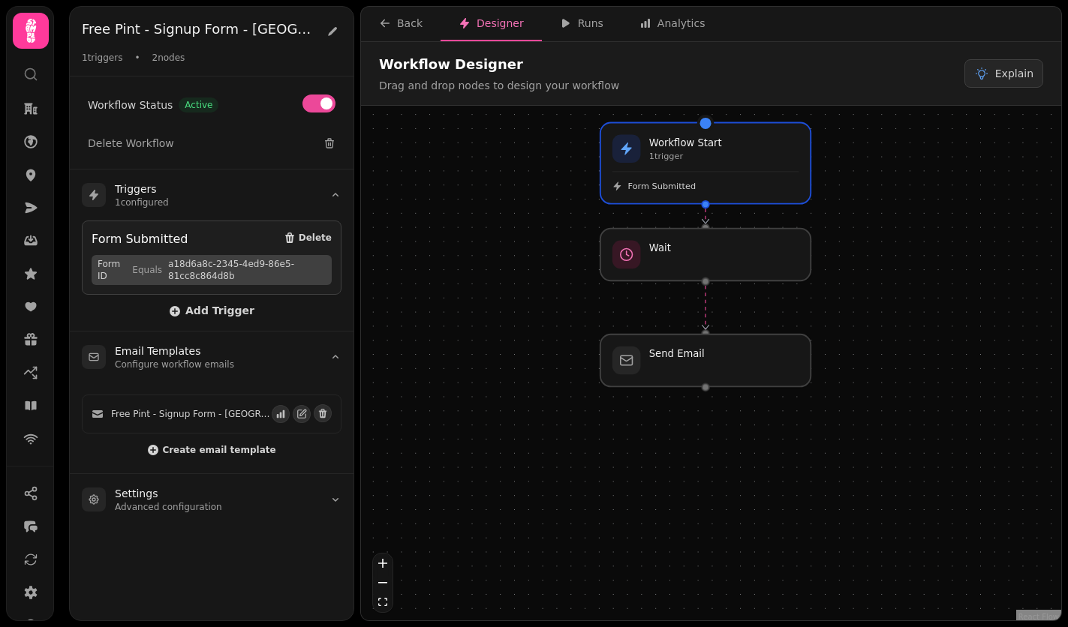
drag, startPoint x: 474, startPoint y: 270, endPoint x: 542, endPoint y: 218, distance: 85.1
click at [542, 218] on div "Workflow Start 1 trigger Form Submitted Wait Send Email" at bounding box center [711, 365] width 700 height 519
drag, startPoint x: 770, startPoint y: 266, endPoint x: 769, endPoint y: 283, distance: 16.5
click at [769, 283] on div at bounding box center [709, 268] width 215 height 53
click at [762, 282] on div at bounding box center [698, 268] width 215 height 53
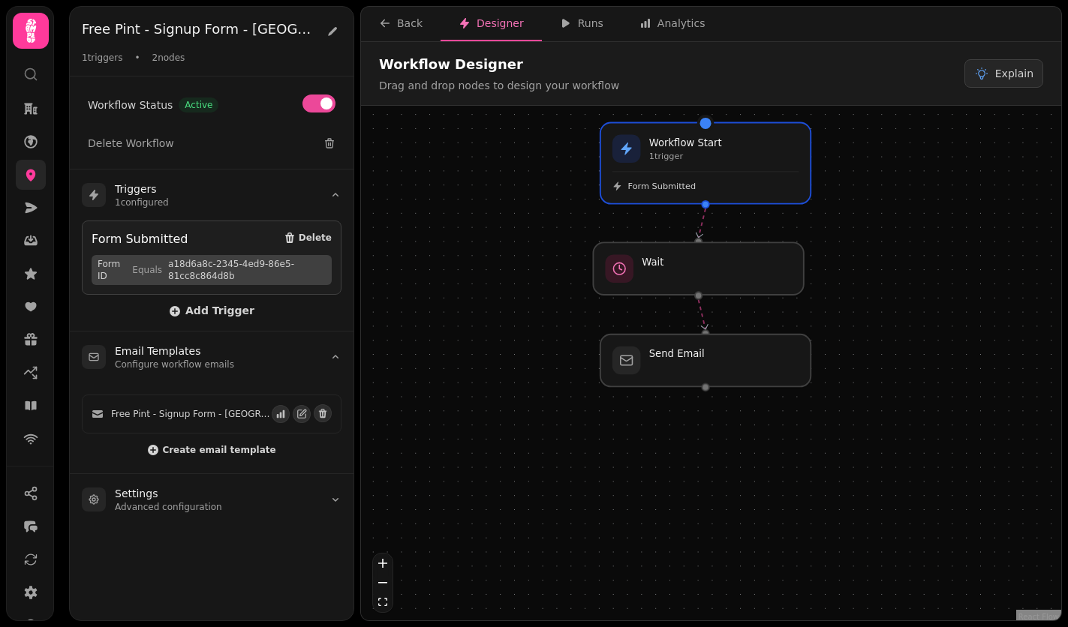
click at [23, 172] on link at bounding box center [31, 175] width 30 height 30
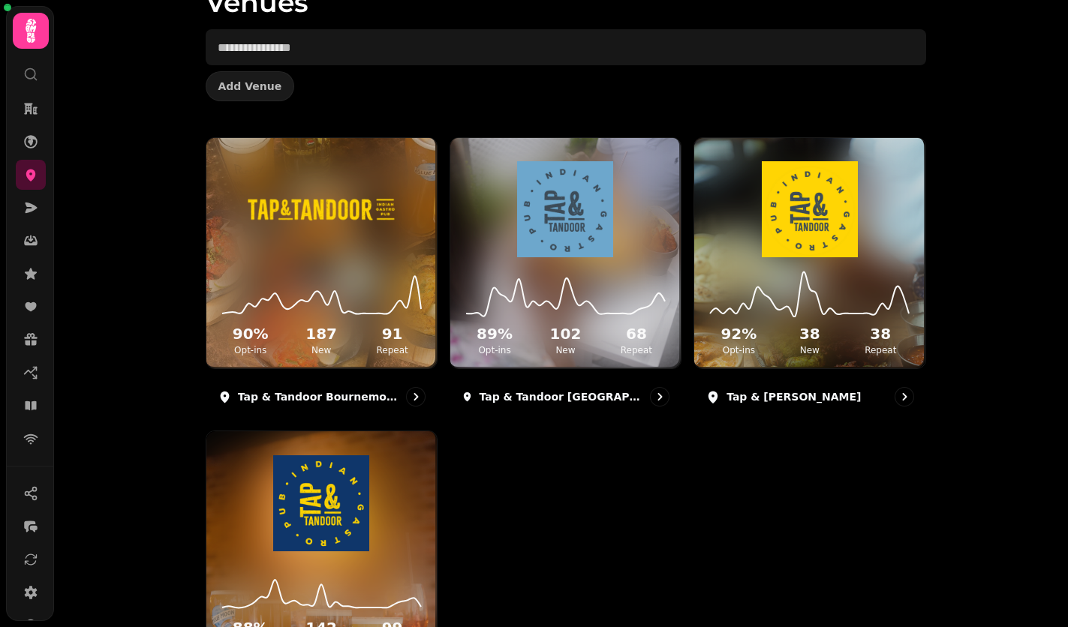
scroll to position [93, 0]
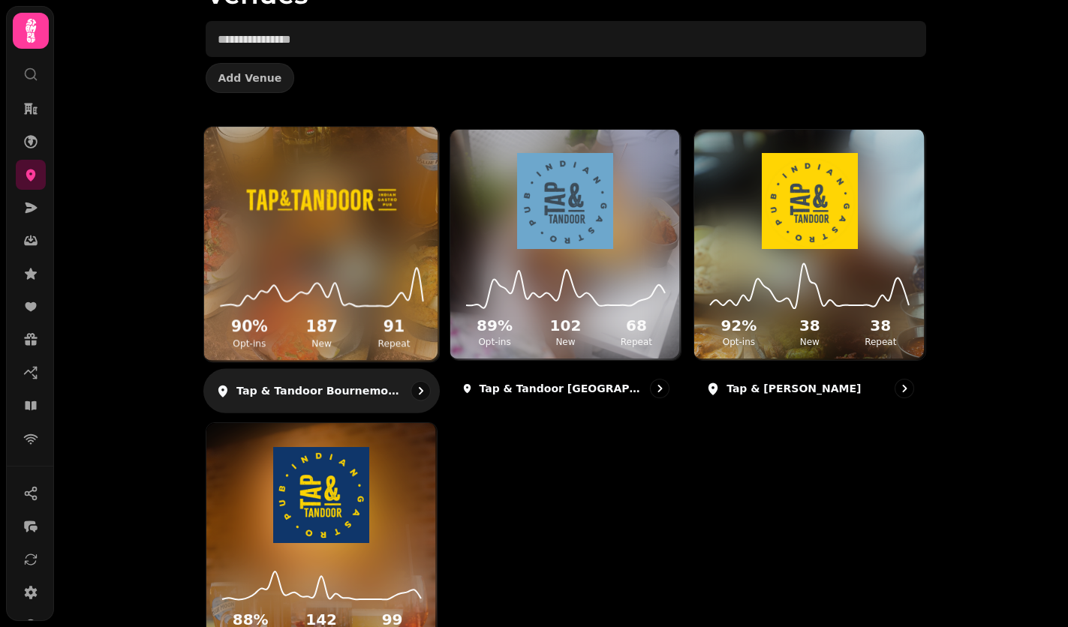
click at [359, 244] on img at bounding box center [321, 200] width 176 height 98
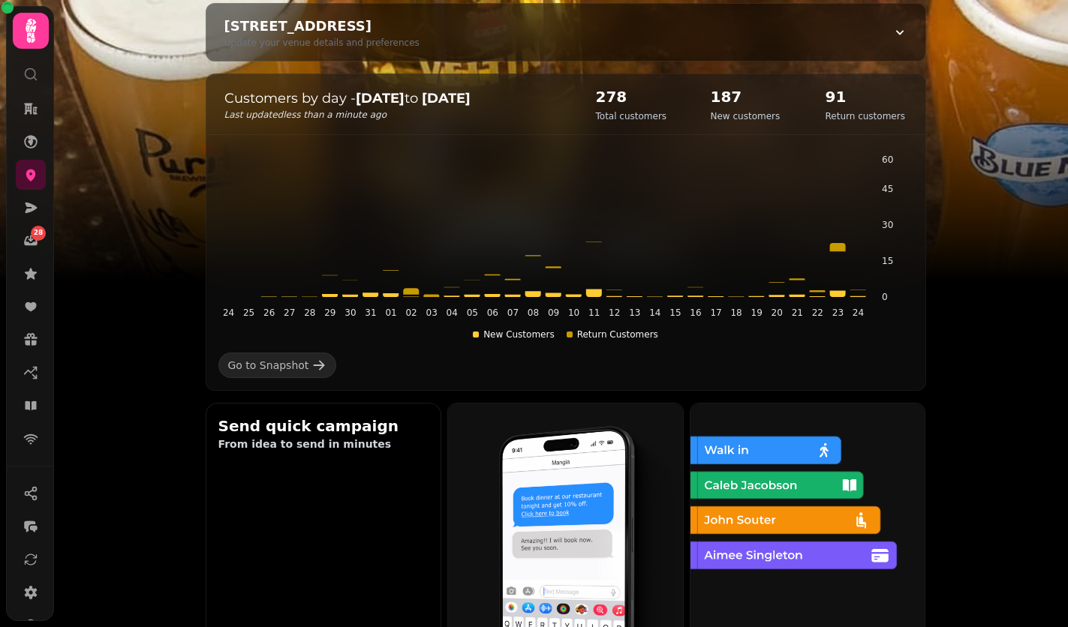
scroll to position [203, 0]
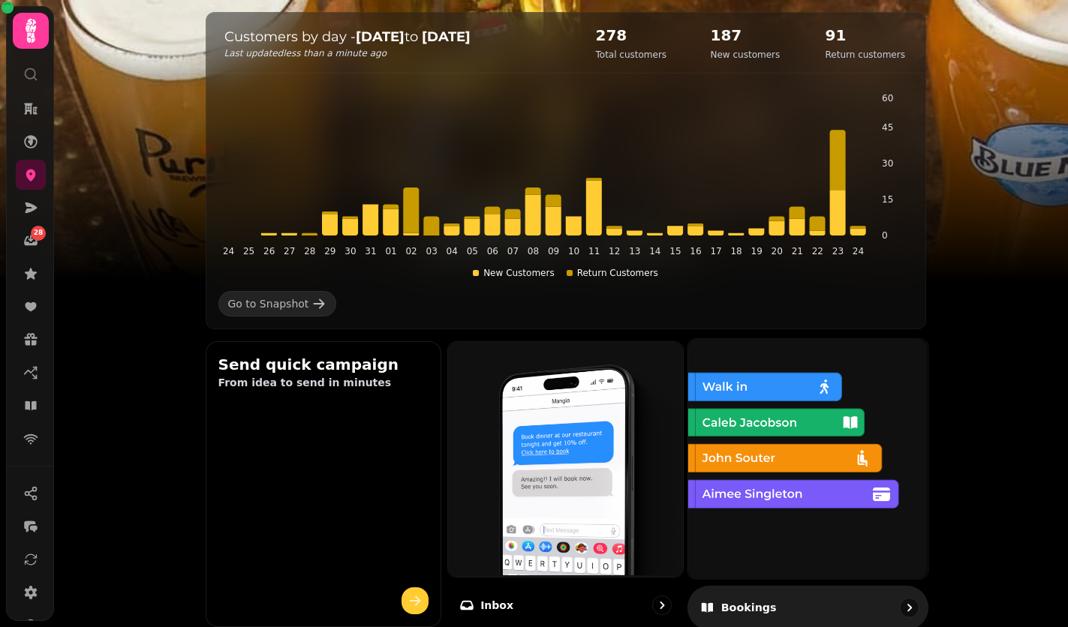
click at [792, 462] on img at bounding box center [806, 457] width 239 height 239
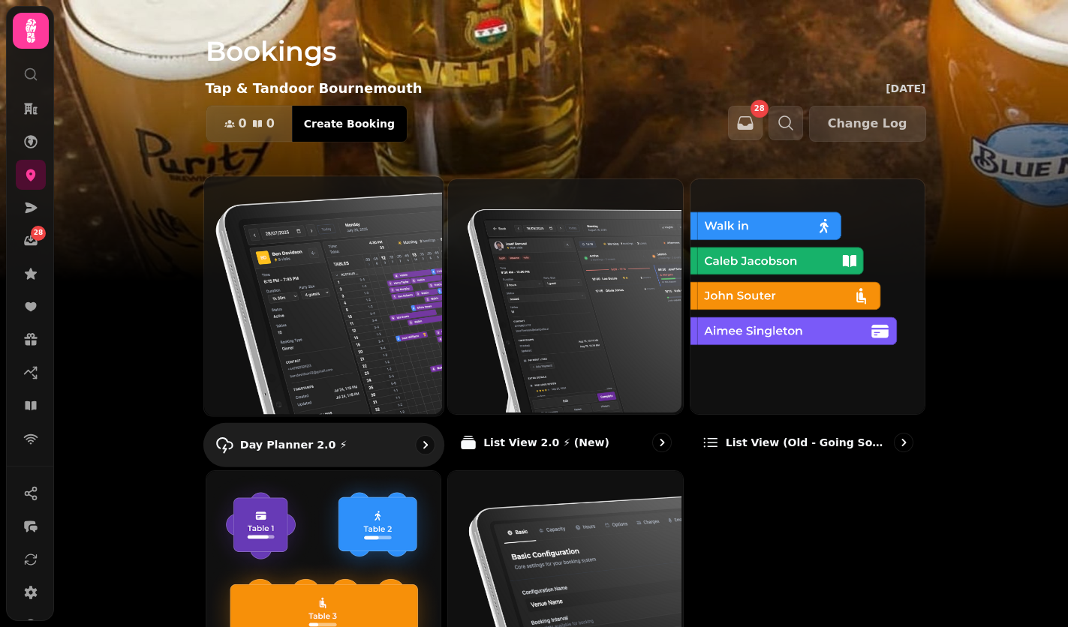
click at [419, 276] on img at bounding box center [321, 294] width 239 height 239
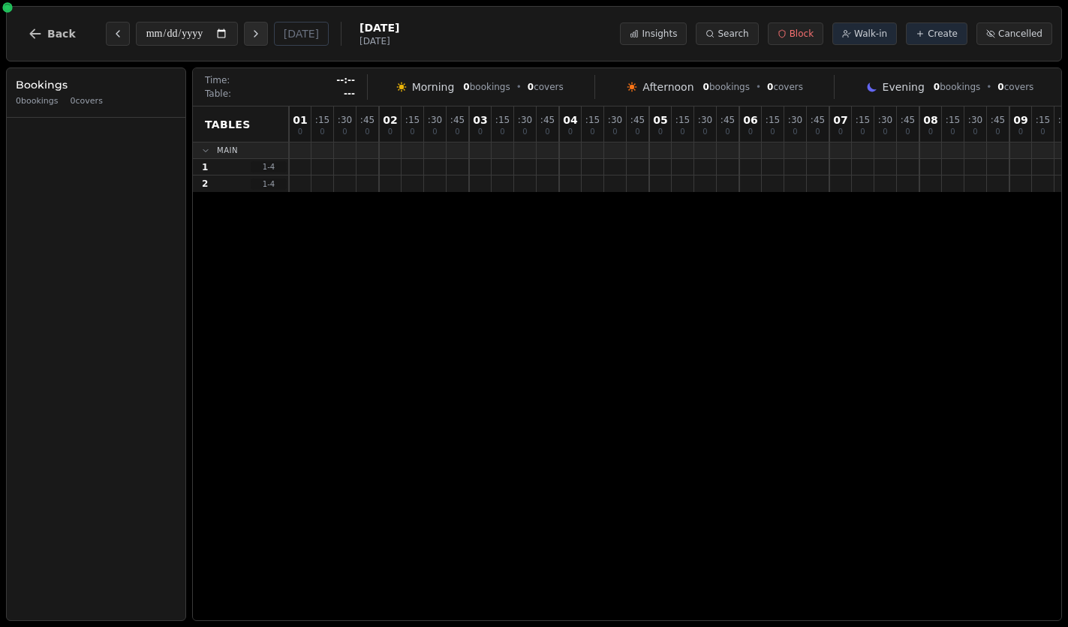
click at [257, 37] on icon "Next day" at bounding box center [255, 34] width 3 height 6
type input "**********"
click at [41, 31] on icon "button" at bounding box center [35, 33] width 15 height 15
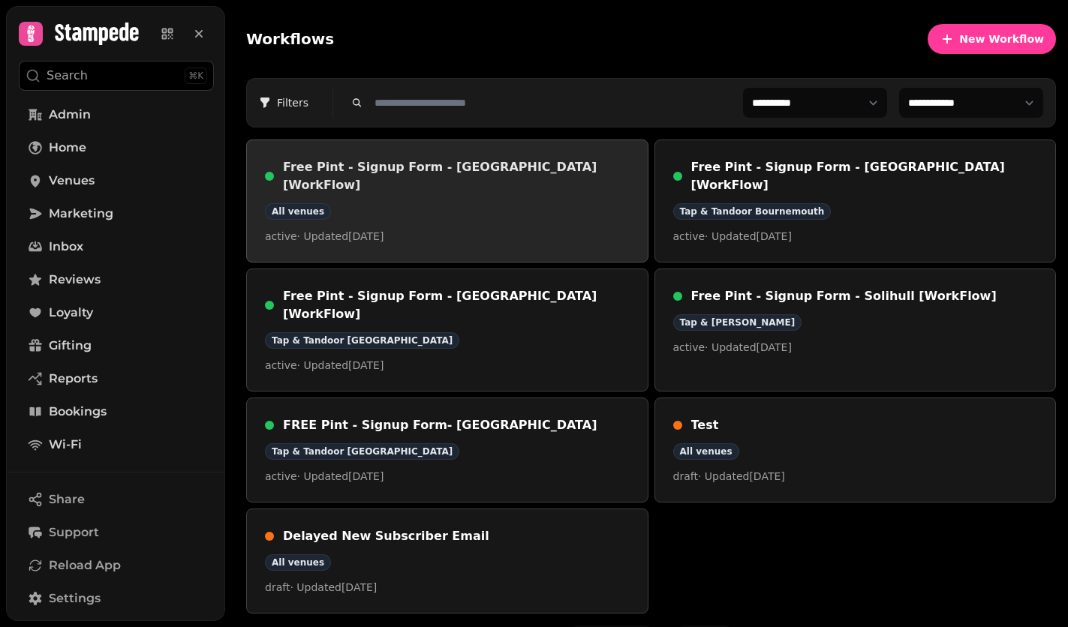
click at [494, 203] on div "All venues" at bounding box center [447, 211] width 365 height 17
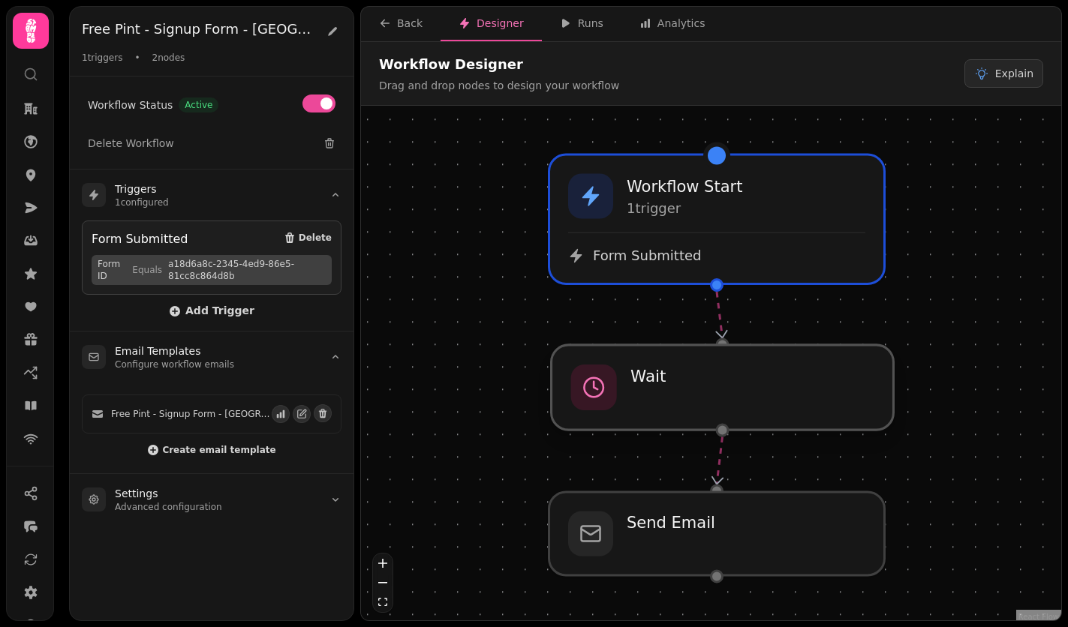
drag, startPoint x: 676, startPoint y: 404, endPoint x: 690, endPoint y: 404, distance: 14.3
click at [690, 404] on div at bounding box center [723, 387] width 342 height 85
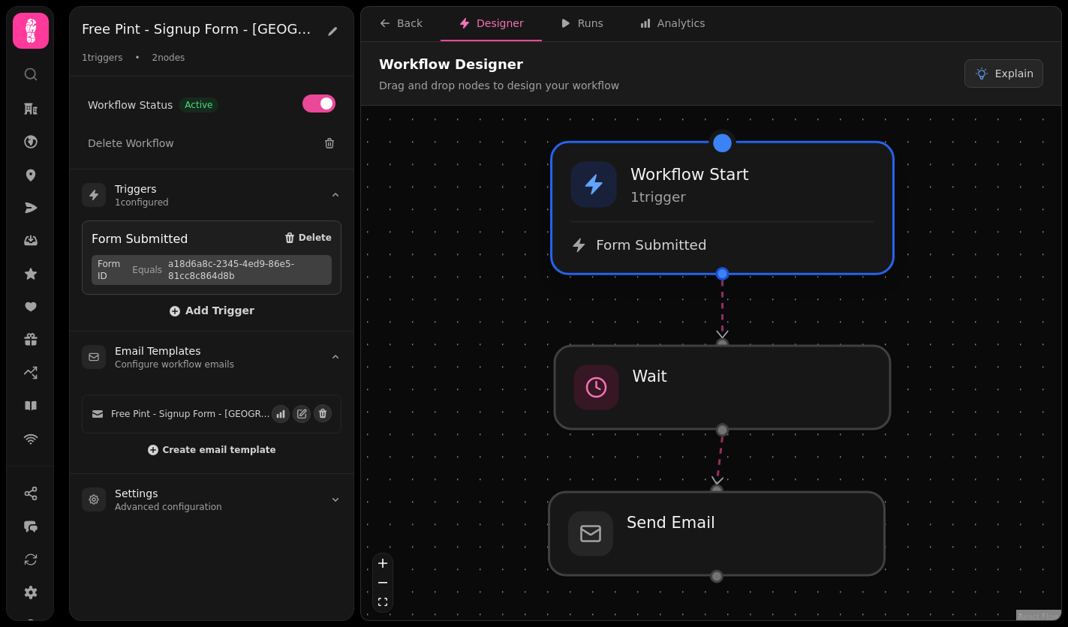
drag, startPoint x: 782, startPoint y: 243, endPoint x: 792, endPoint y: 226, distance: 20.2
click at [792, 226] on div "Form Submitted" at bounding box center [722, 237] width 303 height 33
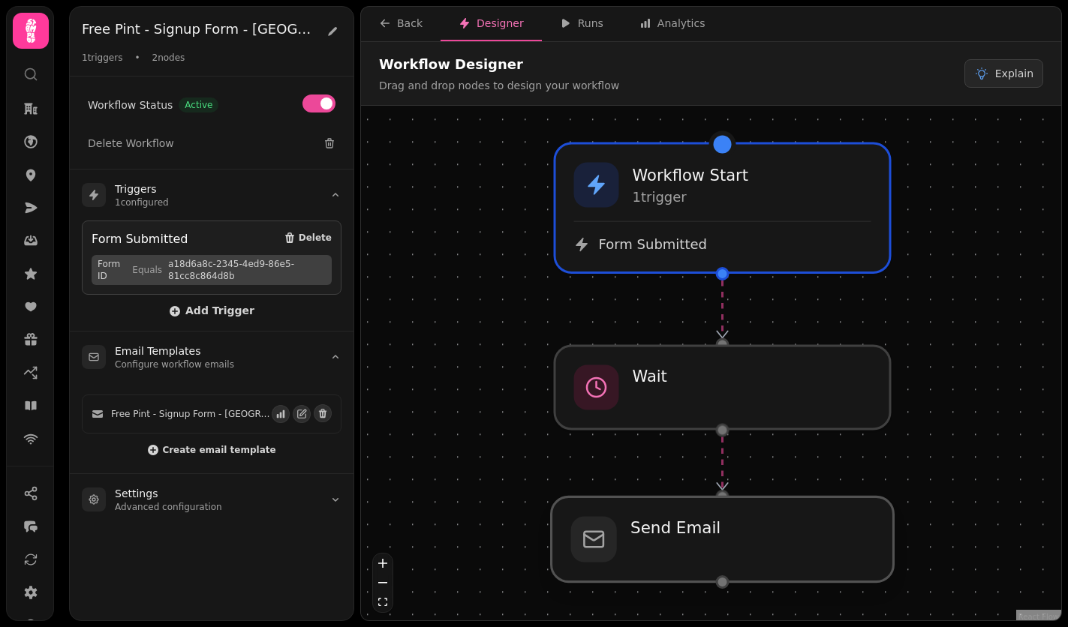
click at [787, 562] on div at bounding box center [723, 539] width 342 height 85
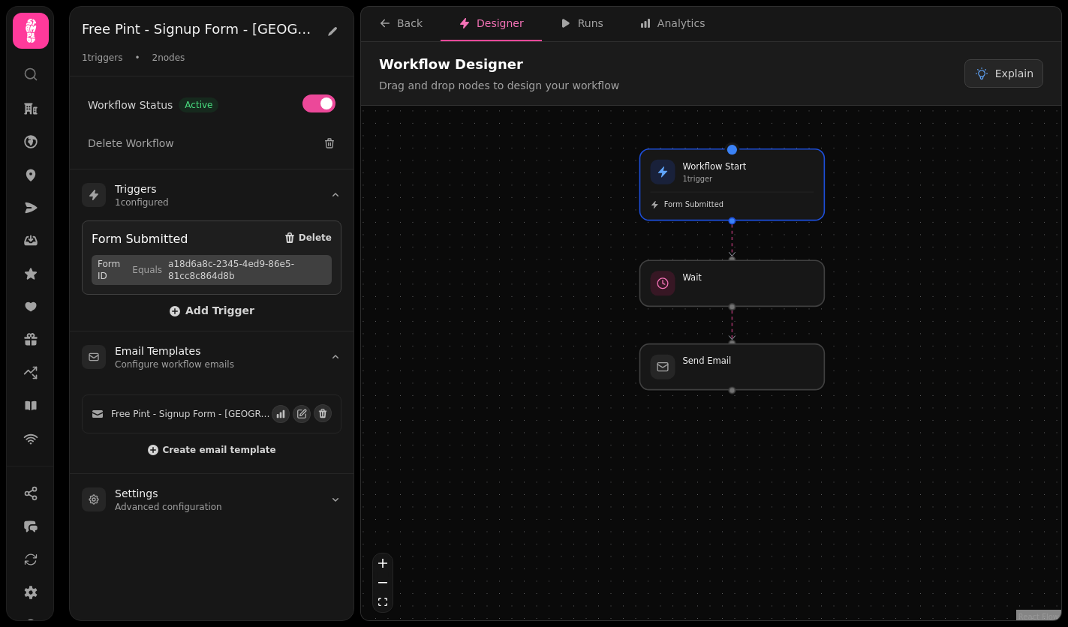
drag, startPoint x: 936, startPoint y: 452, endPoint x: 863, endPoint y: 338, distance: 135.3
click at [863, 338] on div "Workflow Start 1 trigger Form Submitted Wait Send Email" at bounding box center [711, 365] width 700 height 519
click at [588, 24] on div "Runs" at bounding box center [582, 23] width 44 height 15
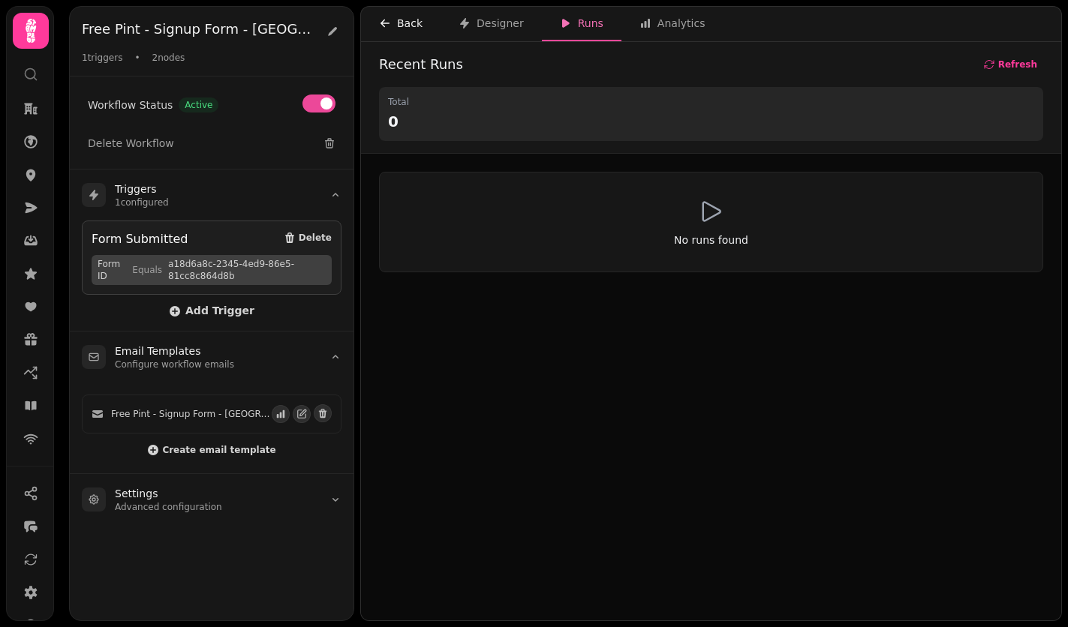
click at [396, 26] on div "Back" at bounding box center [401, 23] width 44 height 15
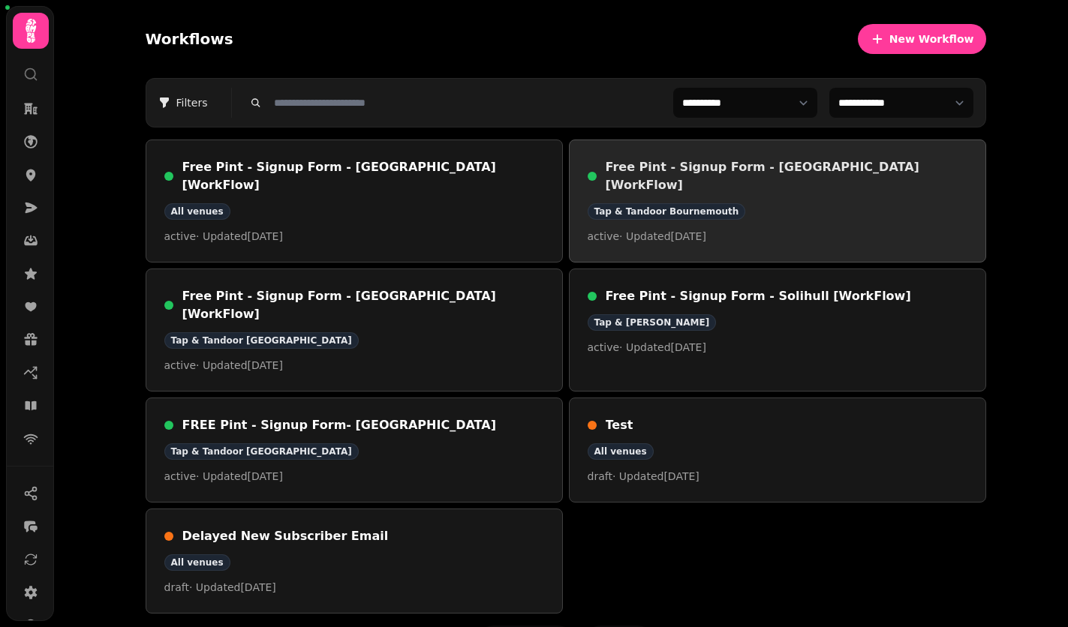
click at [756, 176] on div "Free Pint - Signup Form - [GEOGRAPHIC_DATA] [WorkFlow] Tap & Tandoor Bournemout…" at bounding box center [778, 201] width 380 height 86
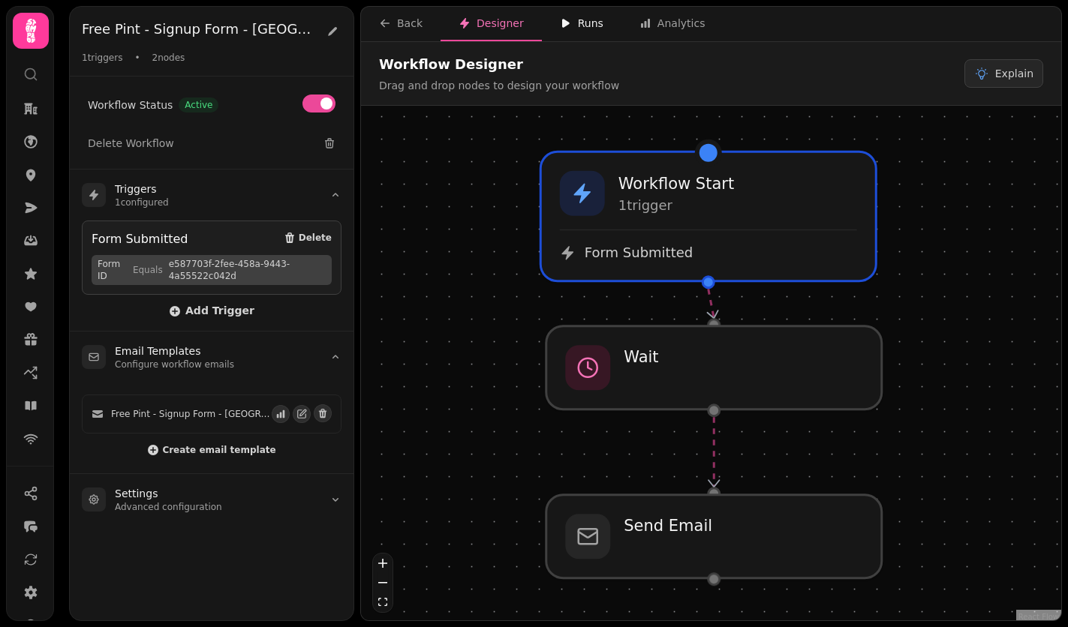
click at [581, 25] on div "Runs" at bounding box center [582, 23] width 44 height 15
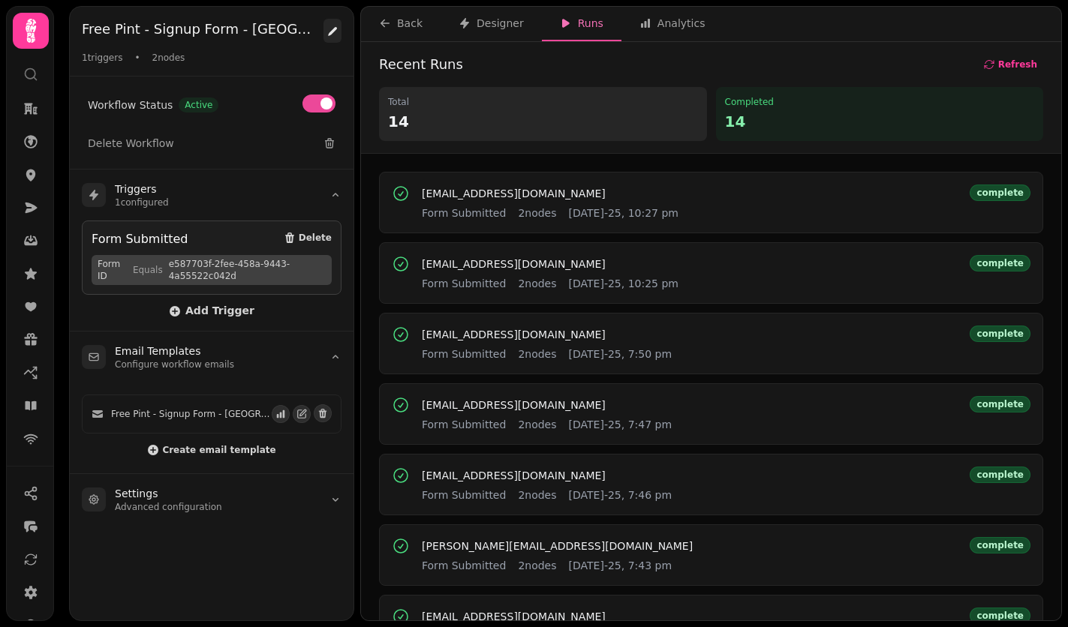
click at [336, 25] on button at bounding box center [332, 31] width 18 height 24
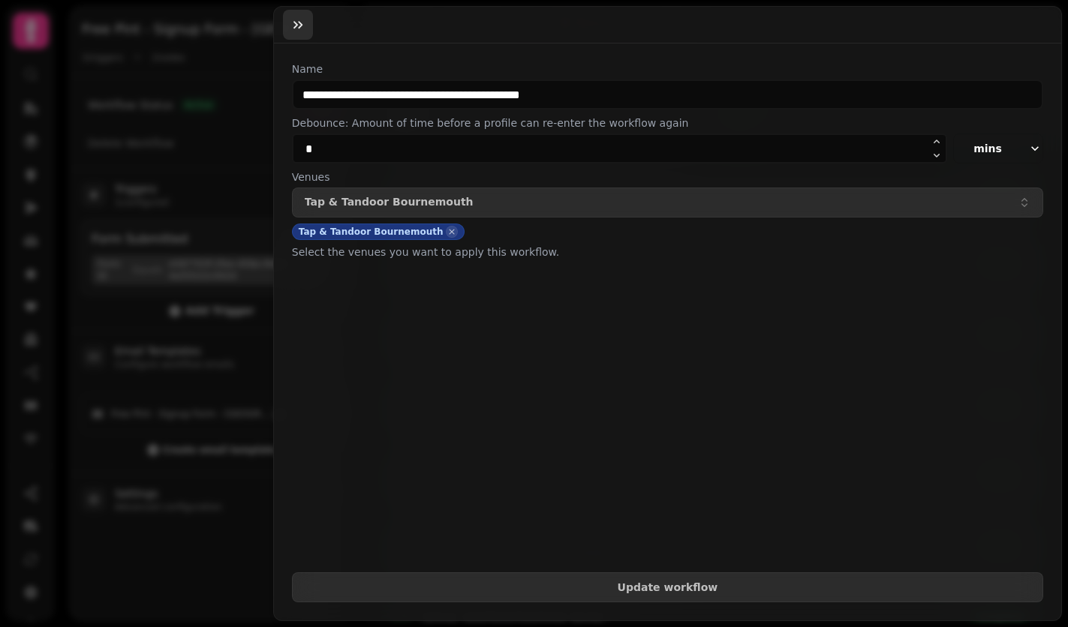
click at [303, 17] on icon "button" at bounding box center [297, 24] width 15 height 15
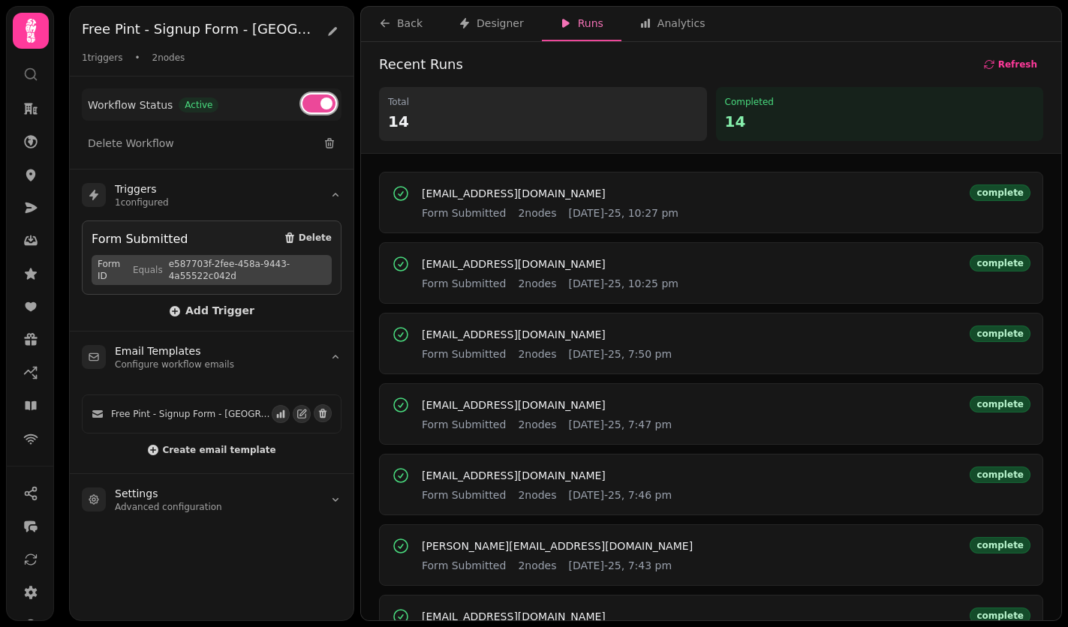
click at [314, 111] on button at bounding box center [318, 104] width 33 height 18
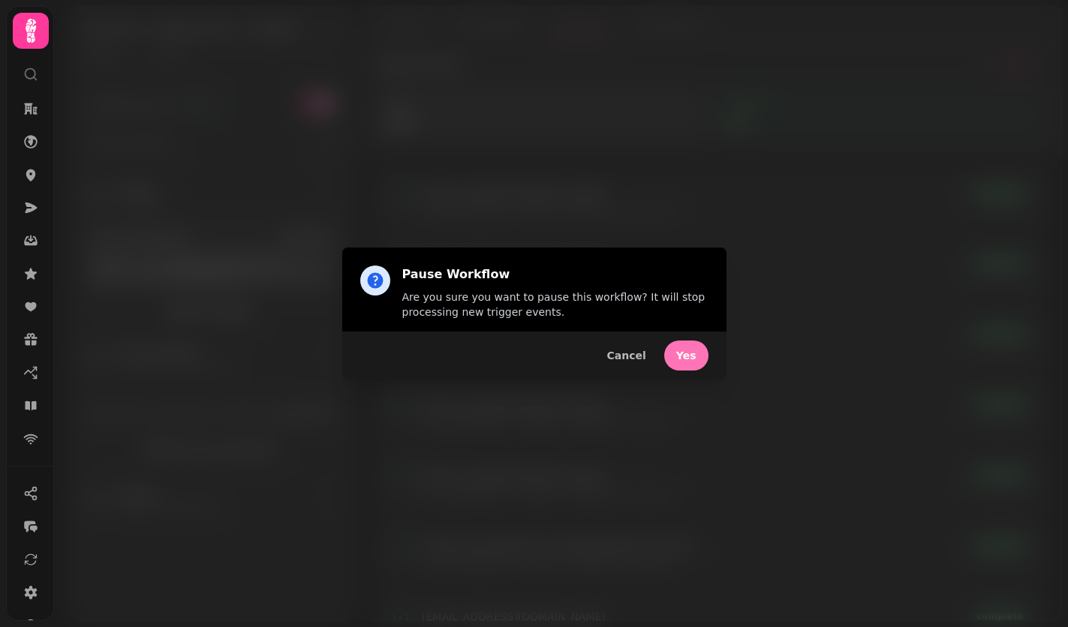
click at [692, 345] on button "Yes" at bounding box center [686, 356] width 44 height 30
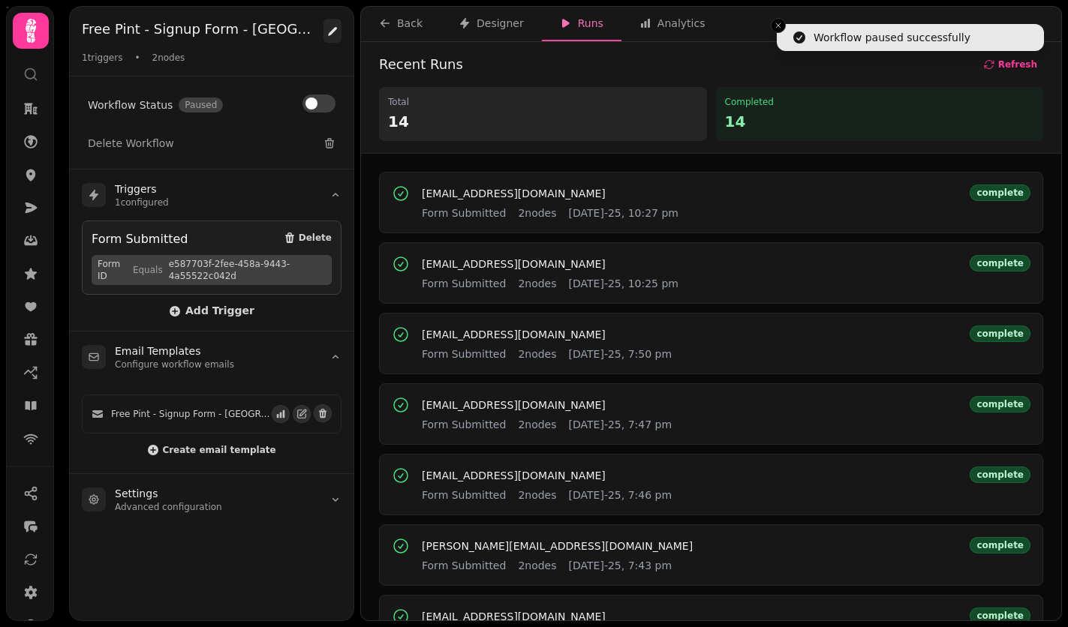
click at [332, 28] on icon at bounding box center [332, 32] width 12 height 12
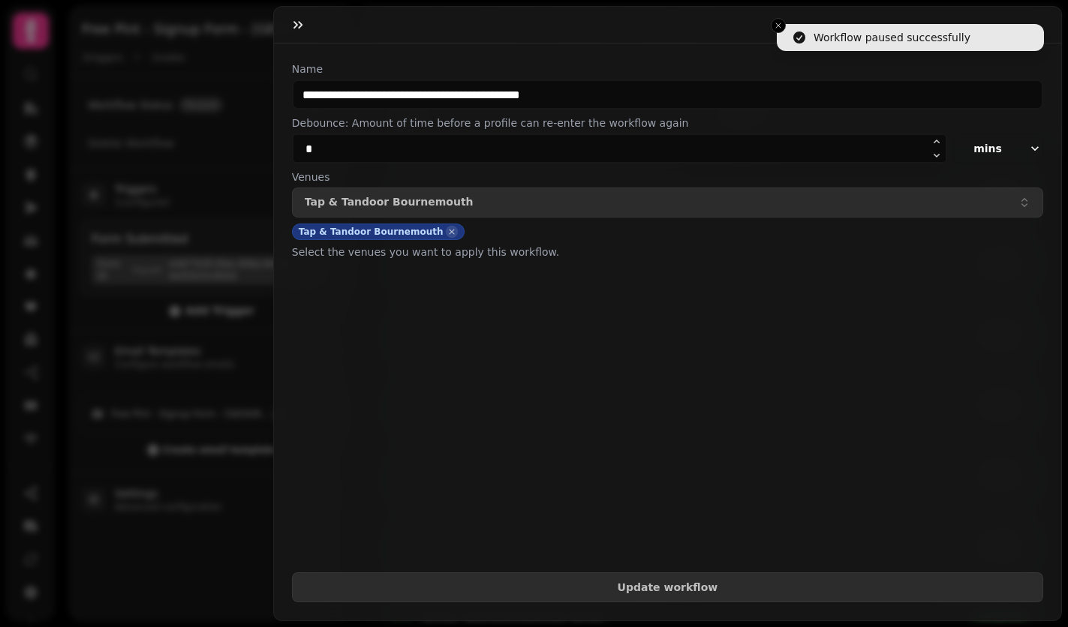
click at [1010, 151] on button "mins" at bounding box center [998, 149] width 90 height 30
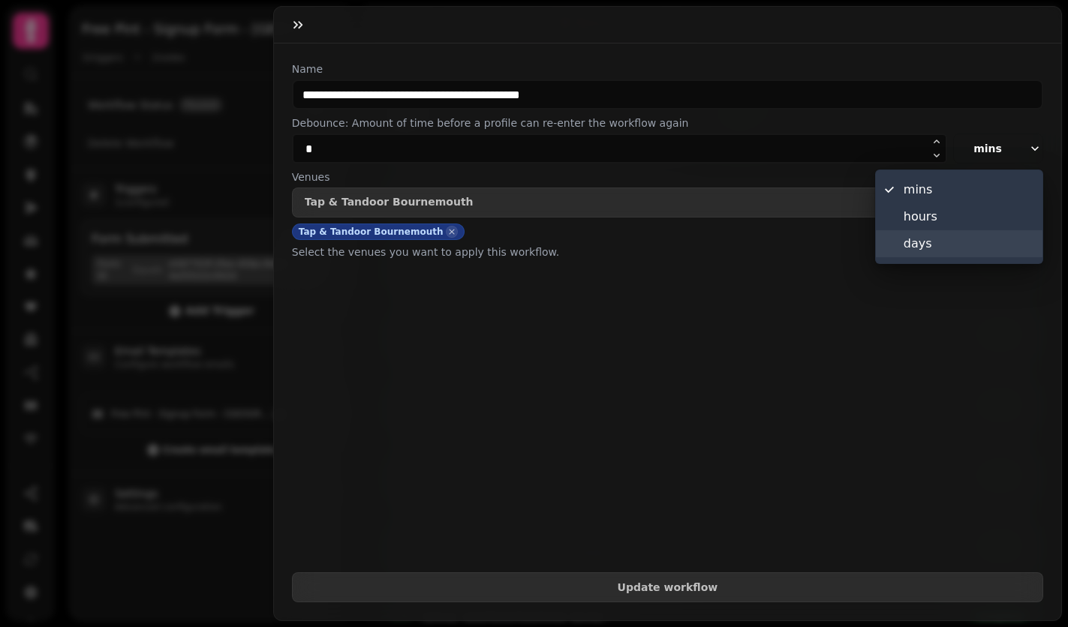
click at [938, 247] on span "days" at bounding box center [969, 244] width 130 height 18
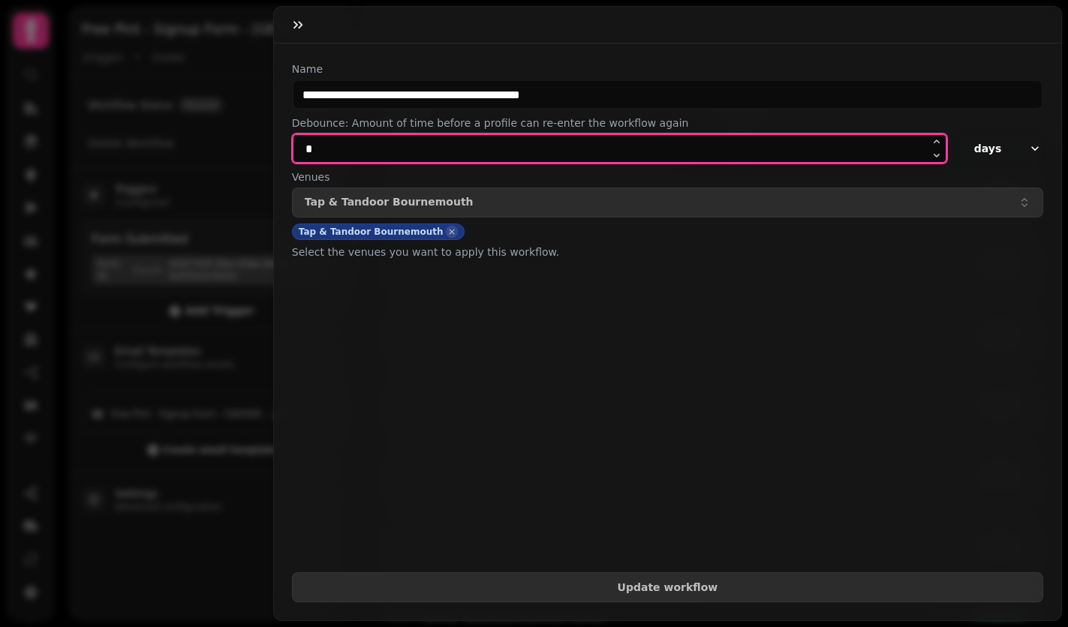
click at [733, 148] on input "*" at bounding box center [619, 149] width 655 height 30
type input "***"
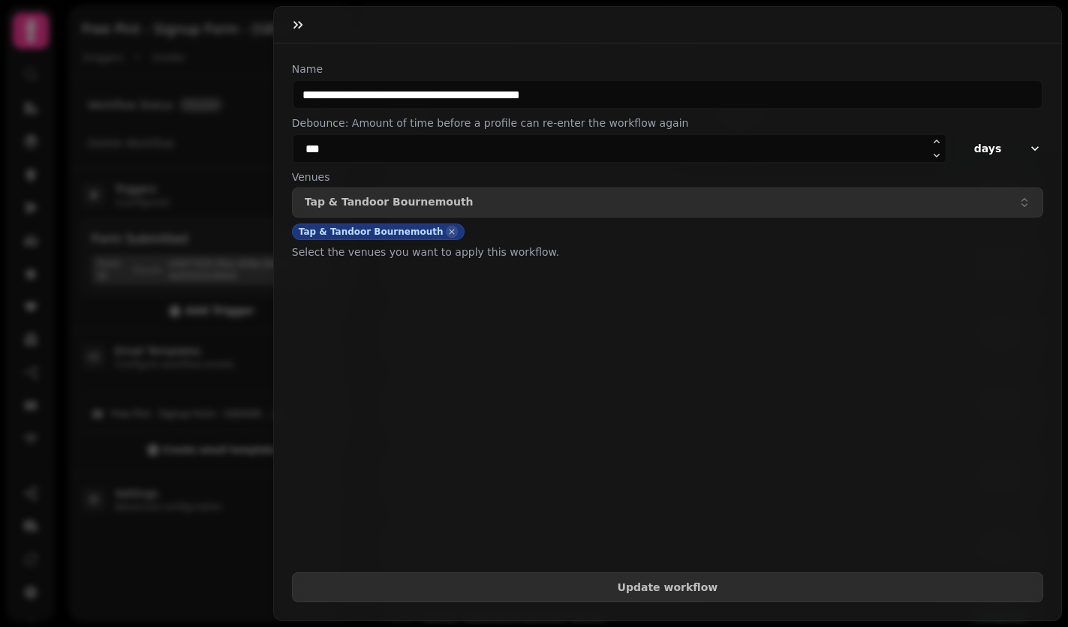
click at [946, 298] on form "**********" at bounding box center [667, 332] width 751 height 541
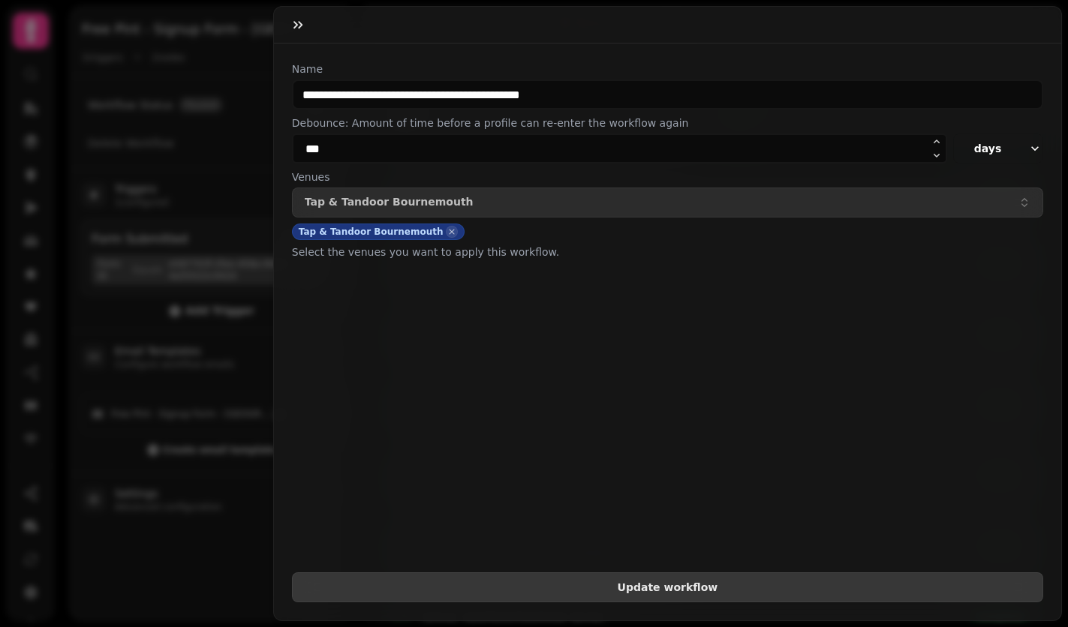
click at [857, 582] on span "Update workflow" at bounding box center [668, 587] width 726 height 11
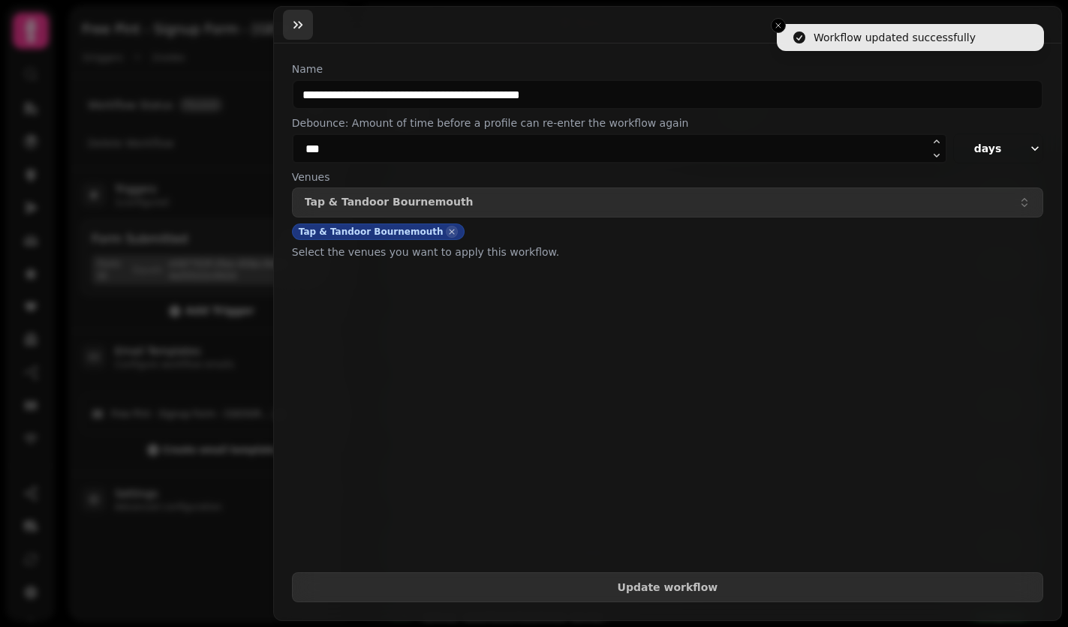
click at [301, 20] on icon "button" at bounding box center [297, 24] width 15 height 15
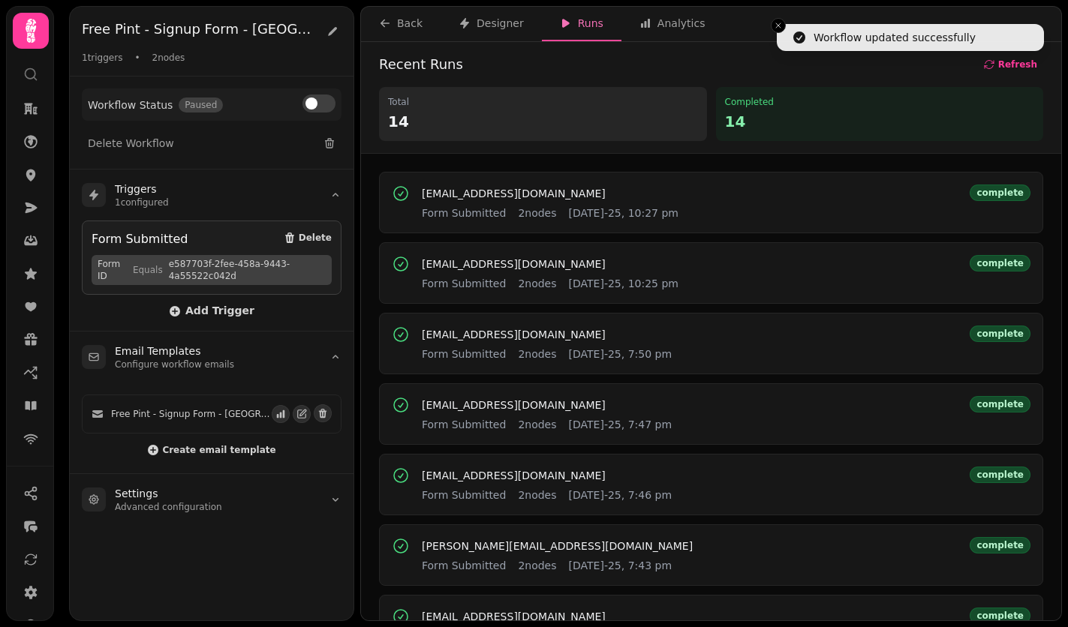
click at [323, 111] on button at bounding box center [318, 104] width 33 height 18
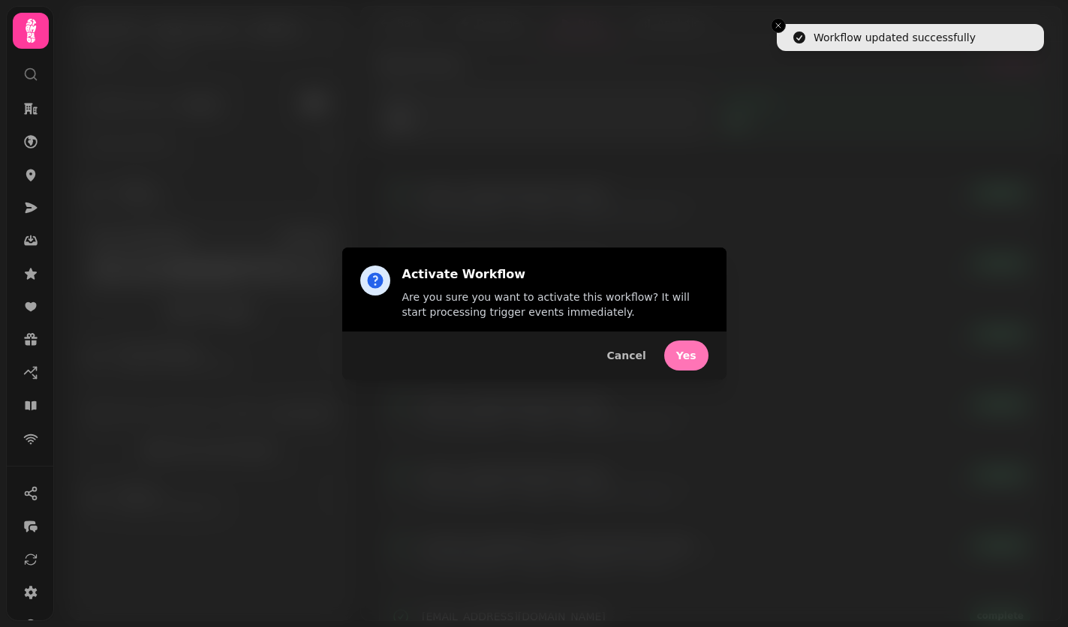
click at [686, 356] on span "Yes" at bounding box center [686, 355] width 20 height 11
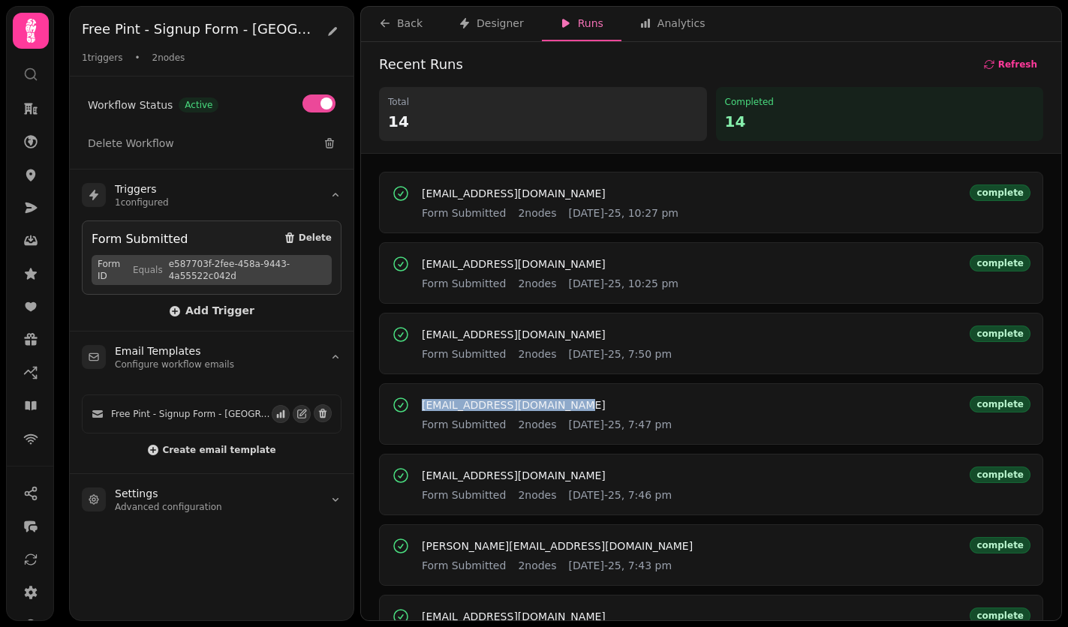
copy span "alexmccullough25@gmail.com"
drag, startPoint x: 597, startPoint y: 404, endPoint x: 419, endPoint y: 406, distance: 178.6
click at [419, 406] on div "alexmccullough25@gmail.com Form Submitted 2 nodes 23rd Aug-25, 7:47 pm complete" at bounding box center [711, 414] width 639 height 36
click at [481, 402] on span "alexmccullough25@gmail.com" at bounding box center [514, 405] width 184 height 11
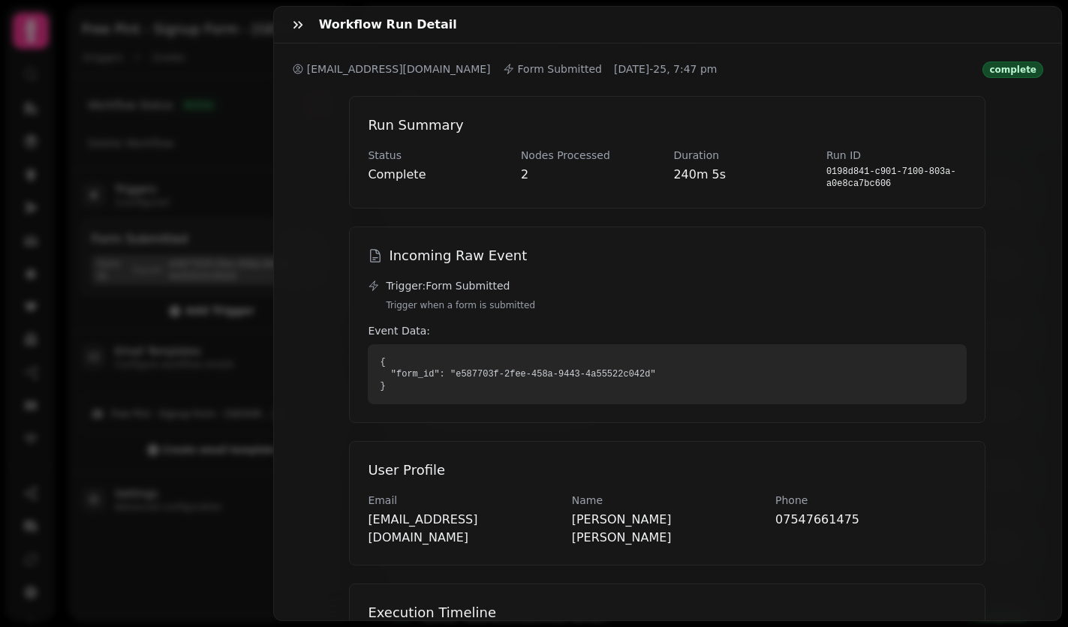
scroll to position [215, 0]
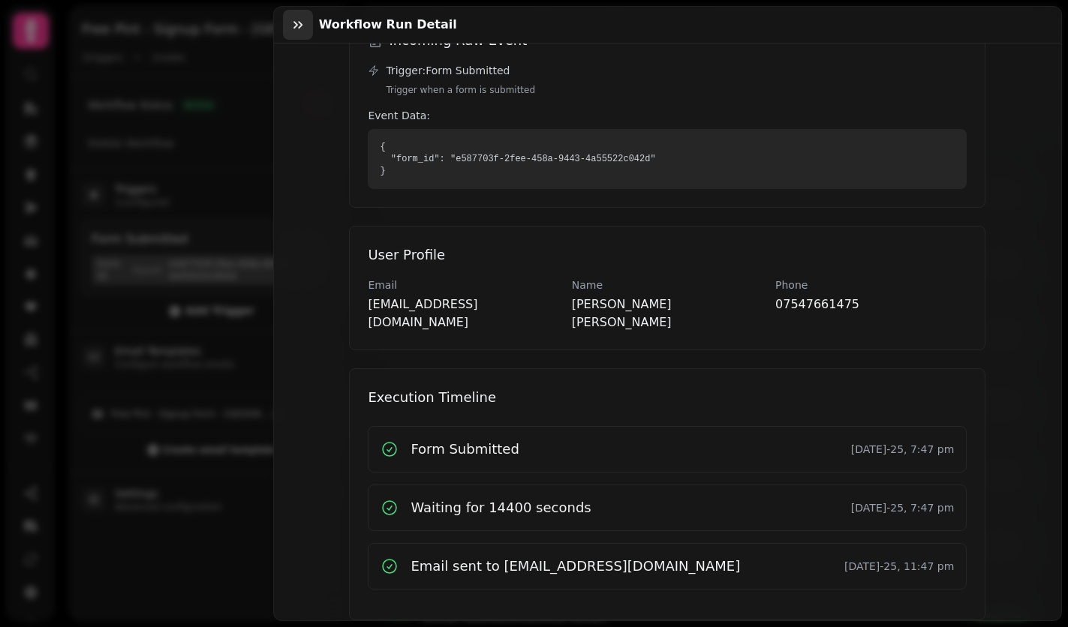
click at [299, 26] on icon "button" at bounding box center [297, 25] width 9 height 8
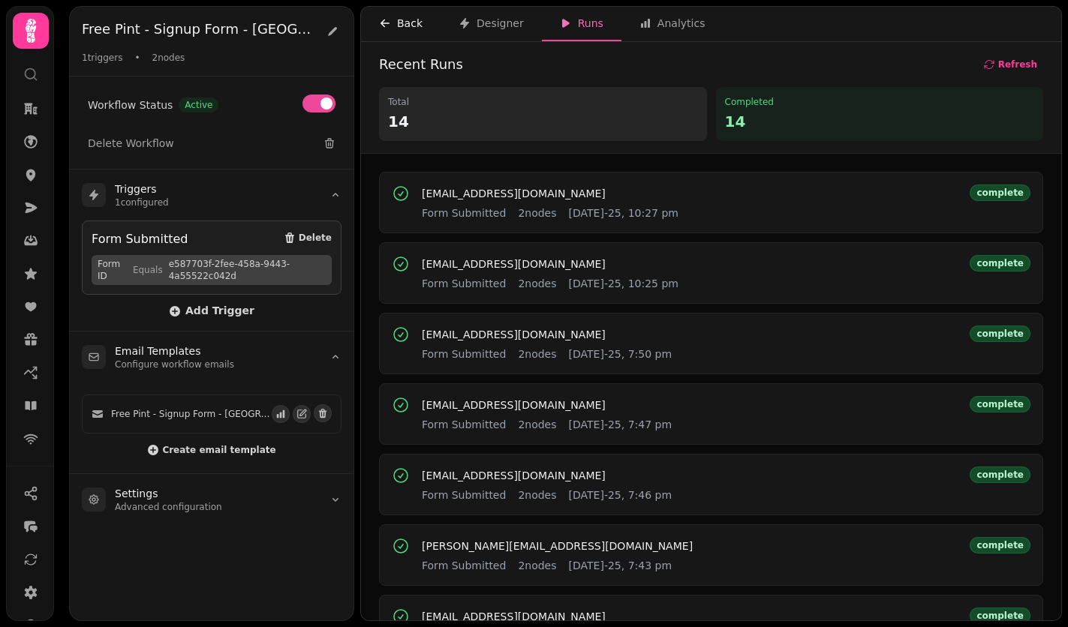
click at [391, 22] on div "Back" at bounding box center [401, 23] width 44 height 15
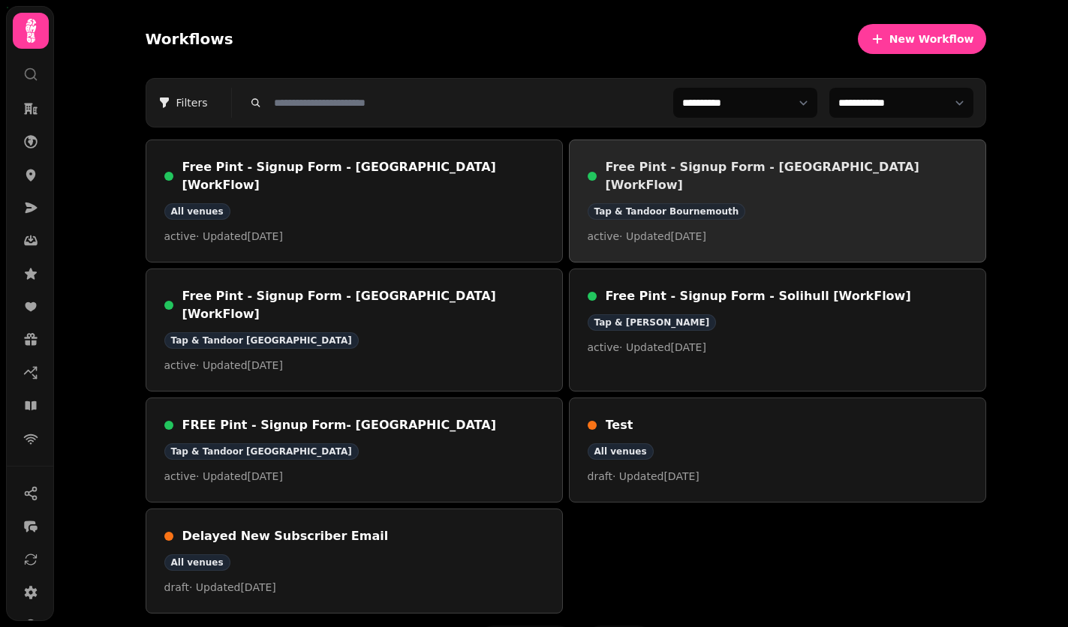
click at [622, 203] on div "Tap & Tandoor Bournemouth" at bounding box center [667, 211] width 158 height 17
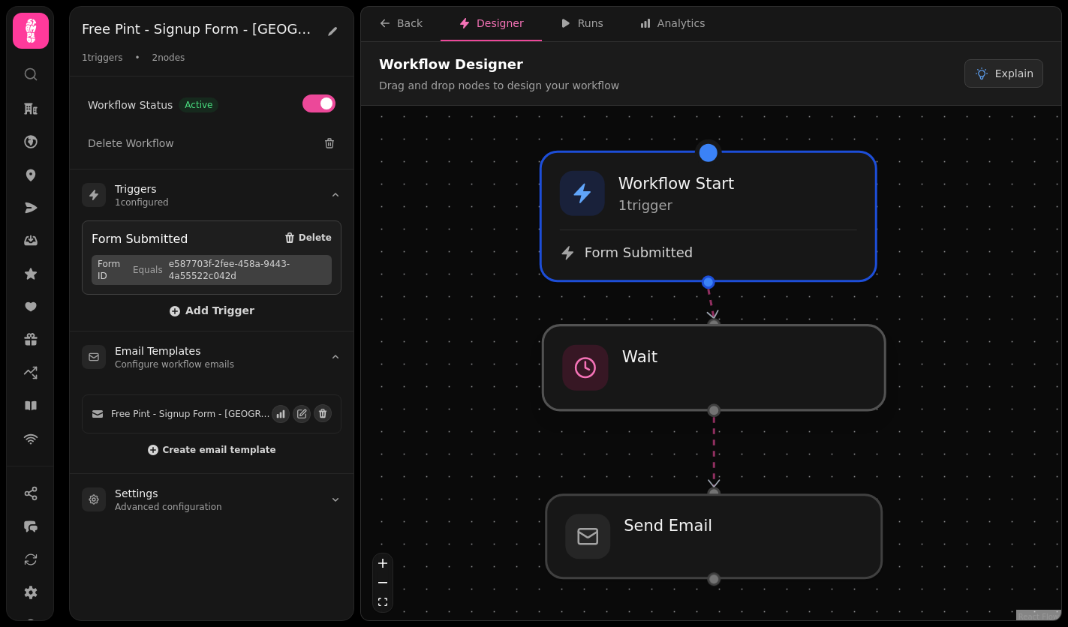
click at [615, 392] on div at bounding box center [714, 368] width 342 height 85
select select "*****"
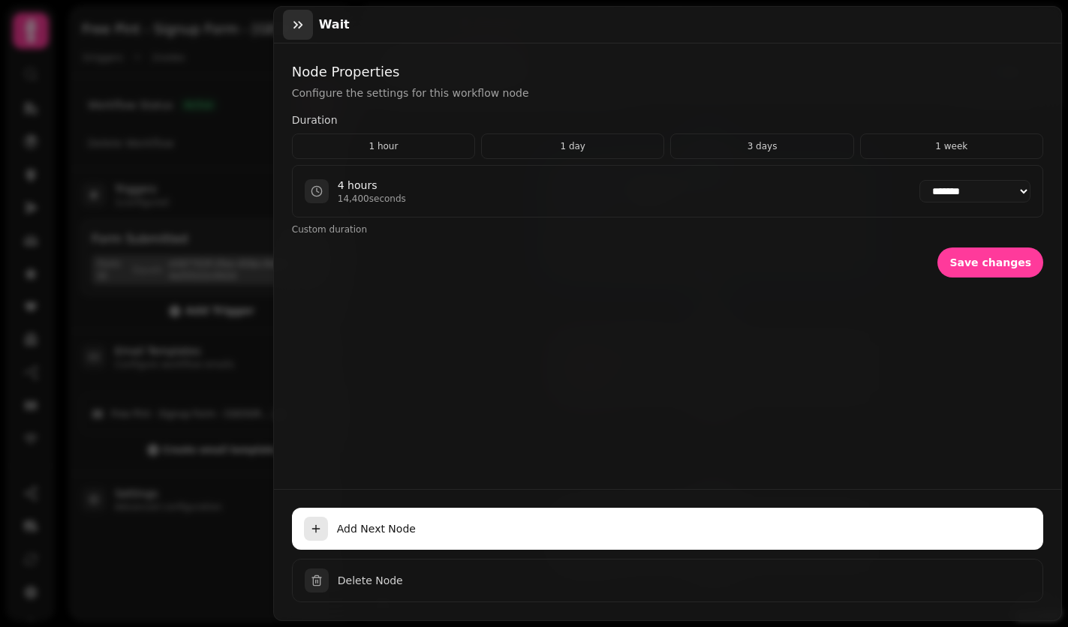
click at [297, 26] on icon "button" at bounding box center [297, 24] width 15 height 15
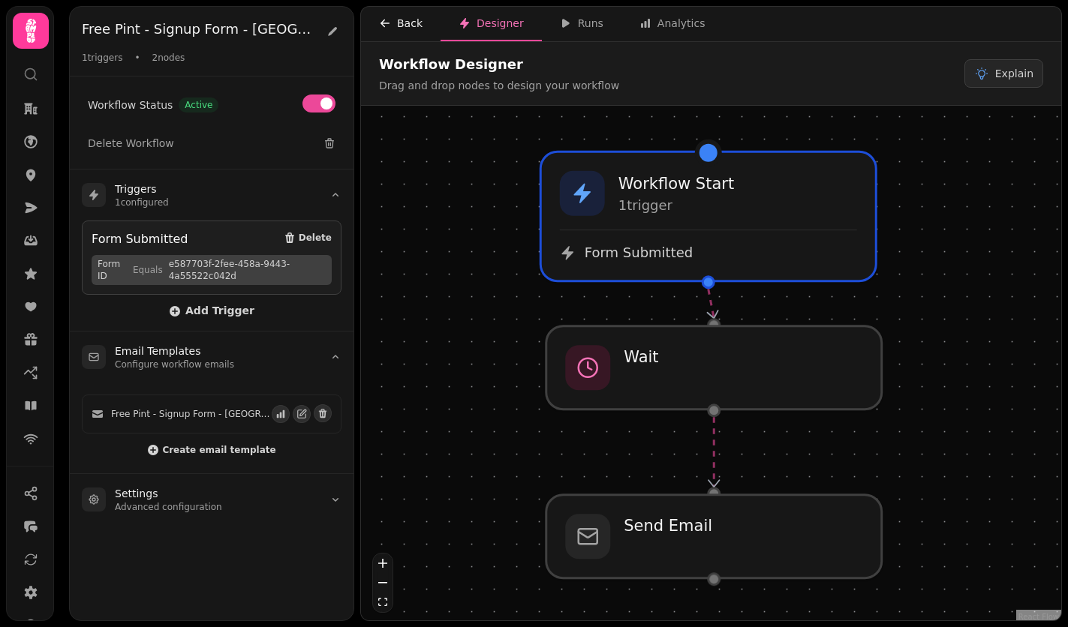
click at [408, 21] on div "Back" at bounding box center [401, 23] width 44 height 15
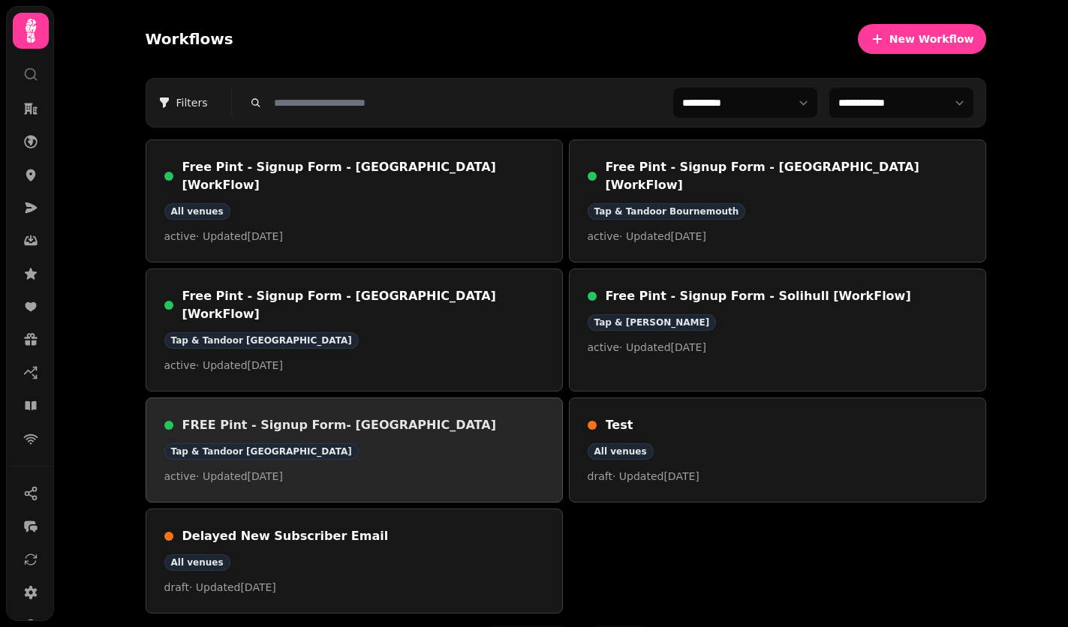
click at [401, 416] on div "FREE Pint - Signup Form- [GEOGRAPHIC_DATA] Tap & Tandoor [GEOGRAPHIC_DATA] acti…" at bounding box center [354, 450] width 380 height 68
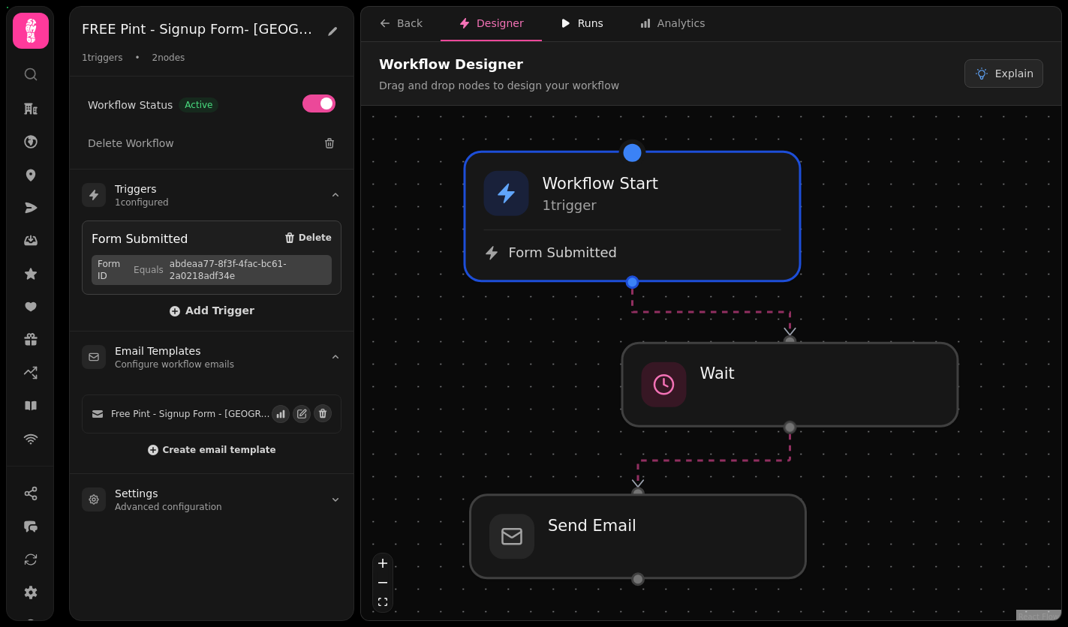
click at [589, 23] on div "Runs" at bounding box center [582, 23] width 44 height 15
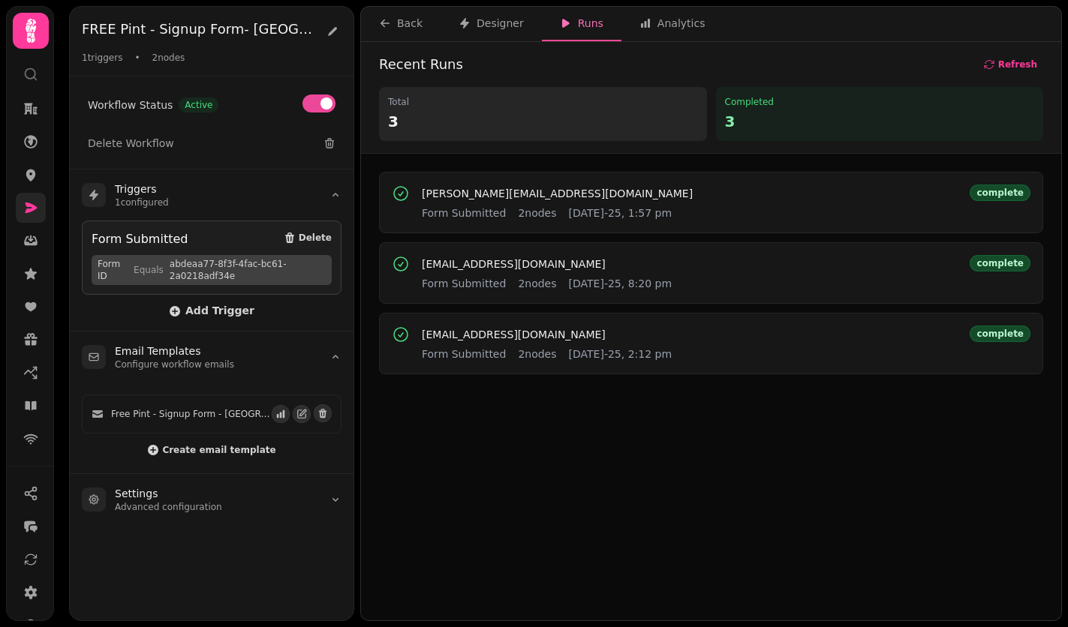
click at [38, 211] on link at bounding box center [31, 208] width 30 height 30
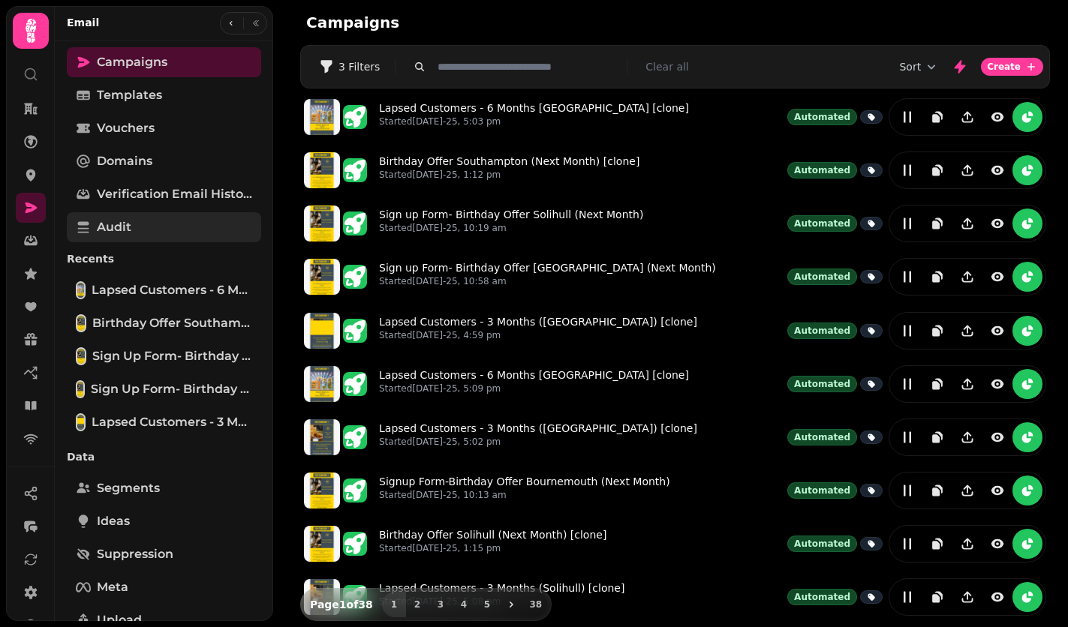
click at [169, 213] on link "Audit" at bounding box center [164, 227] width 194 height 30
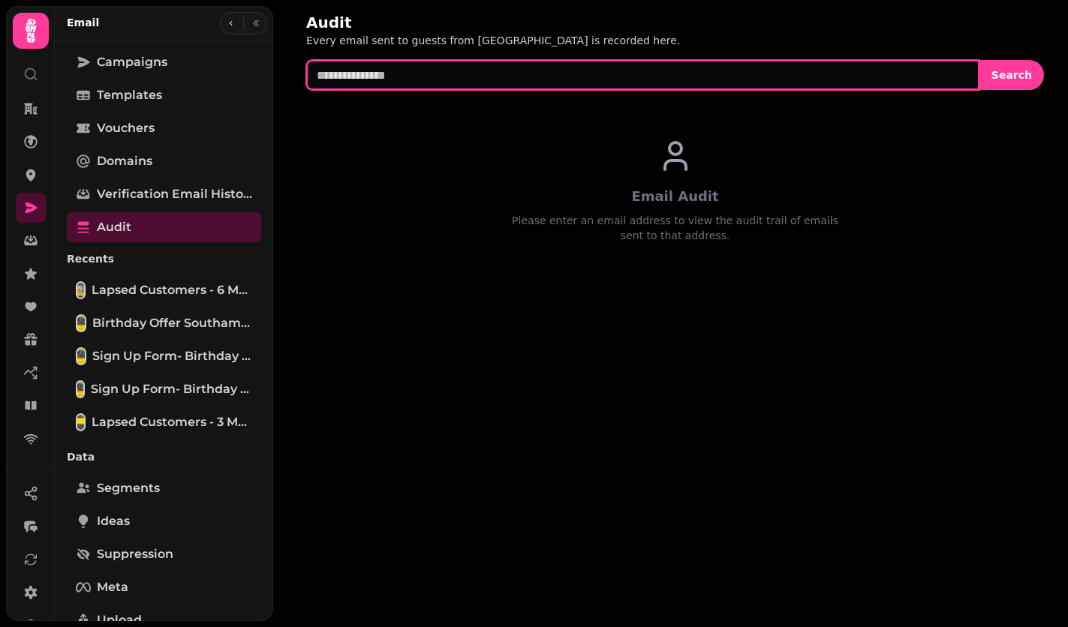
click at [430, 78] on input "text" at bounding box center [642, 75] width 673 height 30
paste input "**********"
type input "**********"
click at [1027, 80] on span "Search" at bounding box center [1011, 75] width 41 height 11
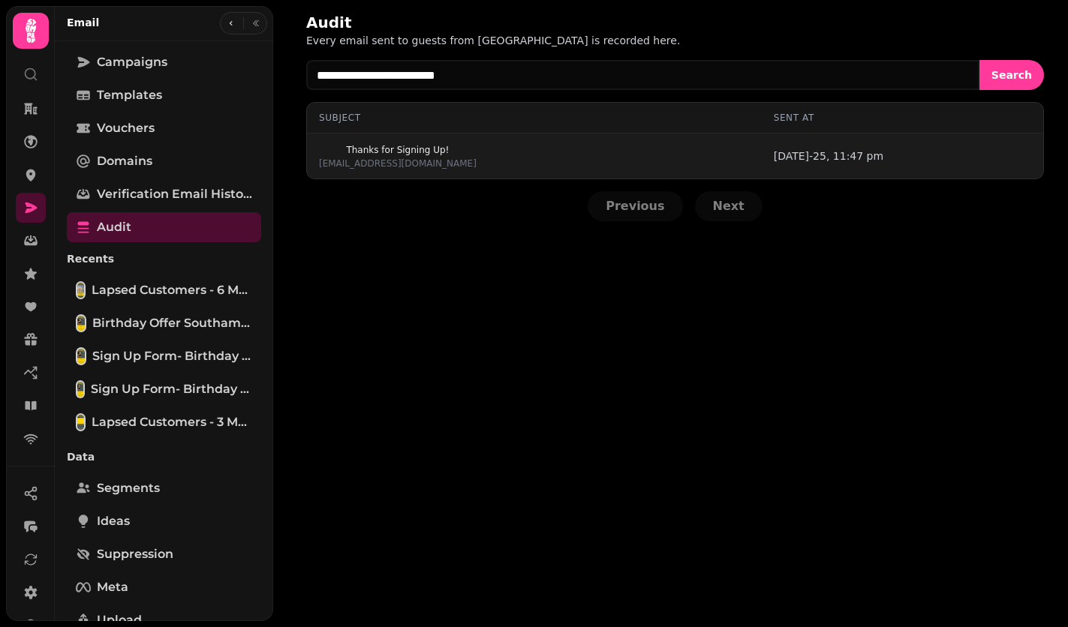
click at [392, 152] on span "Thanks for Signing Up!" at bounding box center [398, 150] width 158 height 9
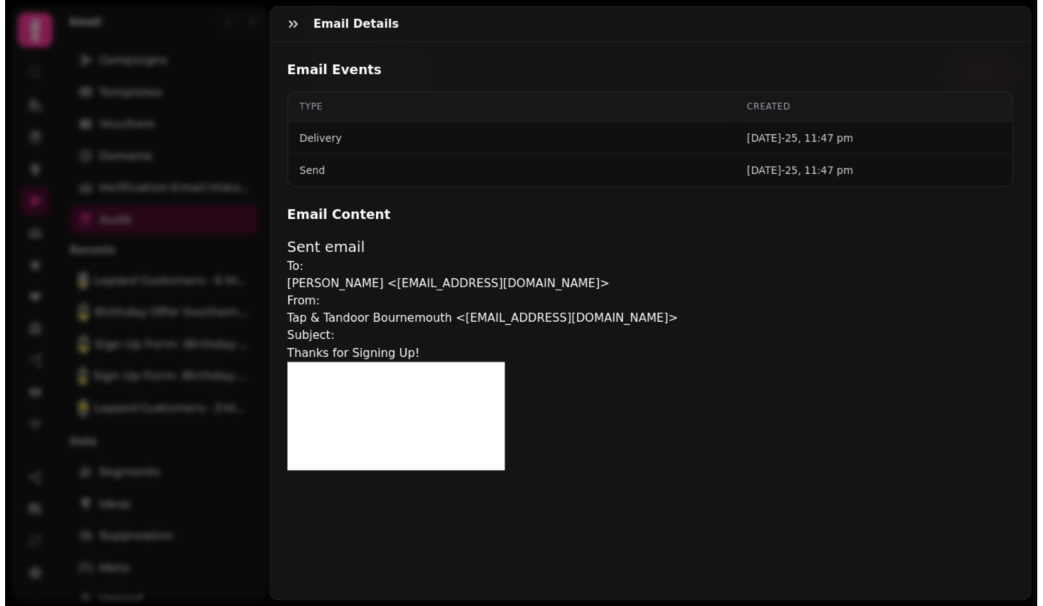
scroll to position [283, 0]
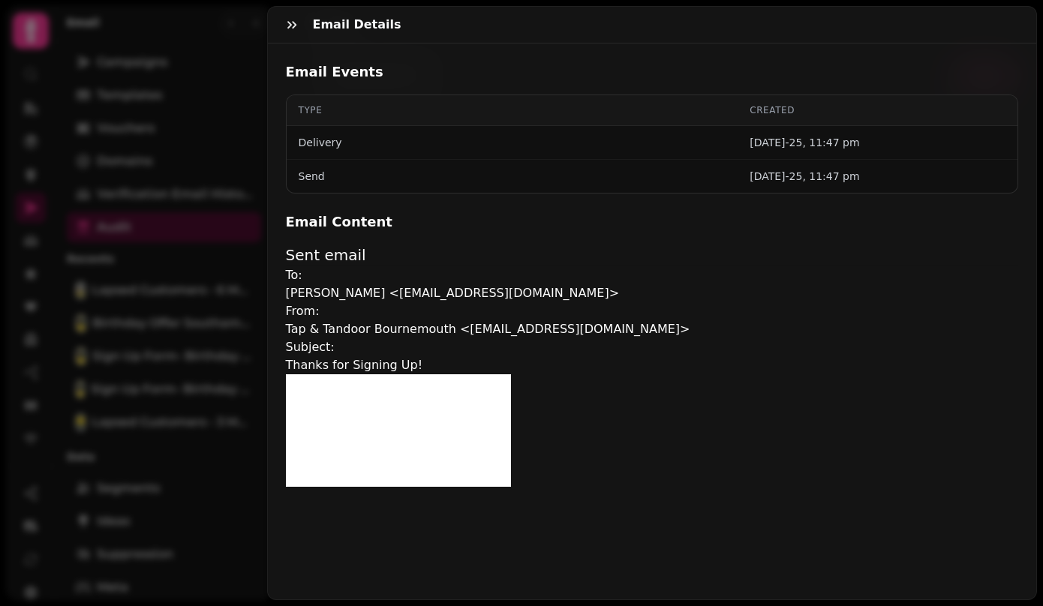
click at [280, 41] on div at bounding box center [292, 25] width 30 height 36
click at [292, 22] on icon "button" at bounding box center [291, 25] width 9 height 8
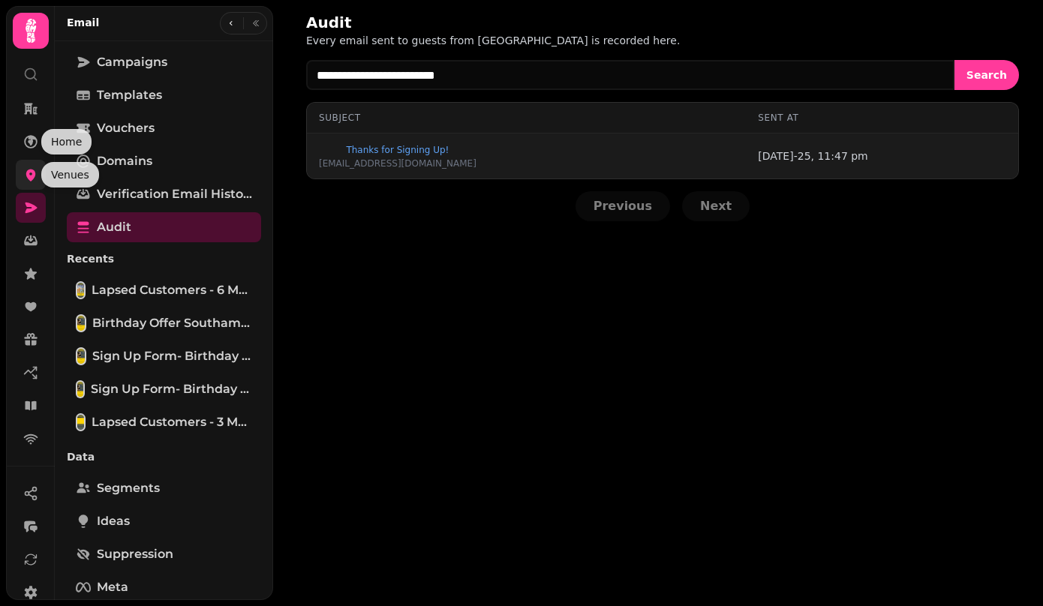
click at [24, 173] on icon at bounding box center [30, 174] width 15 height 15
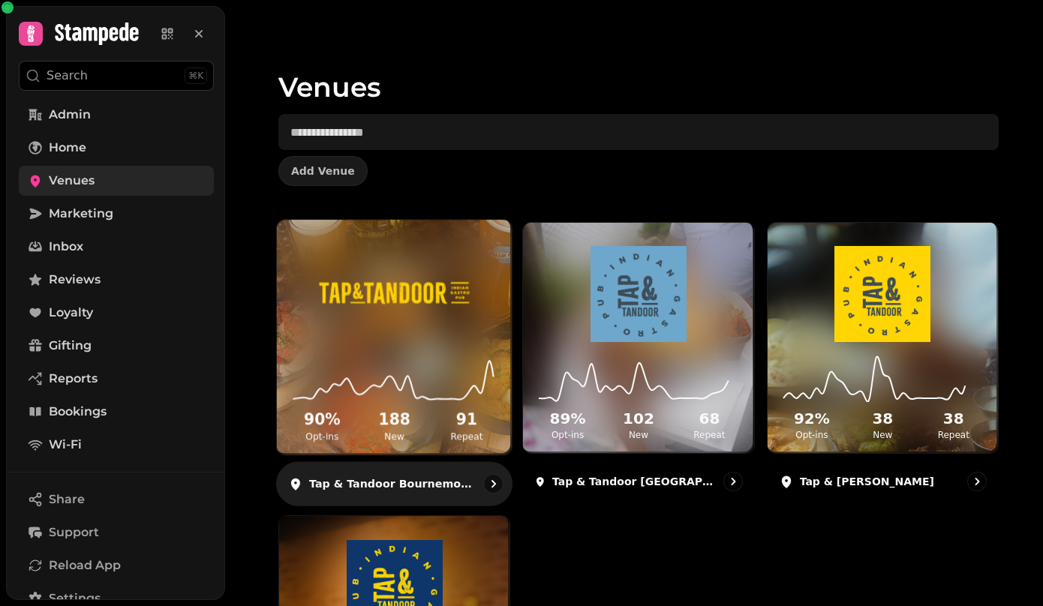
click at [336, 344] on div "90 % Opt-ins 188 New 91 Repeat" at bounding box center [394, 398] width 235 height 113
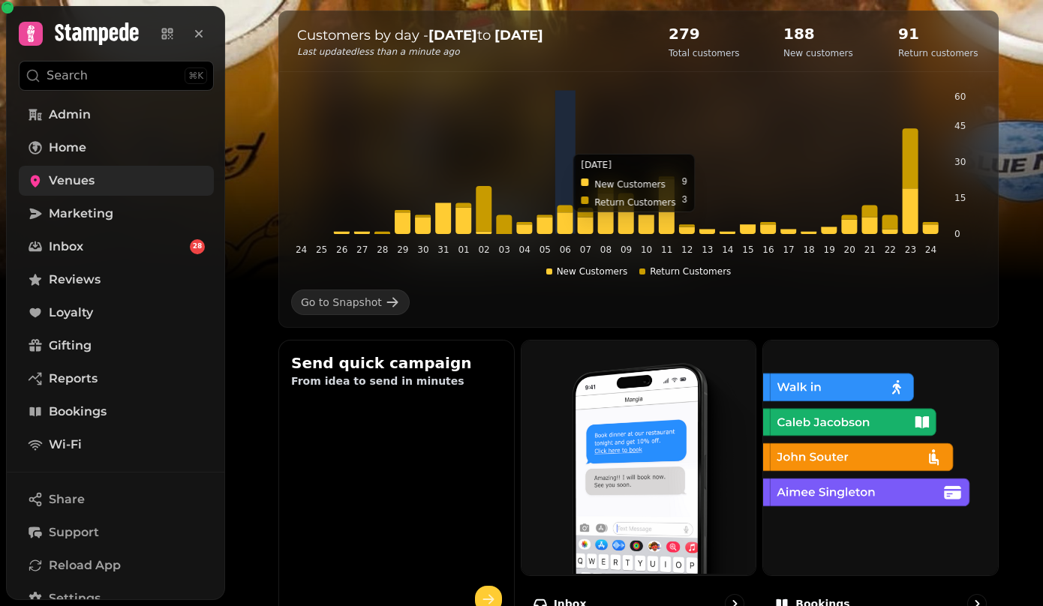
scroll to position [284, 0]
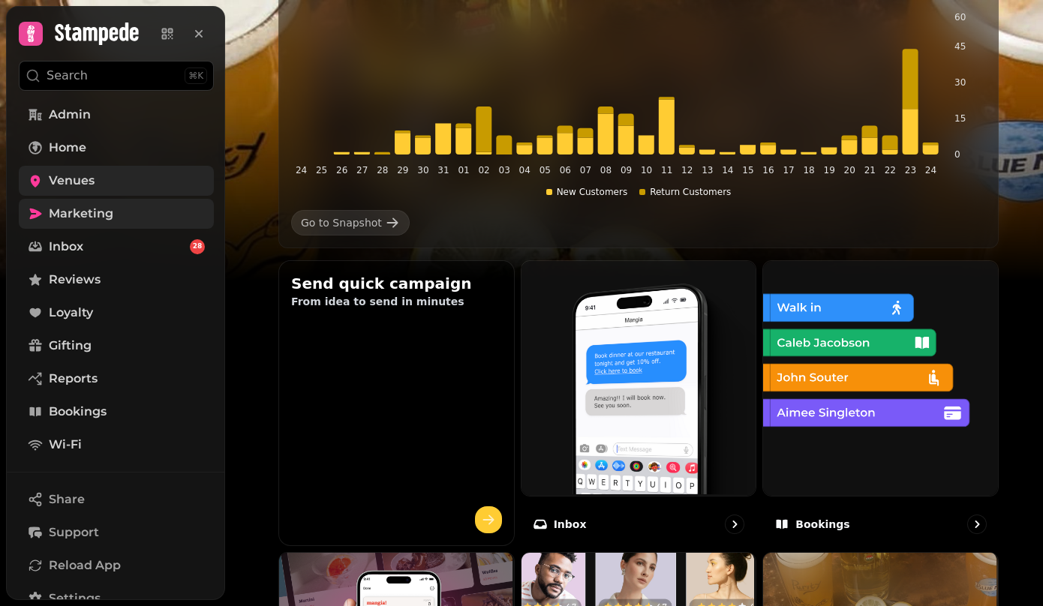
click at [108, 215] on span "Marketing" at bounding box center [81, 214] width 65 height 18
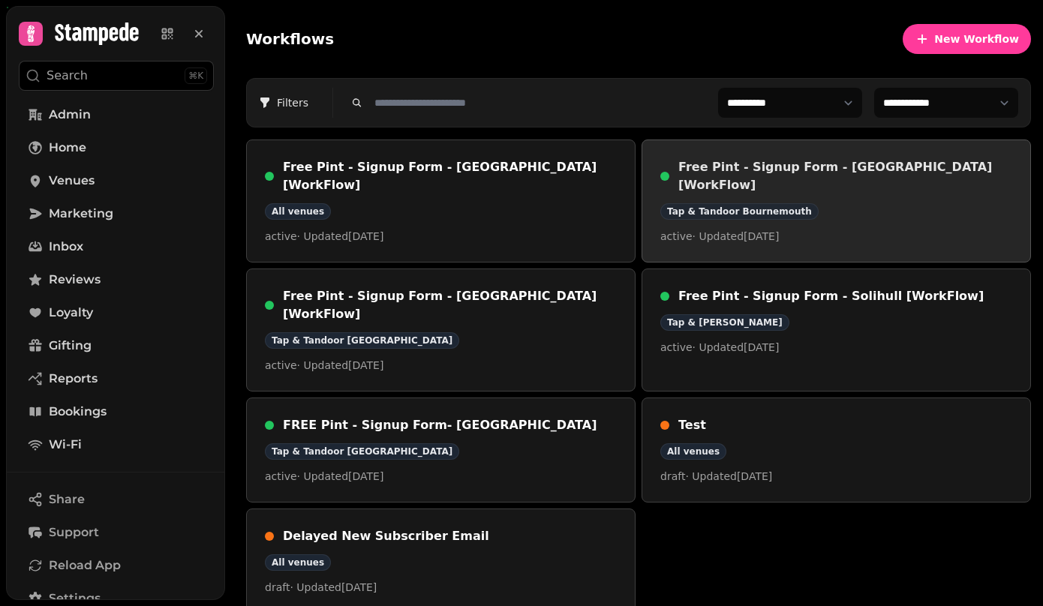
click at [795, 203] on div "Tap & Tandoor Bournemouth" at bounding box center [739, 211] width 158 height 17
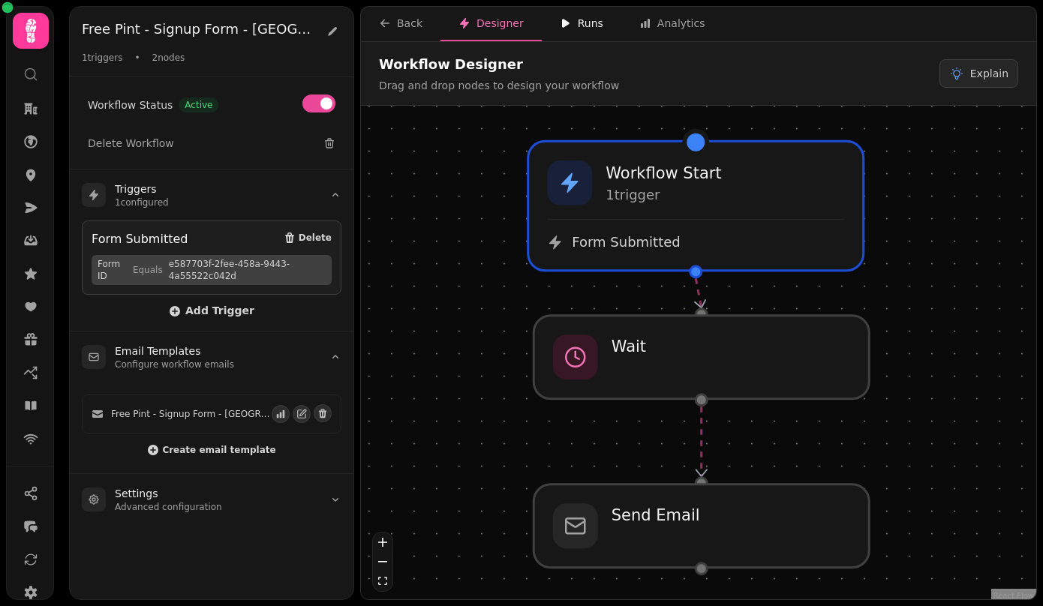
click at [562, 25] on icon "button" at bounding box center [566, 23] width 8 height 9
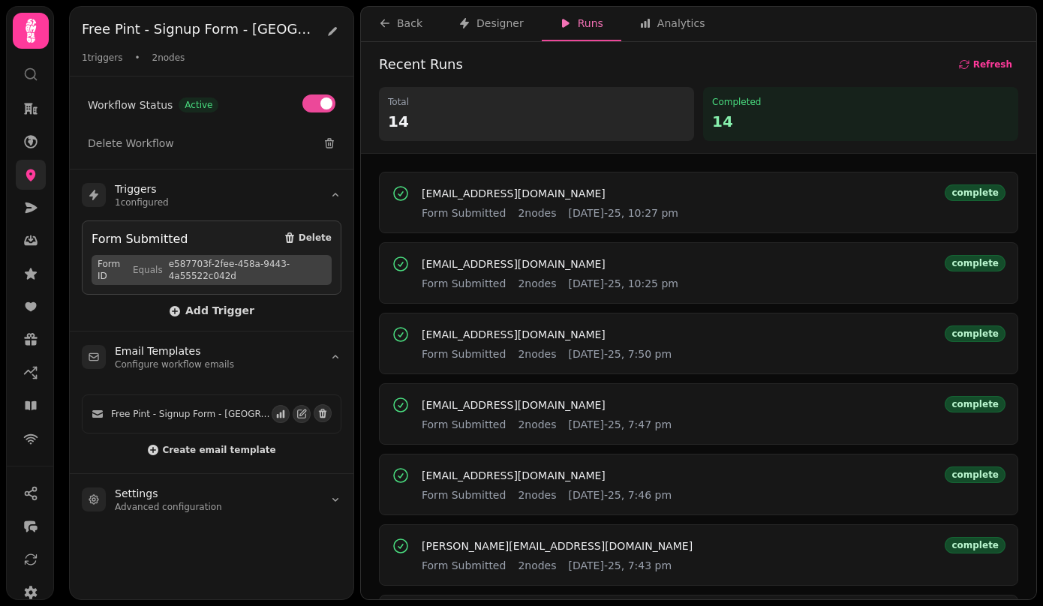
click at [23, 182] on link at bounding box center [31, 175] width 30 height 30
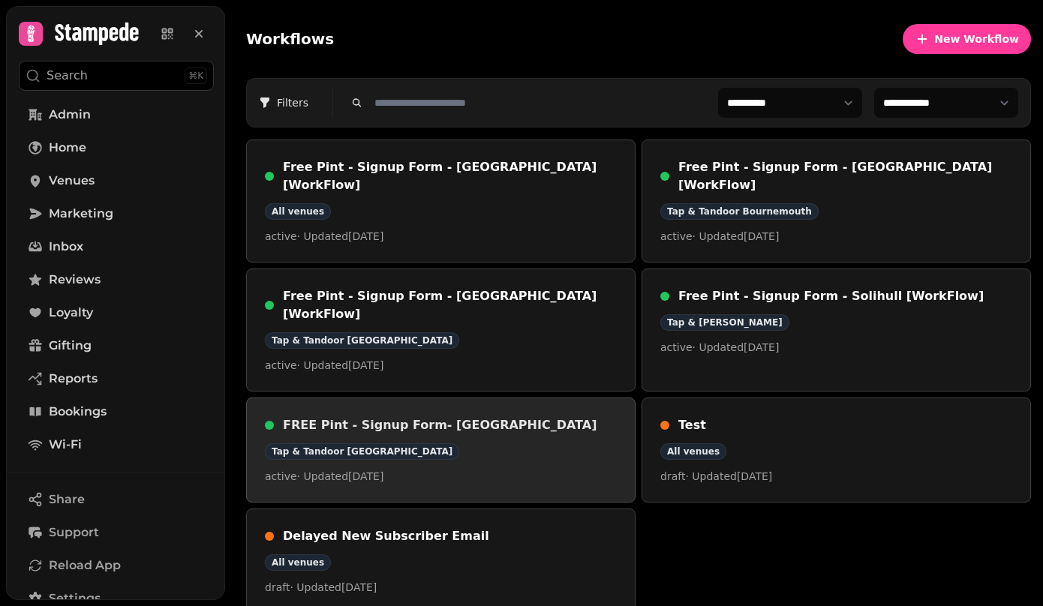
click at [503, 444] on div "Tap & Tandoor [GEOGRAPHIC_DATA]" at bounding box center [441, 452] width 352 height 17
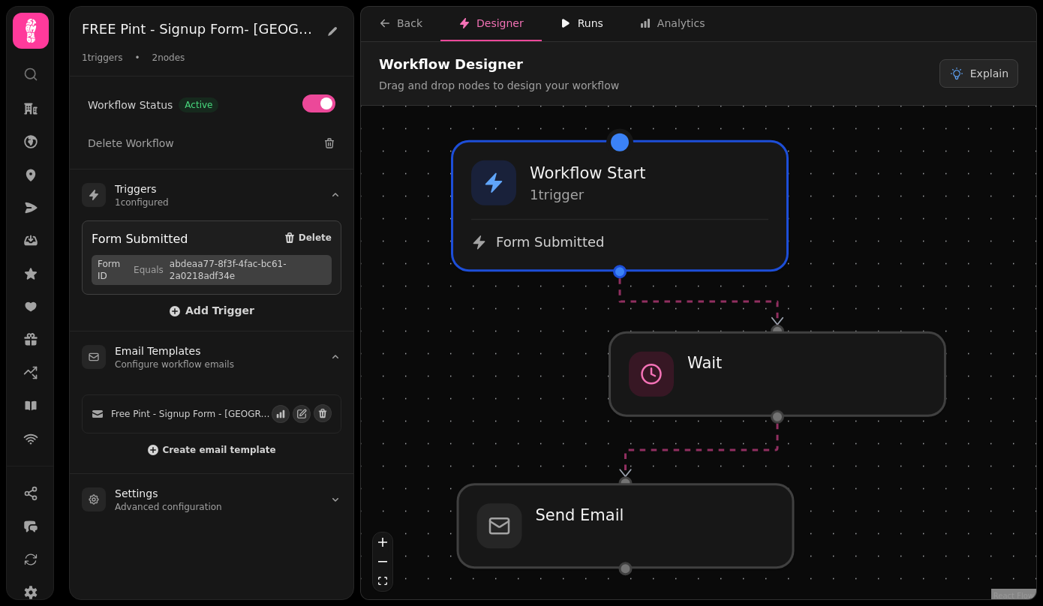
click at [576, 21] on div "Runs" at bounding box center [582, 23] width 44 height 15
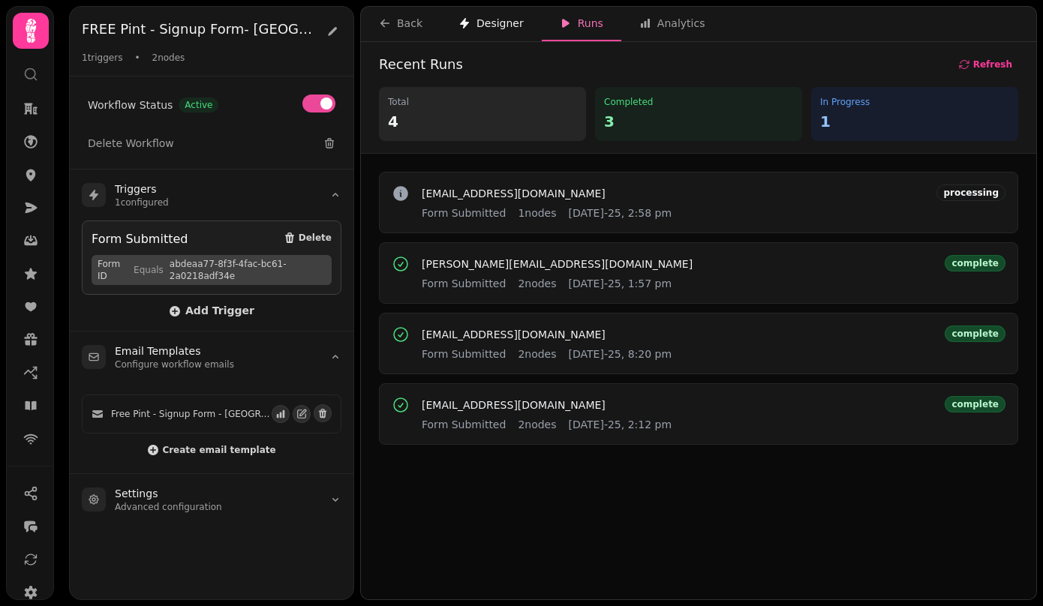
click at [499, 23] on div "Designer" at bounding box center [491, 23] width 65 height 15
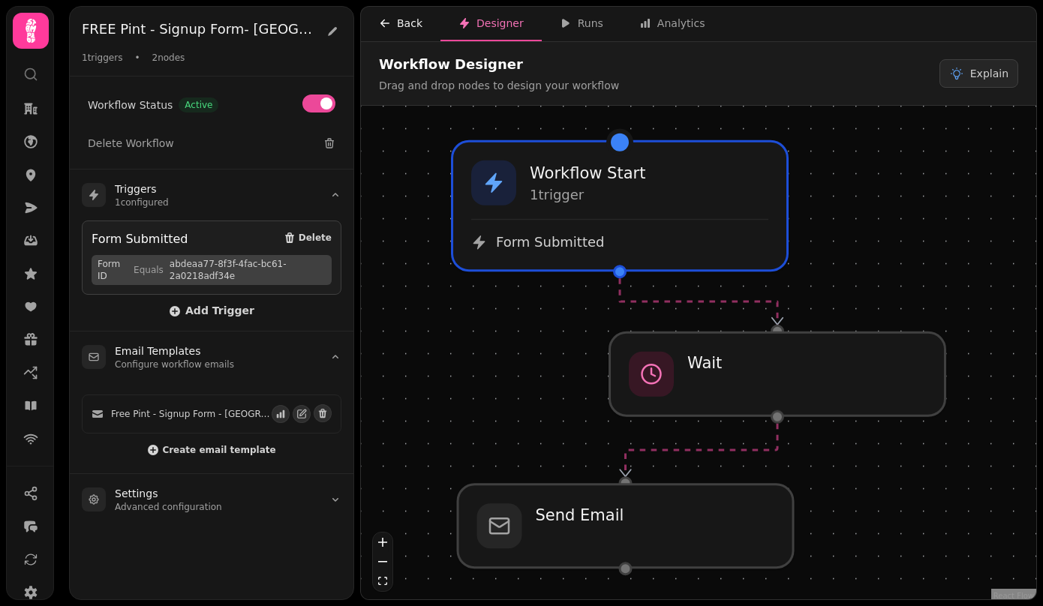
click at [389, 17] on icon "button" at bounding box center [385, 23] width 12 height 12
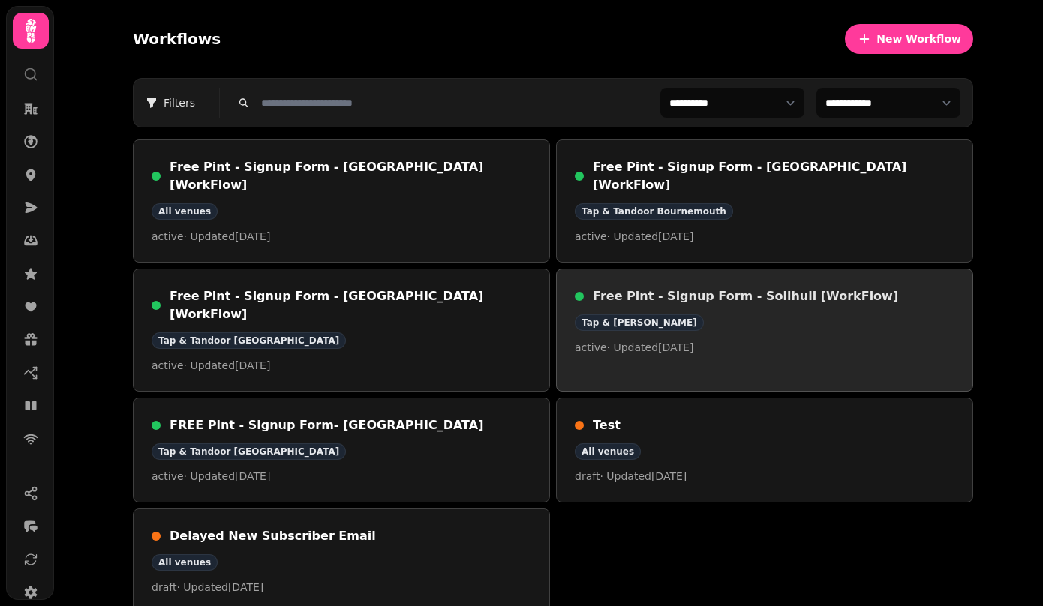
click at [694, 314] on div "Tap & [PERSON_NAME]" at bounding box center [765, 322] width 380 height 17
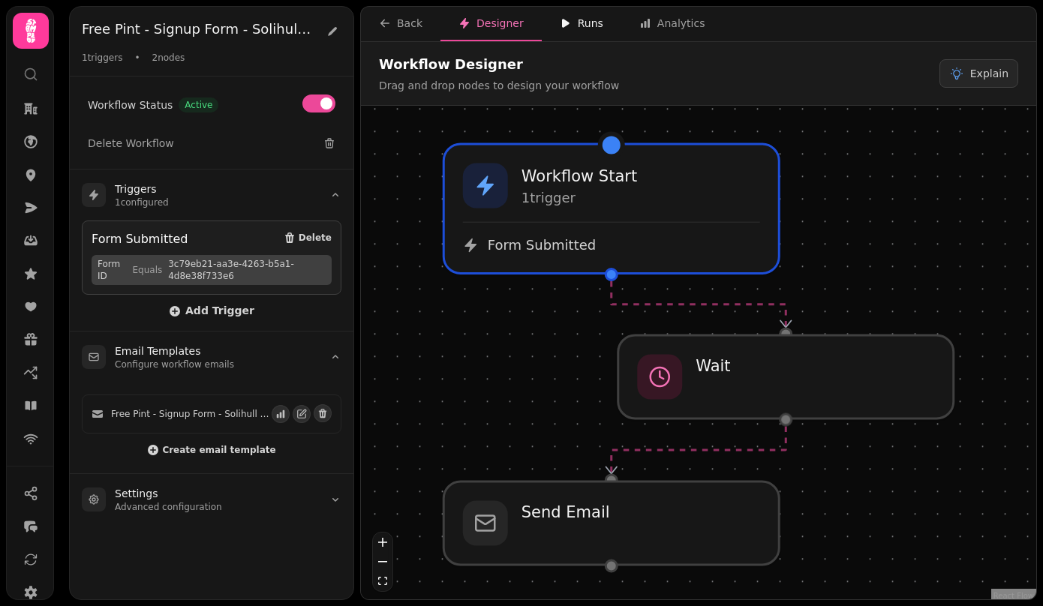
click at [591, 23] on div "Runs" at bounding box center [582, 23] width 44 height 15
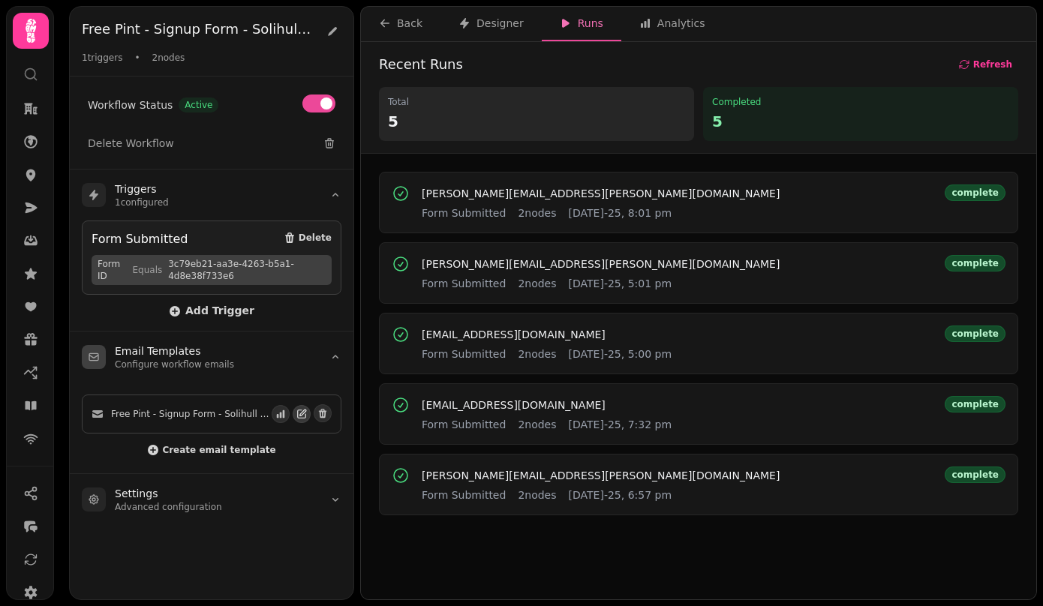
click at [296, 419] on button "button" at bounding box center [302, 414] width 18 height 18
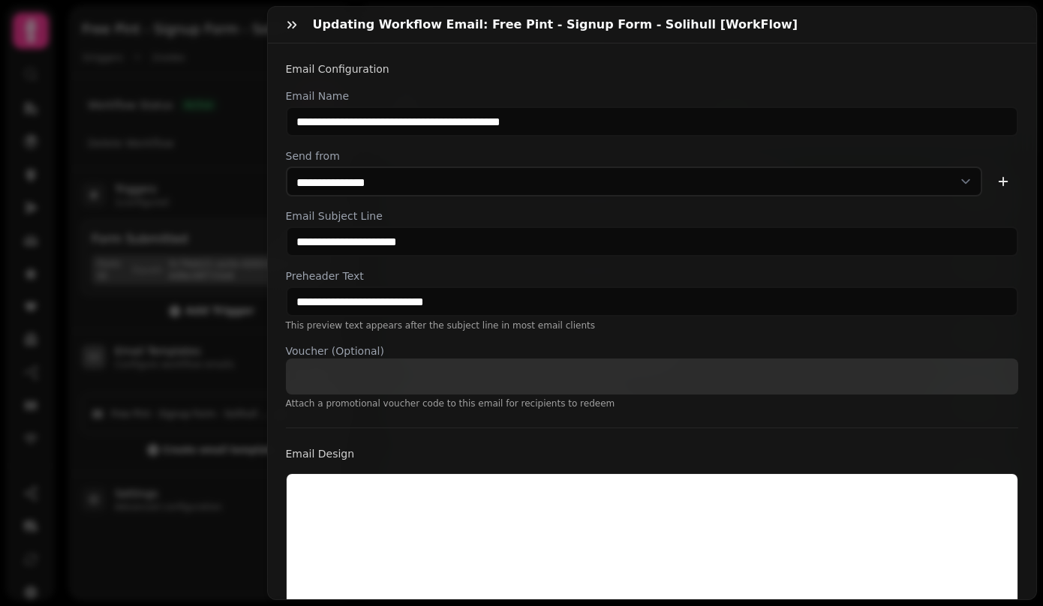
select select "**********"
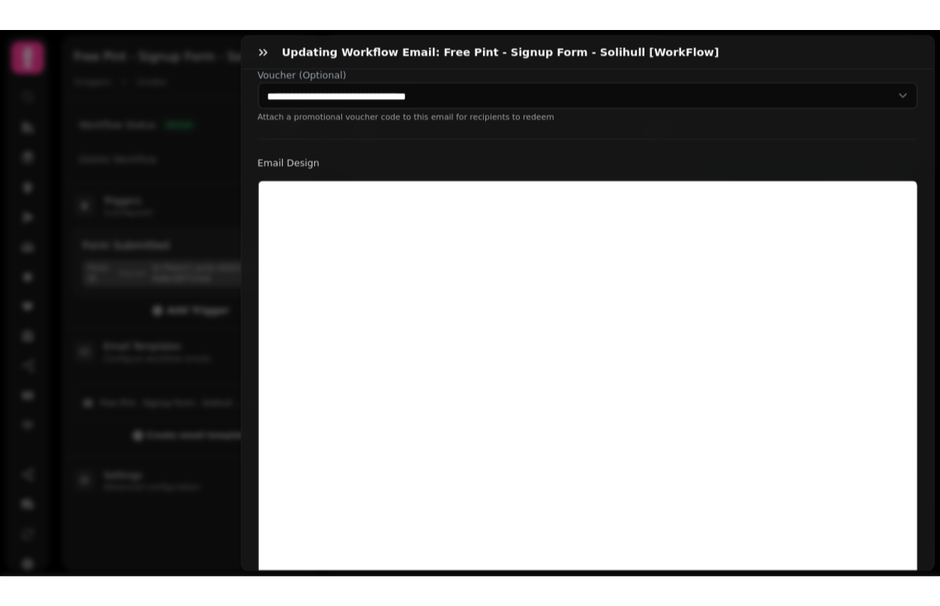
scroll to position [398, 0]
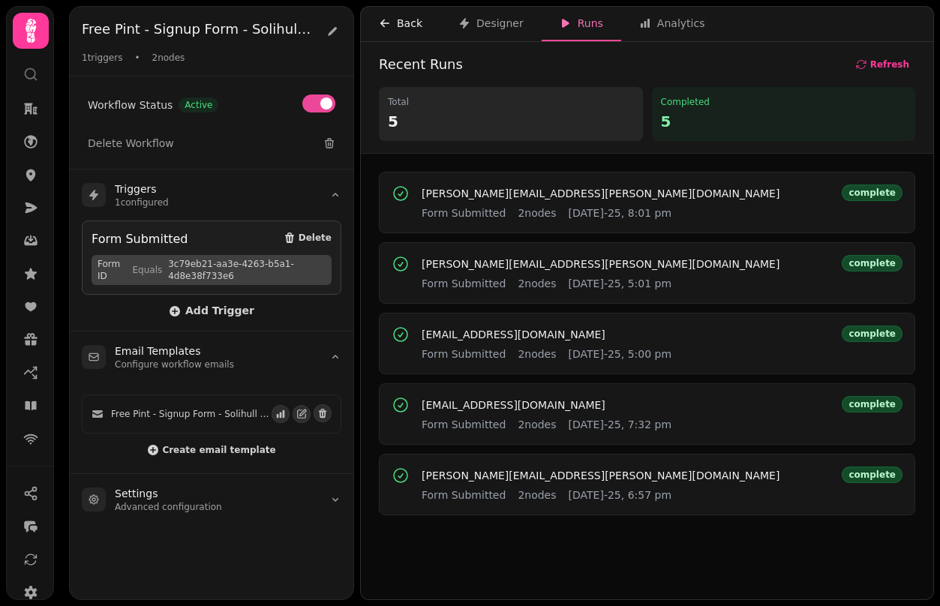
click at [407, 25] on div "Back" at bounding box center [401, 23] width 44 height 15
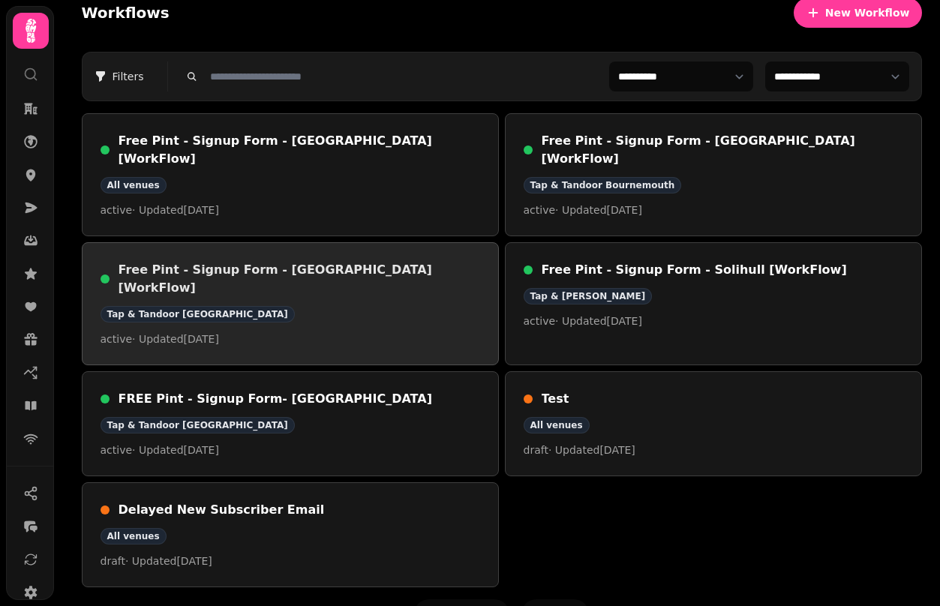
scroll to position [38, 0]
